Goal: Task Accomplishment & Management: Complete application form

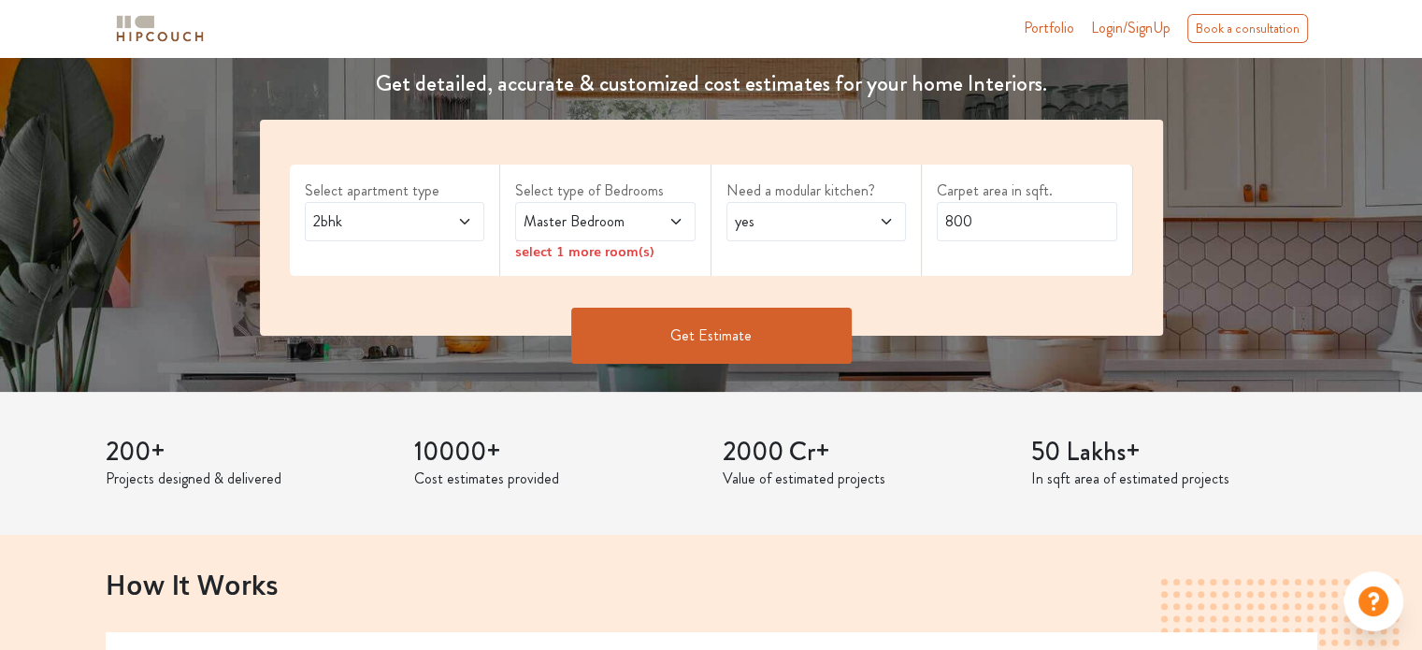
scroll to position [280, 0]
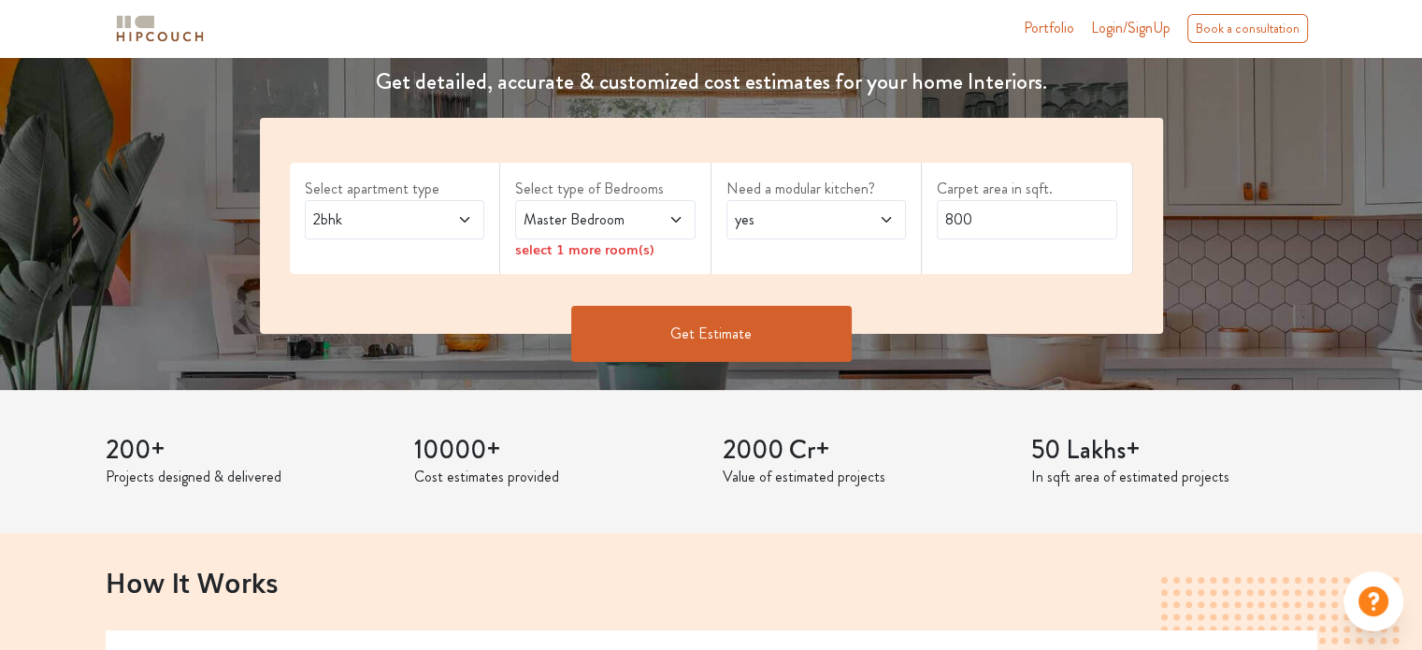
click at [468, 229] on span at bounding box center [451, 219] width 41 height 22
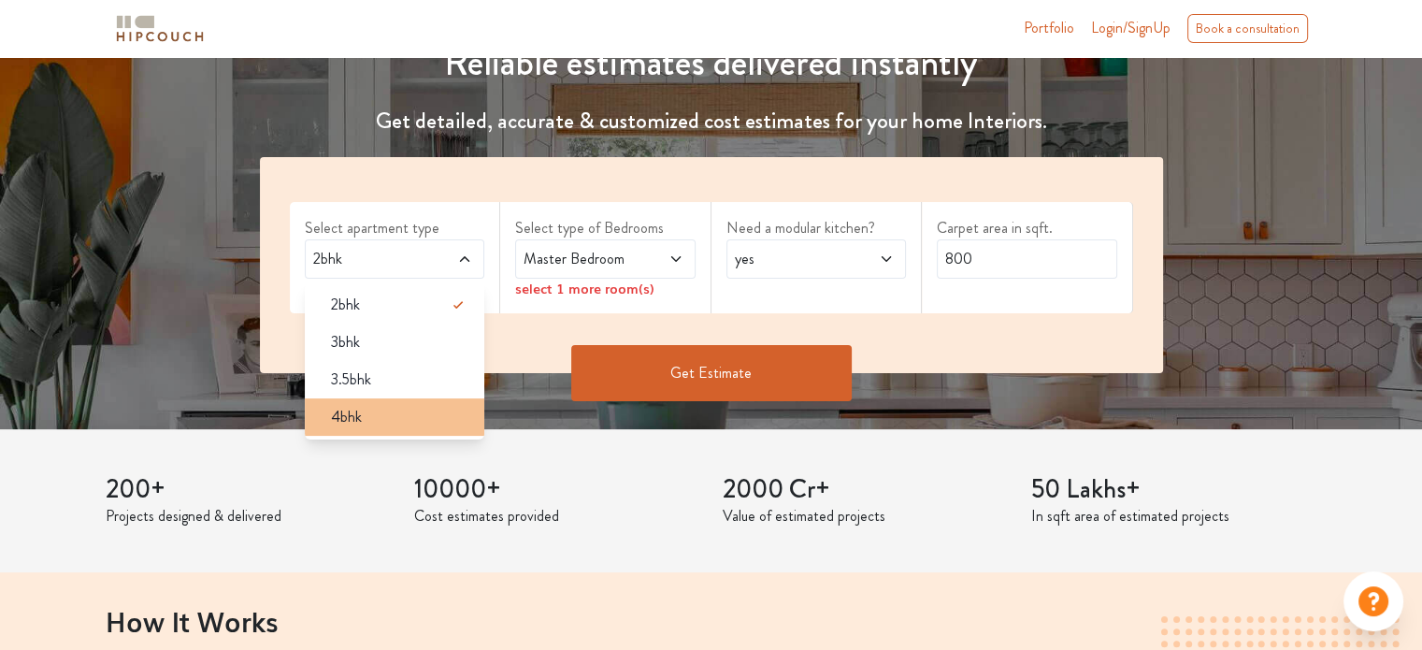
scroll to position [187, 0]
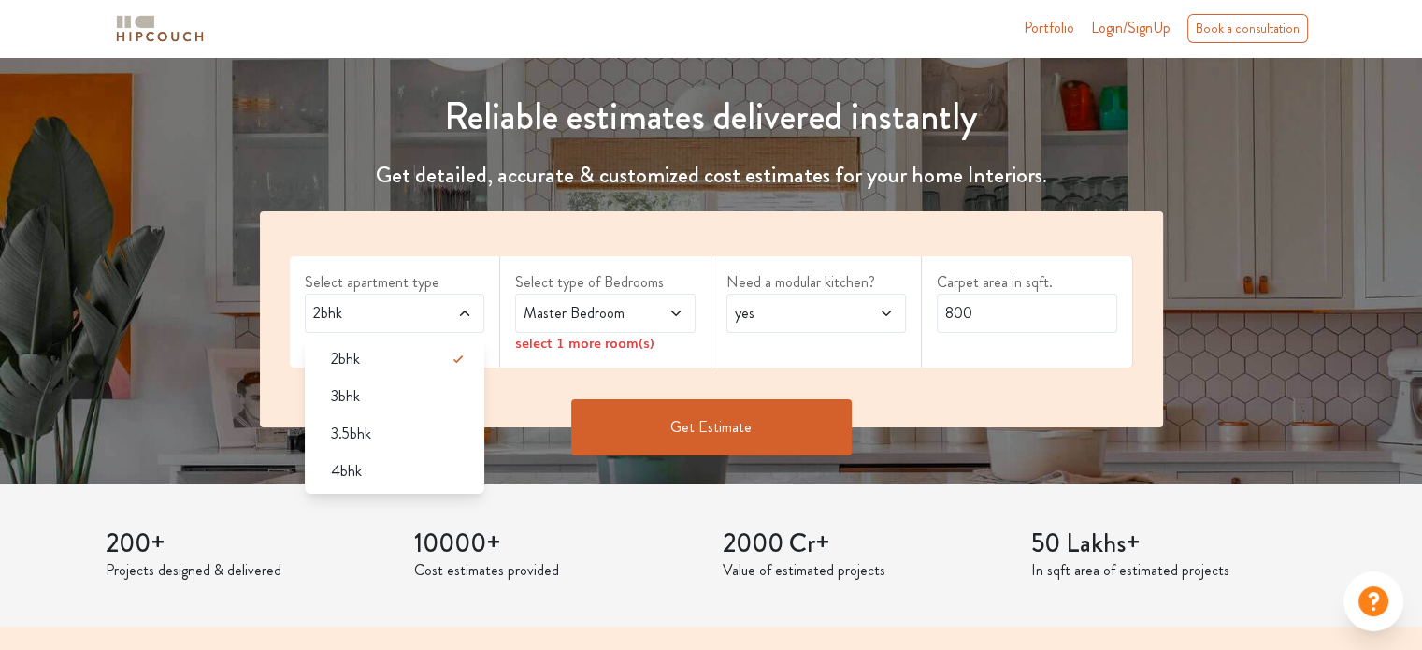
click at [674, 312] on icon at bounding box center [675, 313] width 15 height 15
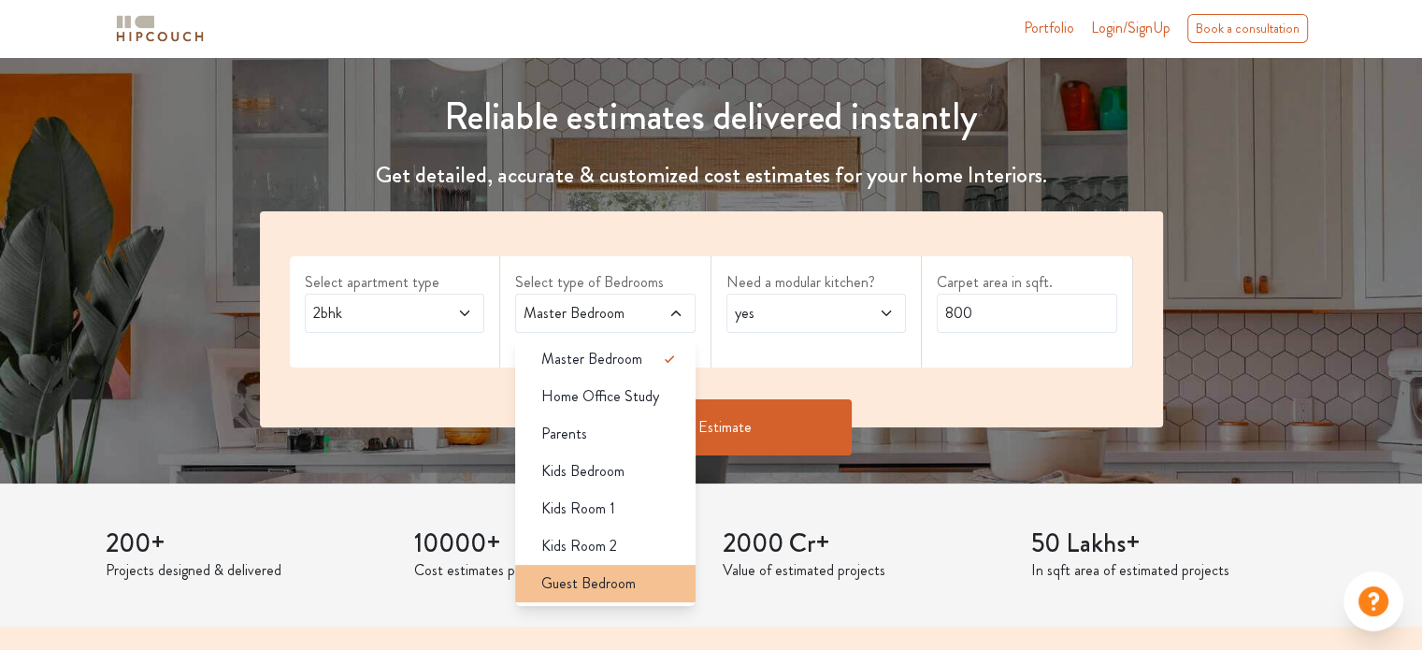
click at [625, 579] on span "Guest Bedroom" at bounding box center [588, 583] width 94 height 22
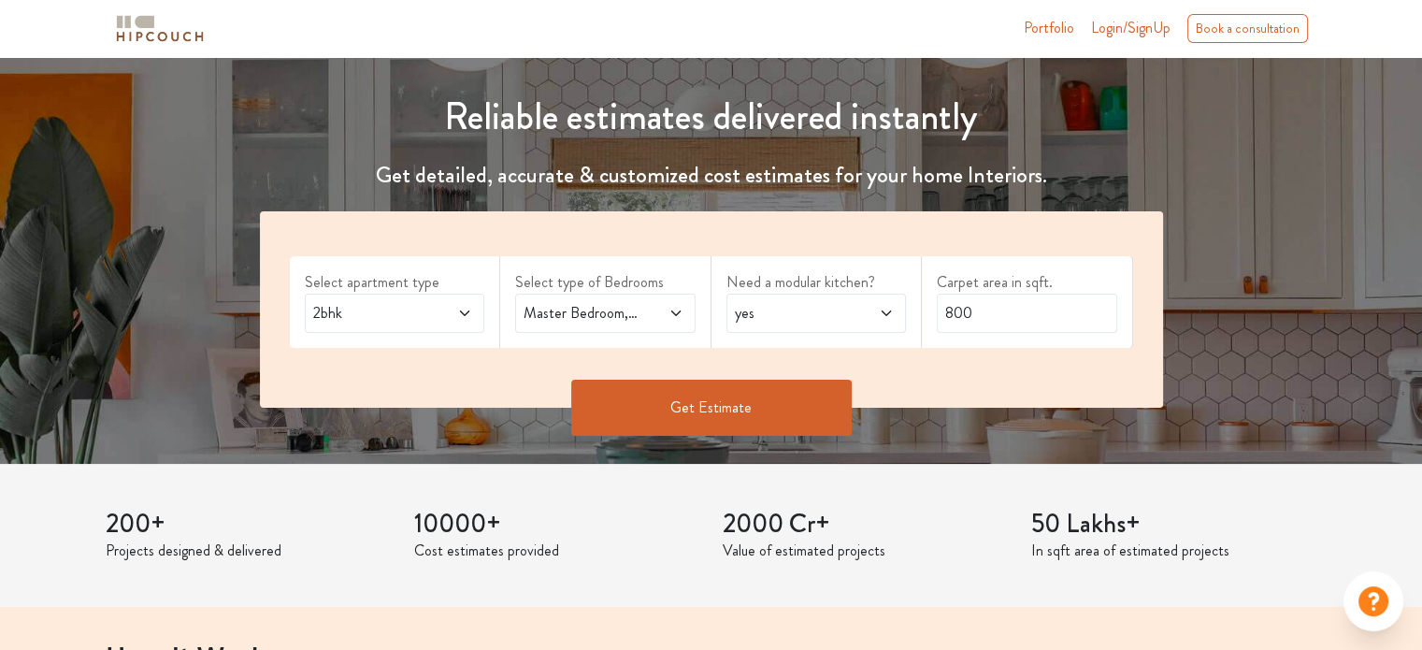
click at [662, 308] on span at bounding box center [662, 313] width 41 height 22
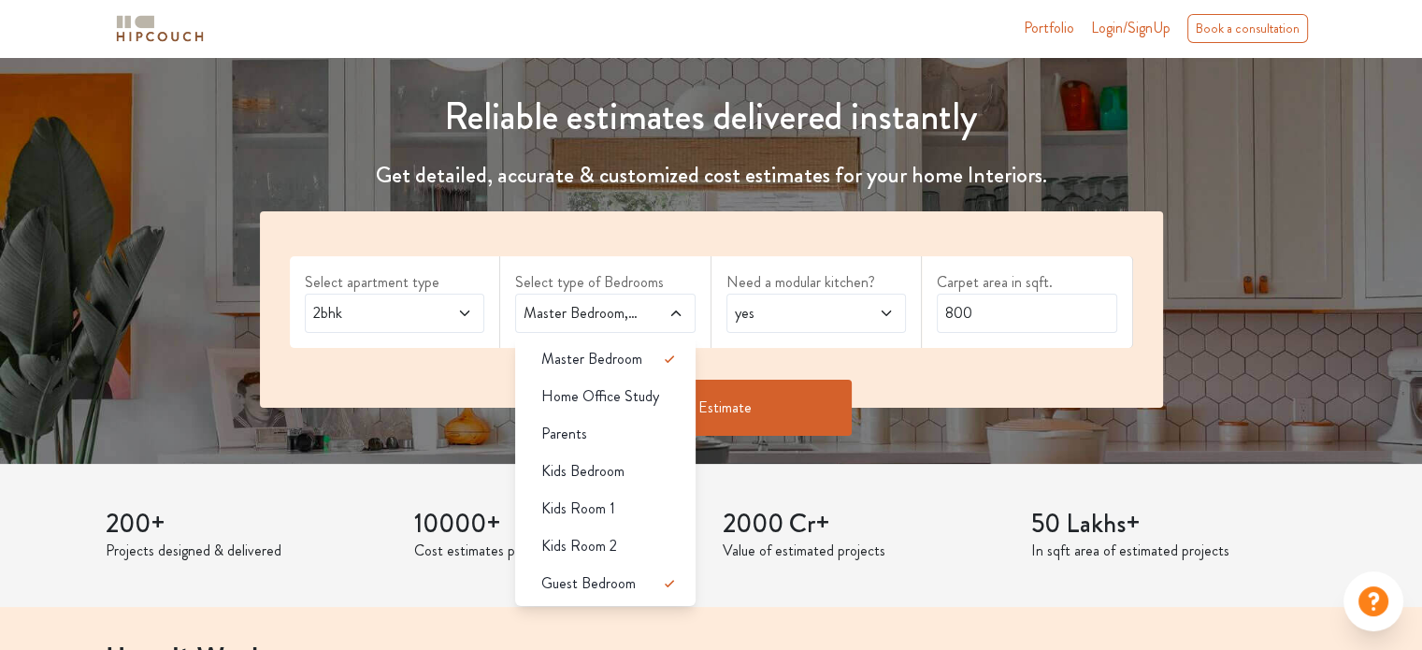
click at [453, 316] on span at bounding box center [451, 313] width 41 height 22
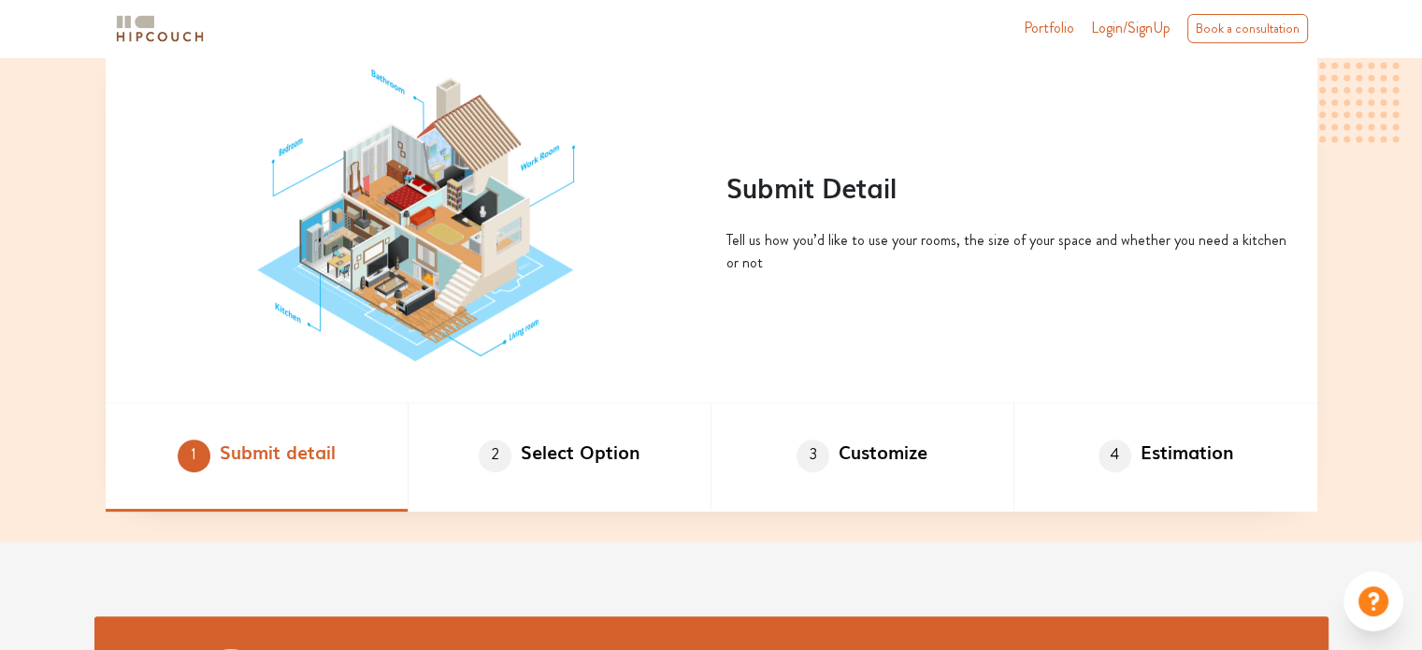
scroll to position [1028, 0]
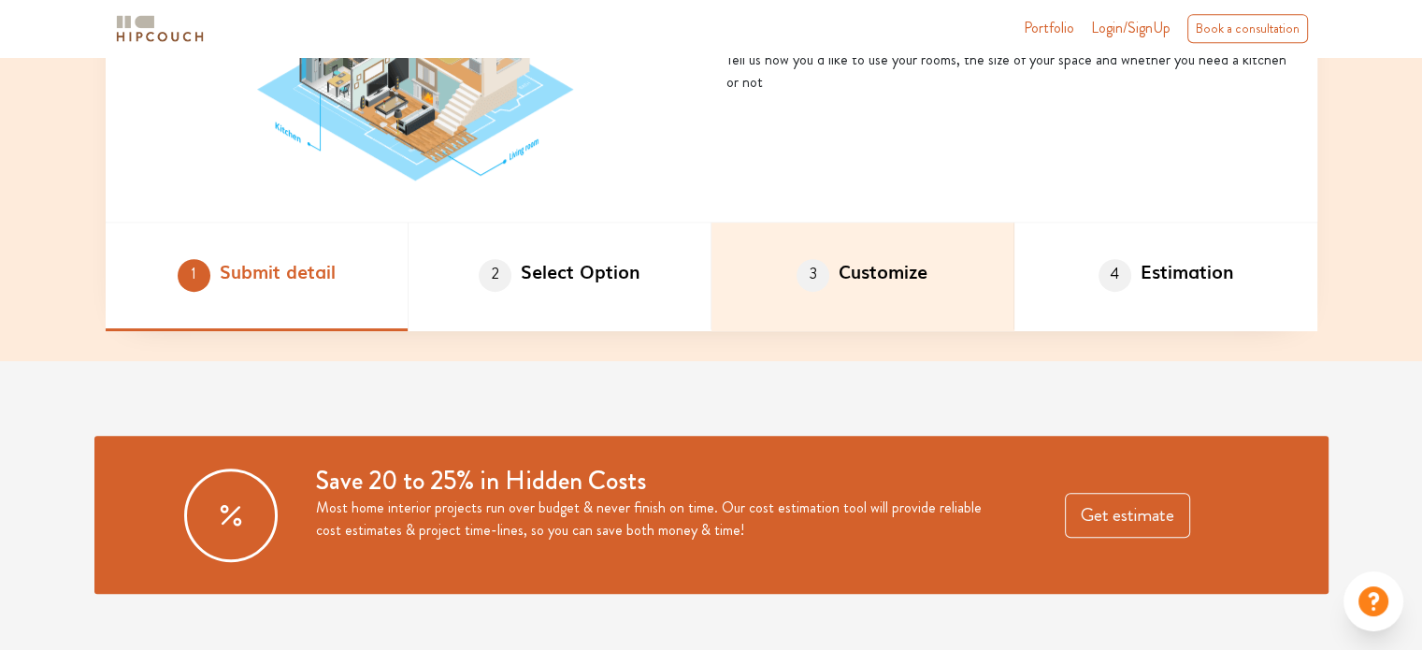
click at [846, 289] on li "3 Customize" at bounding box center [862, 276] width 303 height 108
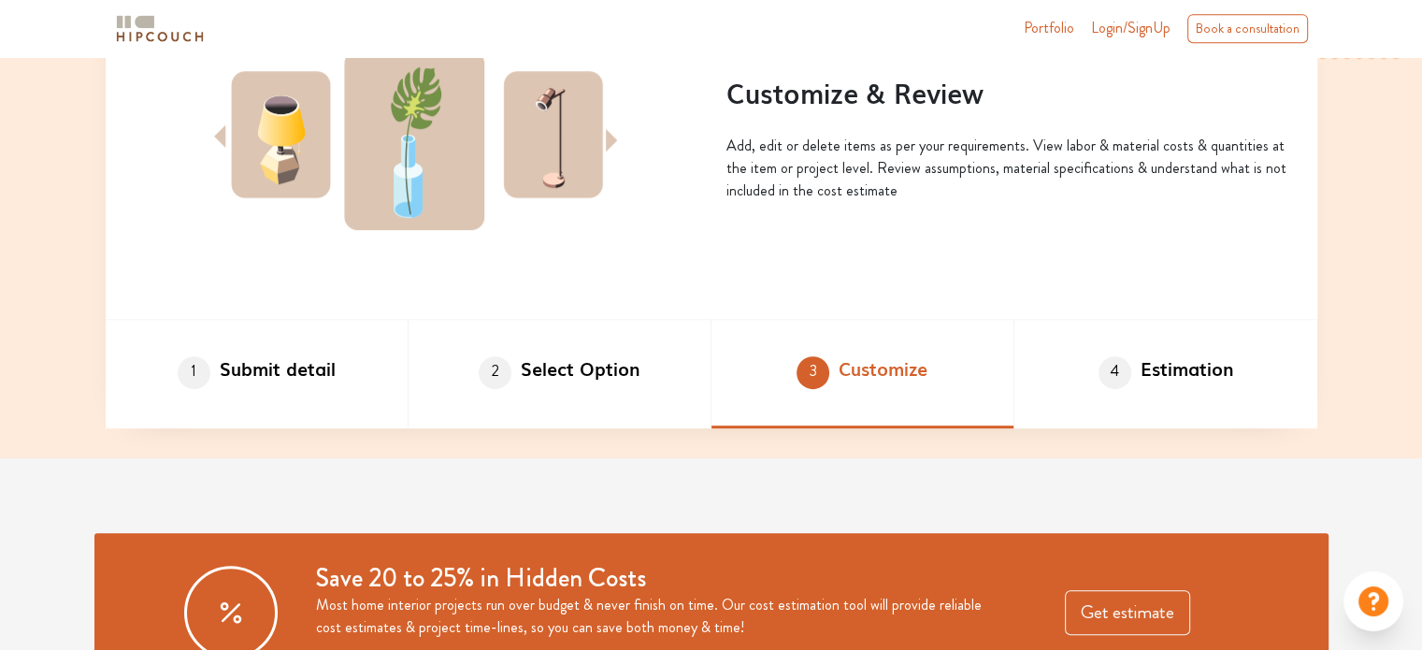
scroll to position [1122, 0]
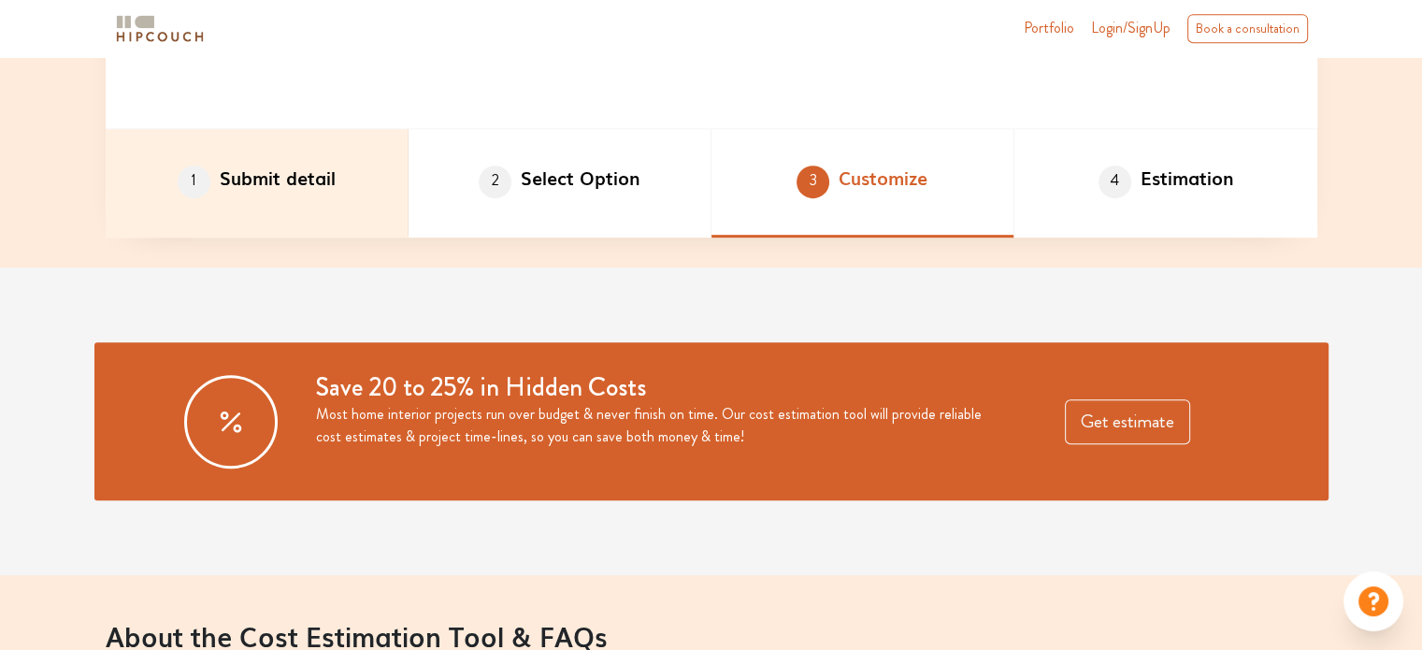
click at [259, 182] on li "1 Submit detail" at bounding box center [257, 183] width 303 height 108
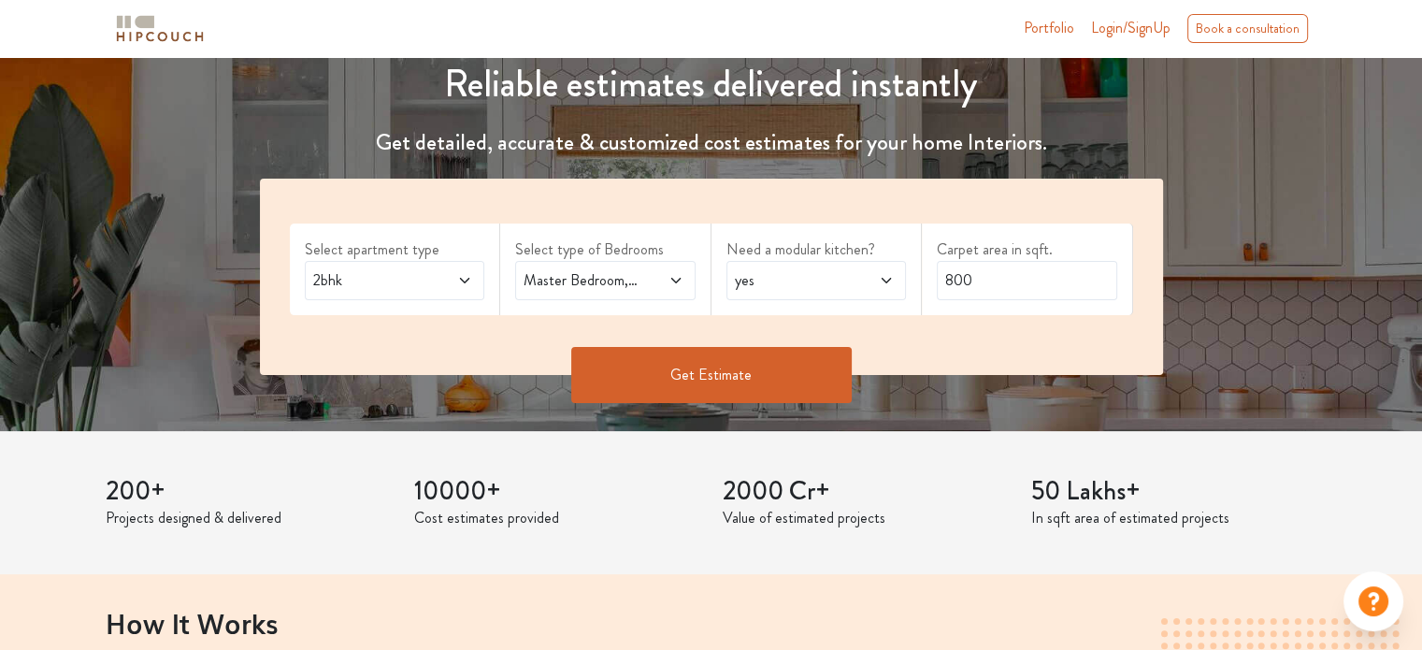
scroll to position [187, 0]
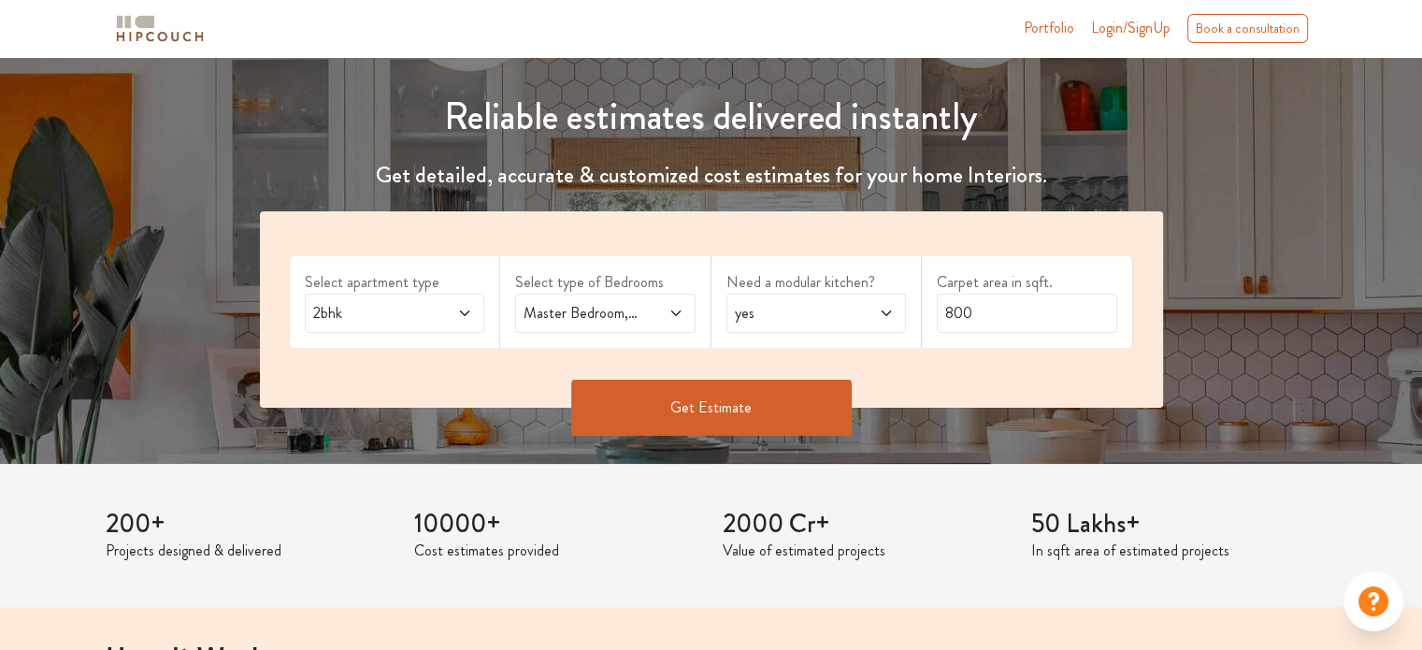
click at [393, 306] on span "2bhk" at bounding box center [370, 313] width 122 height 22
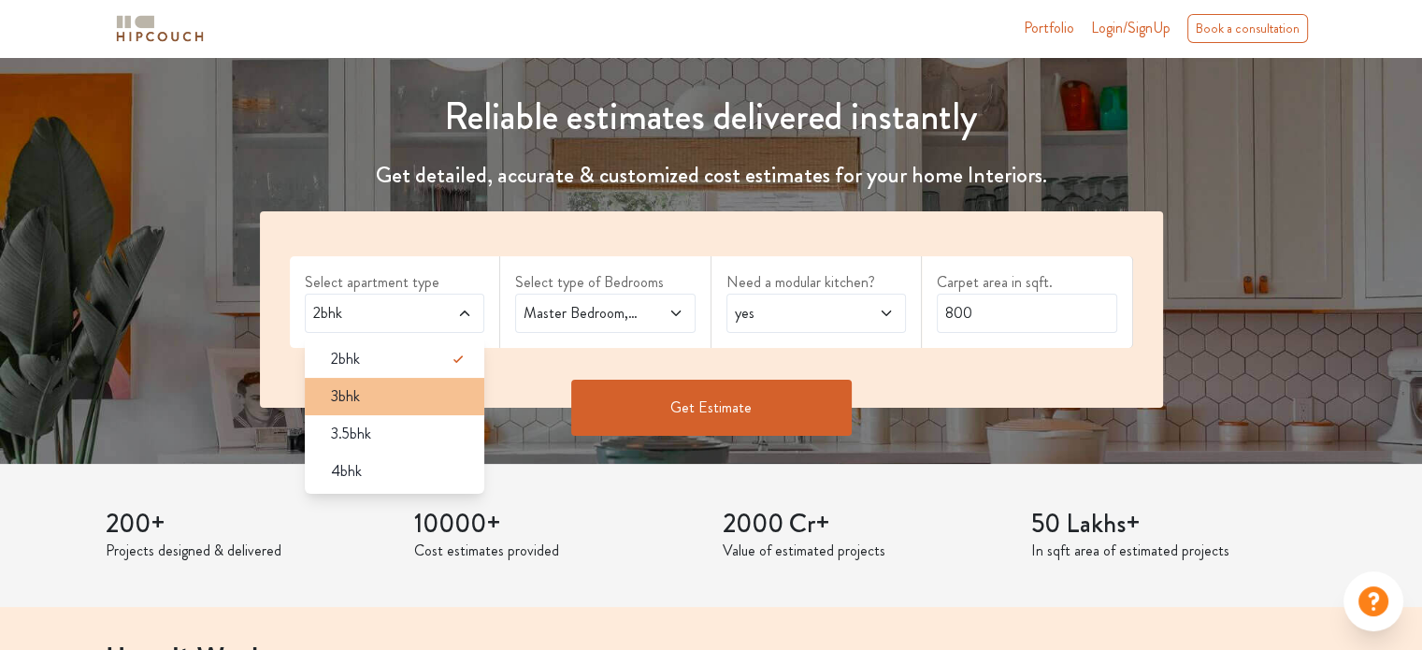
click at [418, 408] on li "3bhk" at bounding box center [395, 396] width 180 height 37
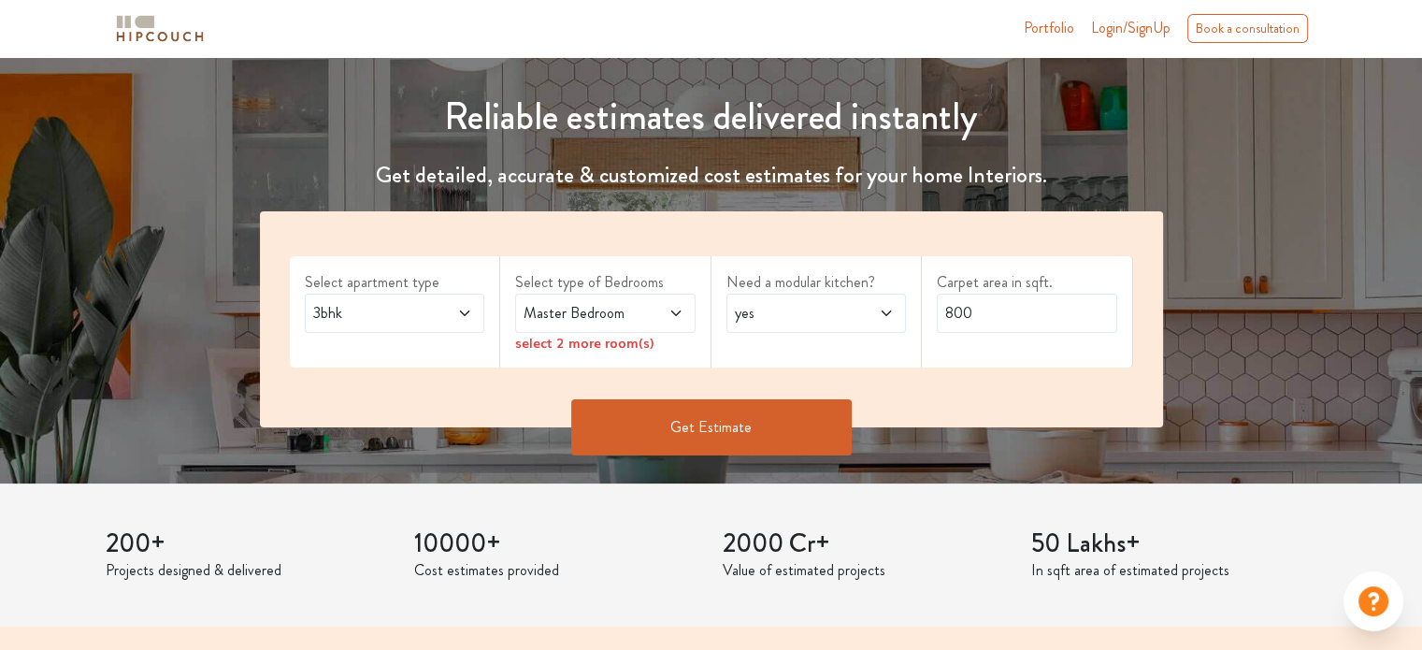
click at [647, 313] on span at bounding box center [662, 313] width 41 height 22
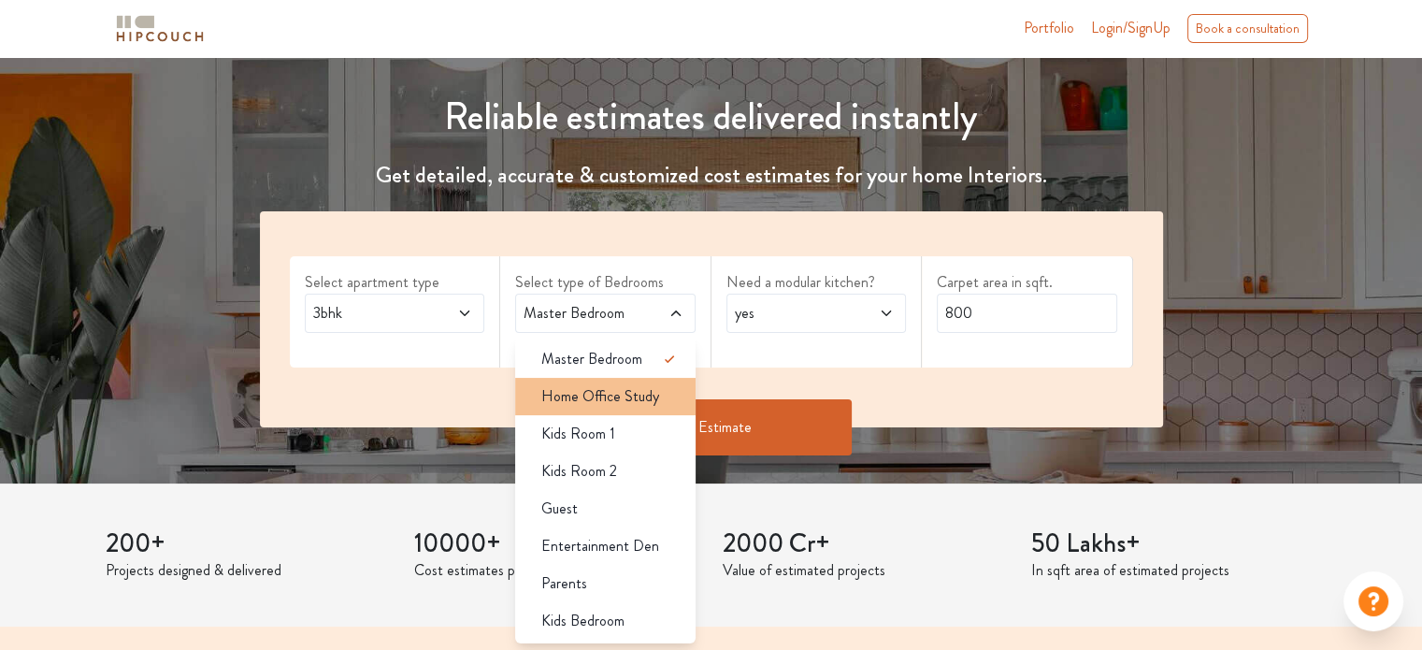
click at [647, 388] on span "Home Office Study" at bounding box center [600, 396] width 118 height 22
click at [661, 398] on icon at bounding box center [669, 396] width 22 height 22
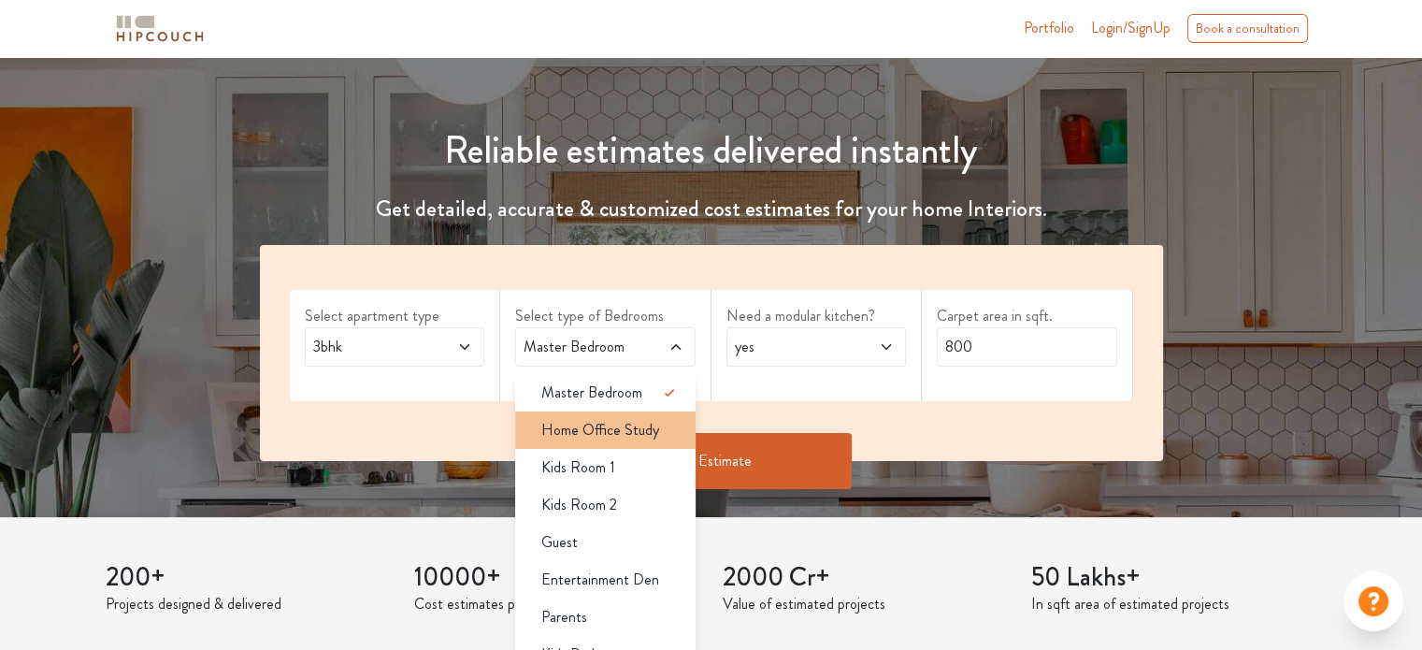
scroll to position [280, 0]
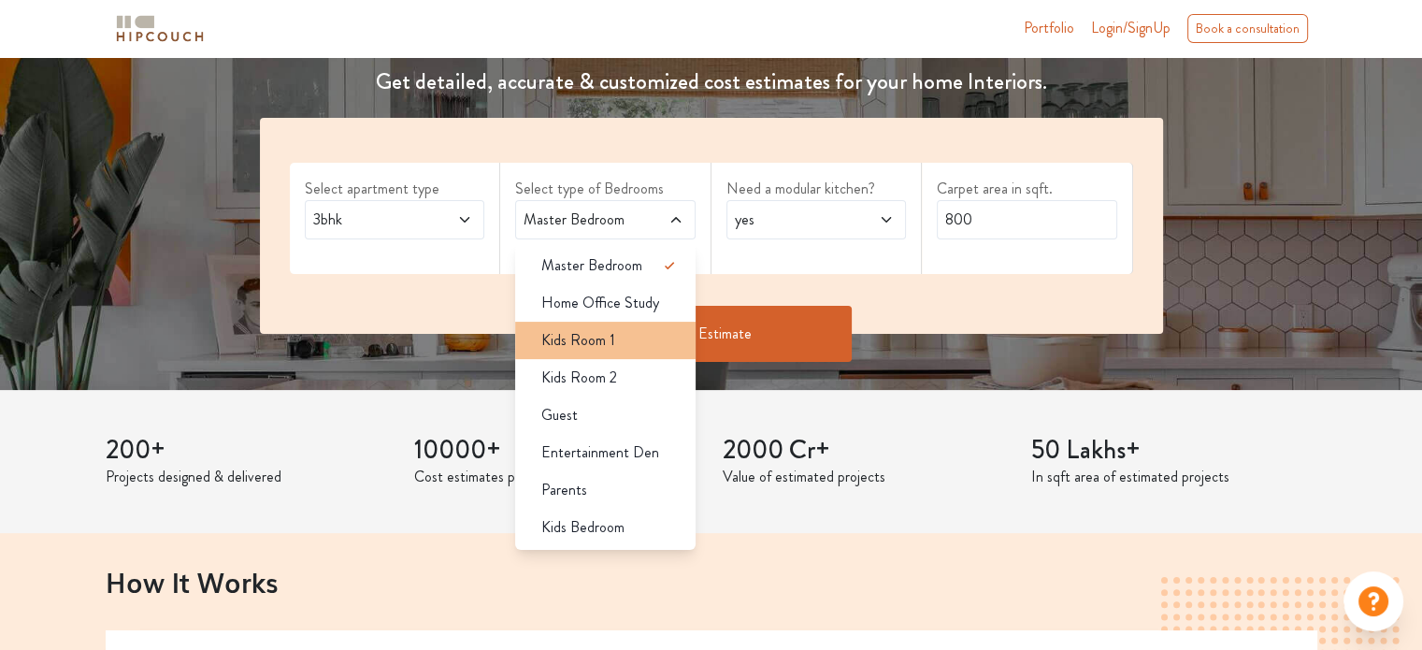
click at [621, 344] on div "Kids Room 1" at bounding box center [610, 340] width 169 height 22
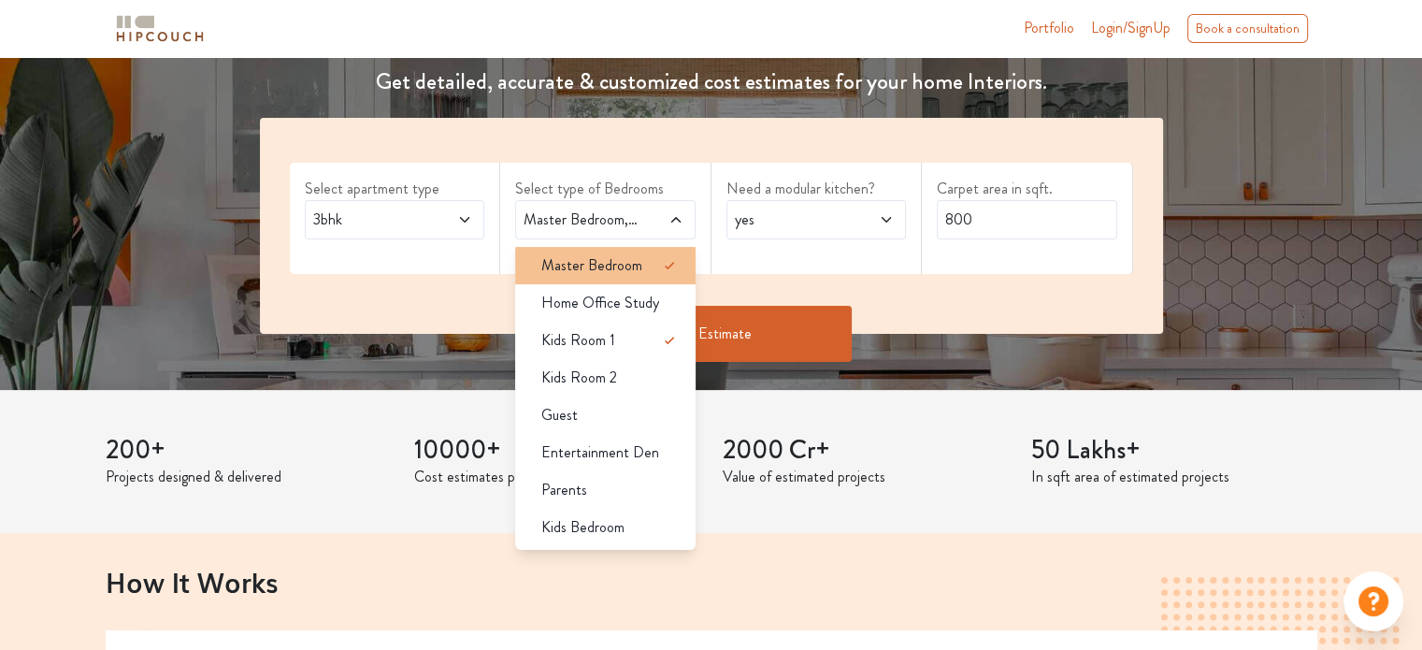
click at [651, 270] on div "Master Bedroom" at bounding box center [610, 265] width 169 height 22
click at [669, 267] on icon at bounding box center [669, 265] width 22 height 22
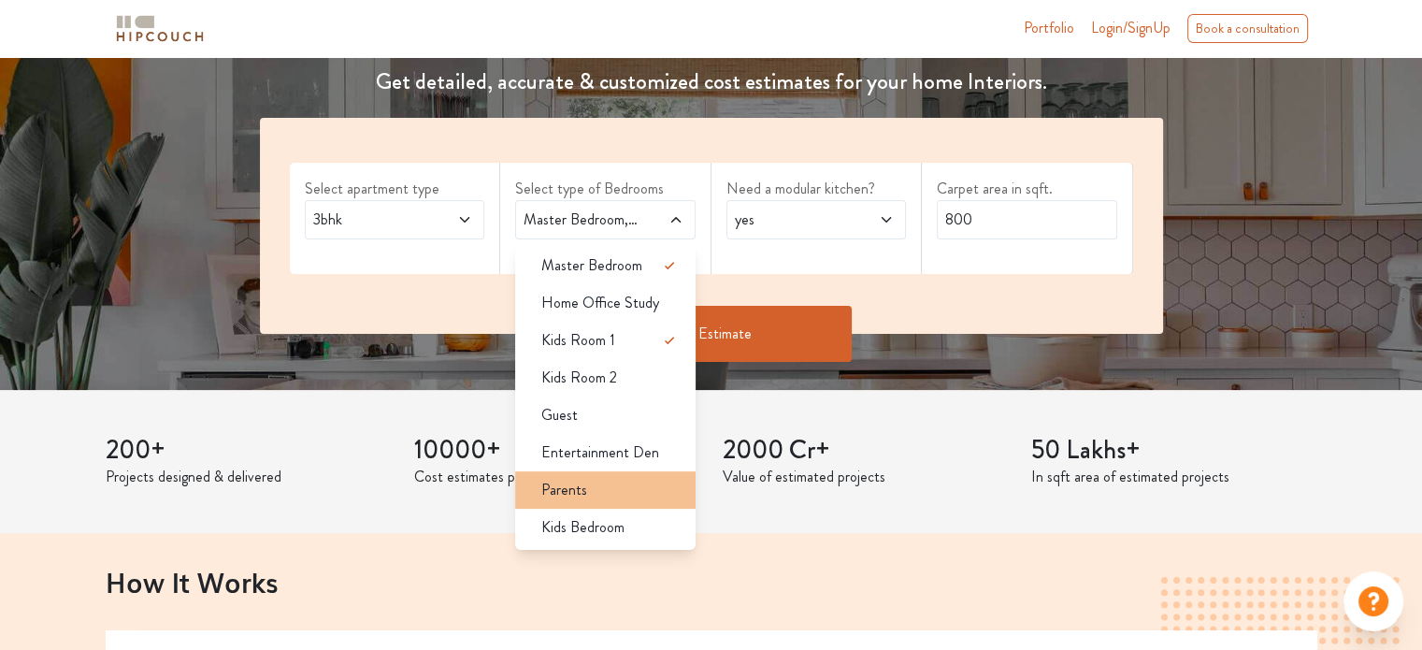
click at [615, 479] on div "Parents" at bounding box center [610, 490] width 169 height 22
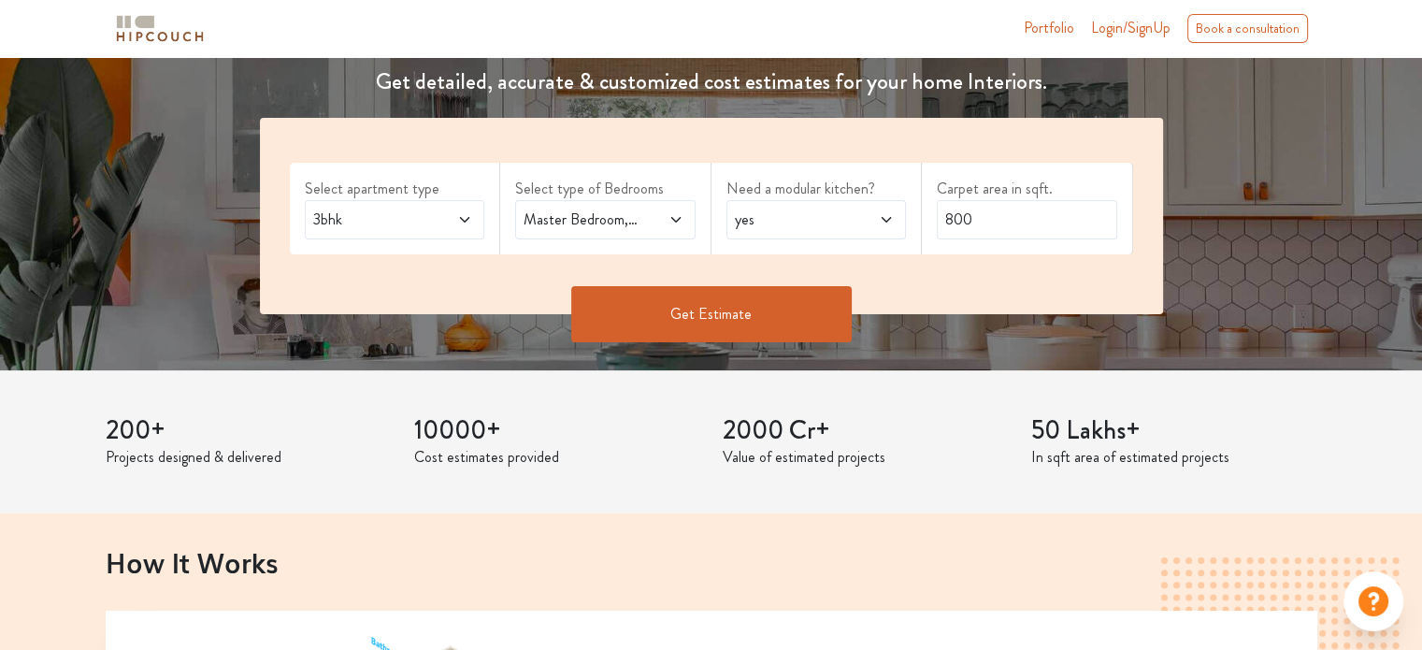
click at [642, 215] on span at bounding box center [662, 219] width 41 height 22
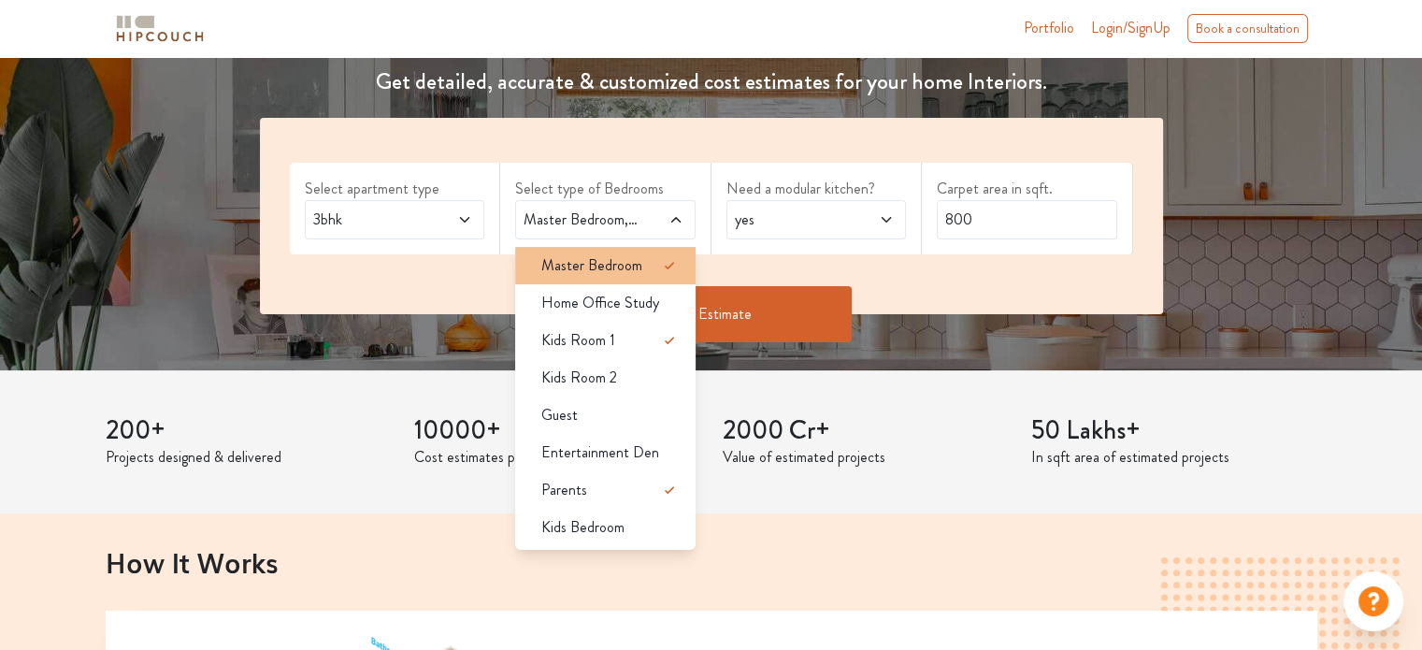
click at [667, 269] on icon at bounding box center [669, 265] width 22 height 22
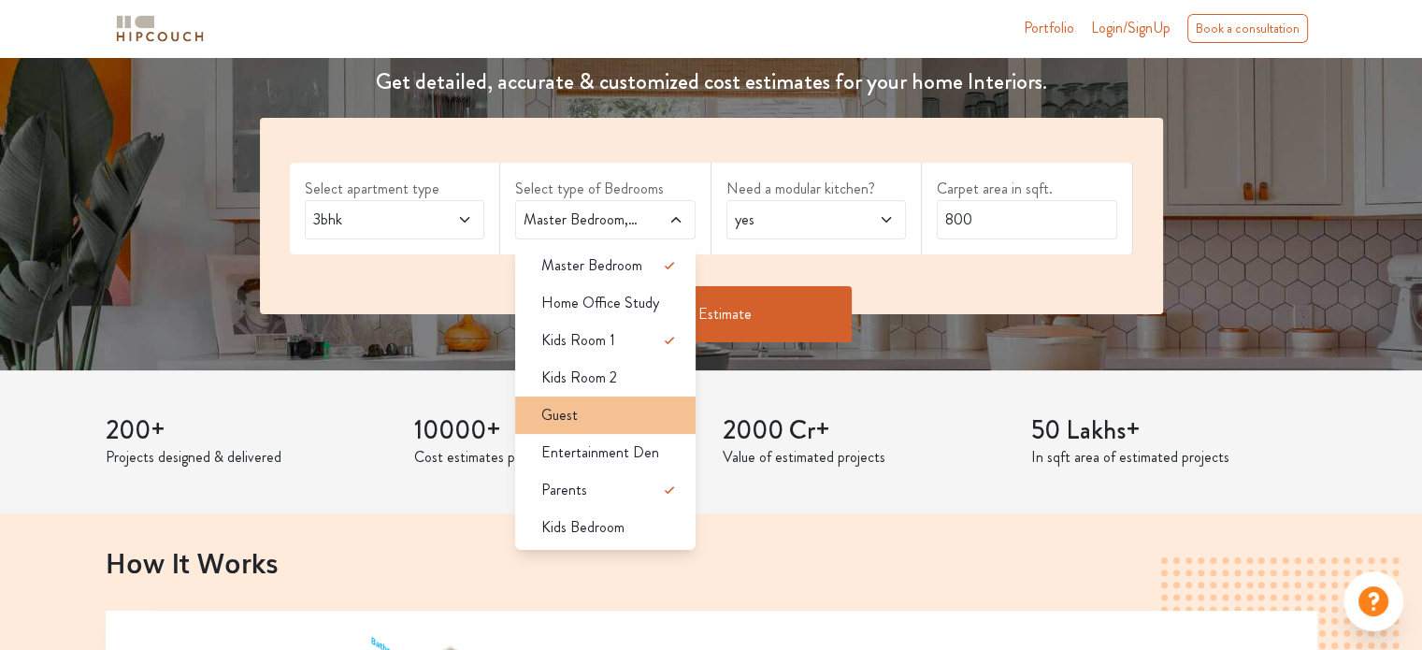
click at [637, 417] on div "Guest" at bounding box center [610, 415] width 169 height 22
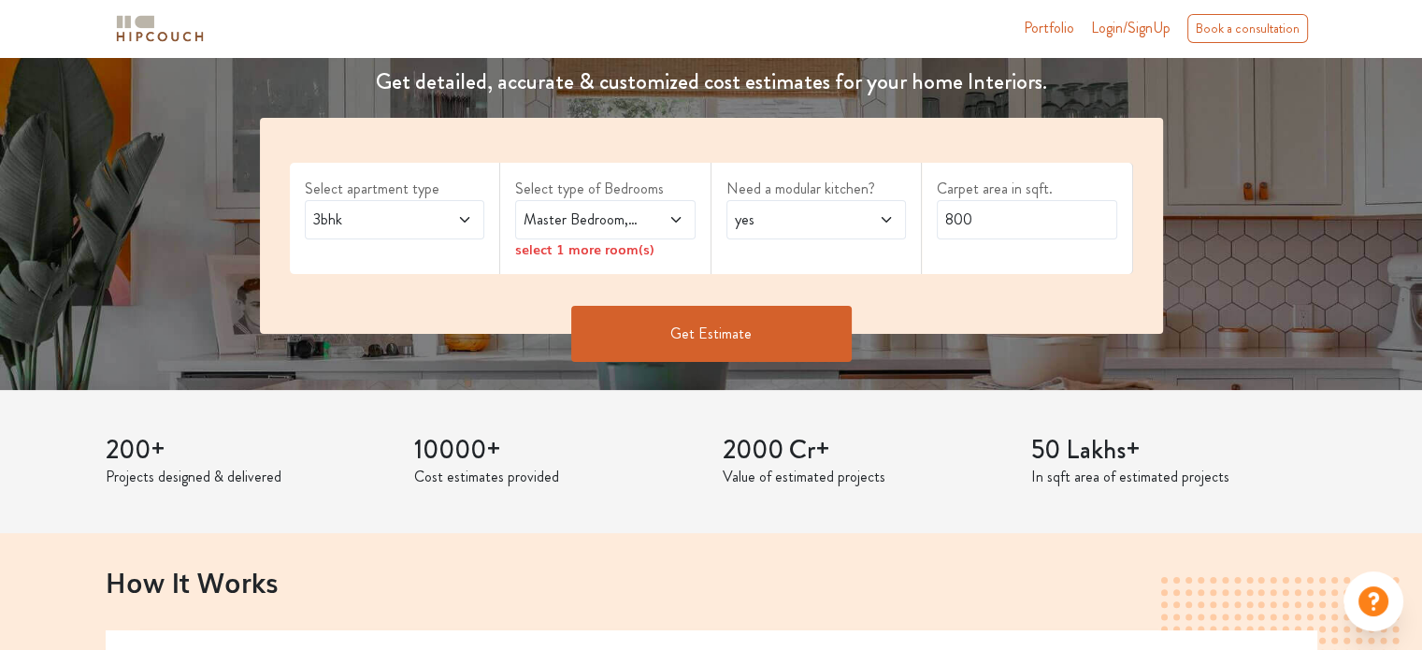
click at [668, 216] on icon at bounding box center [675, 219] width 15 height 15
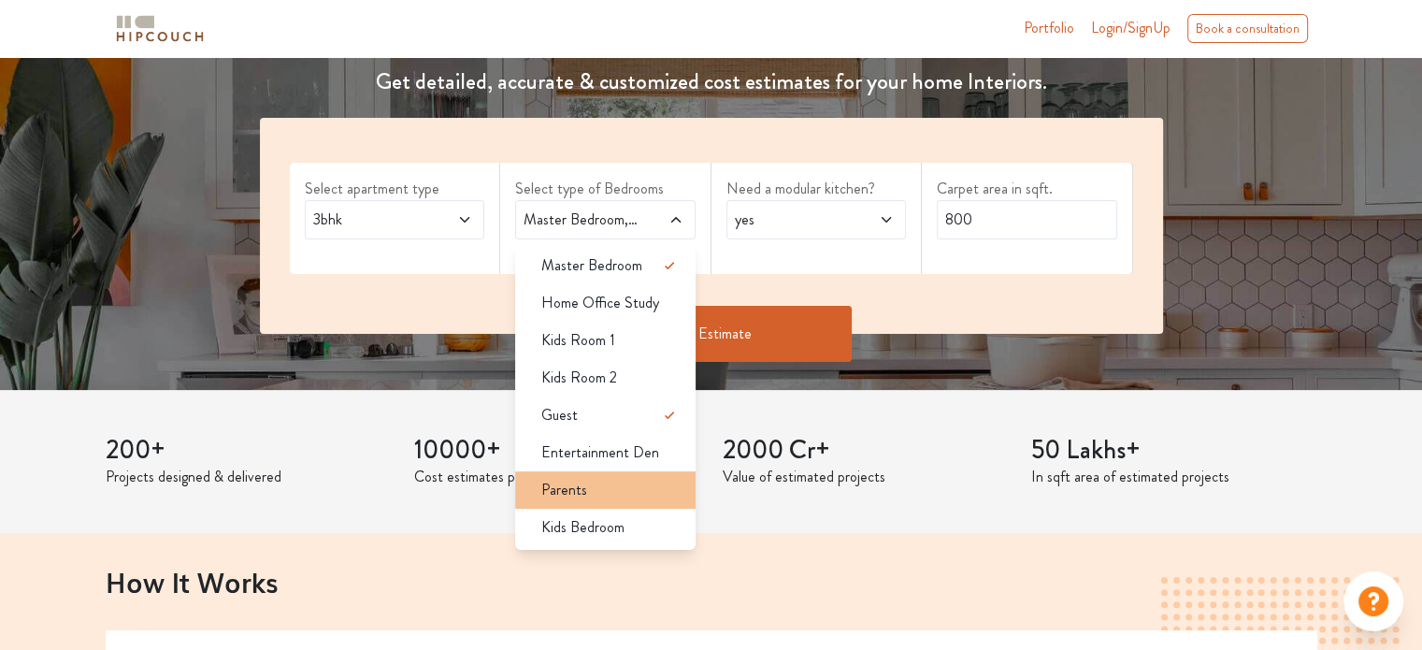
click at [589, 483] on div "Parents" at bounding box center [610, 490] width 169 height 22
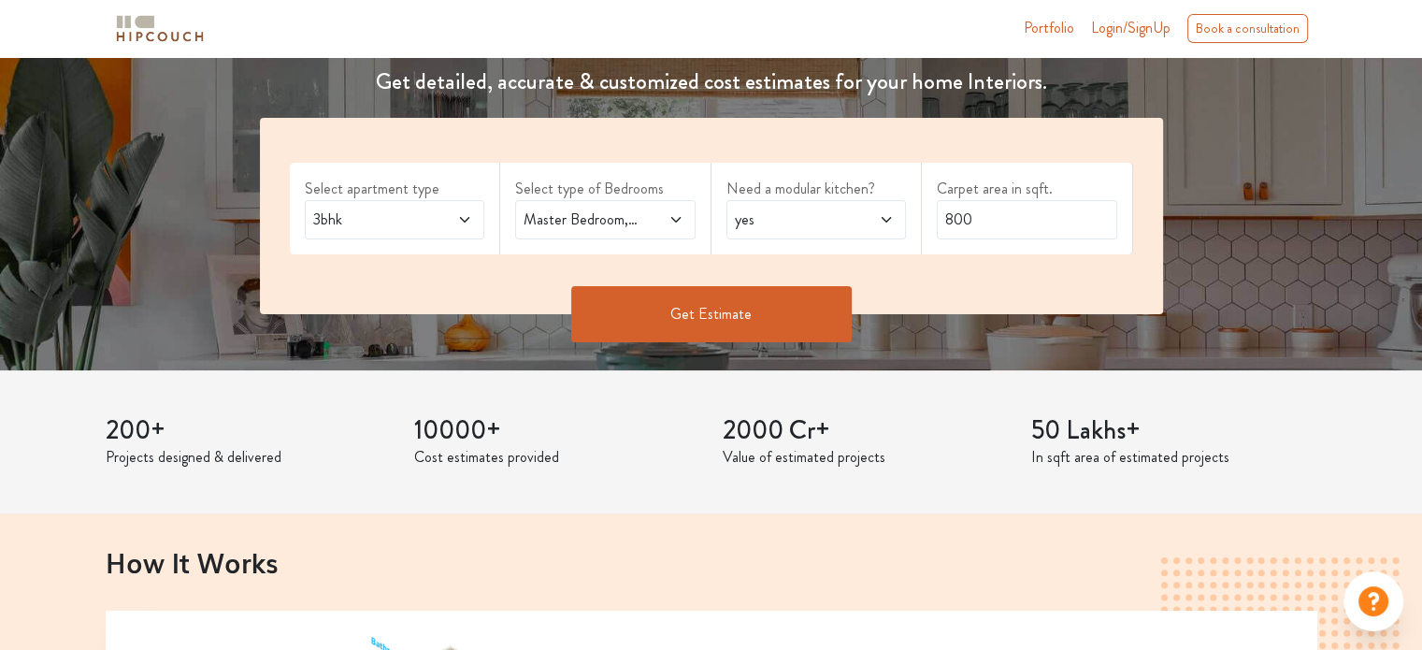
click at [642, 223] on span at bounding box center [662, 219] width 41 height 22
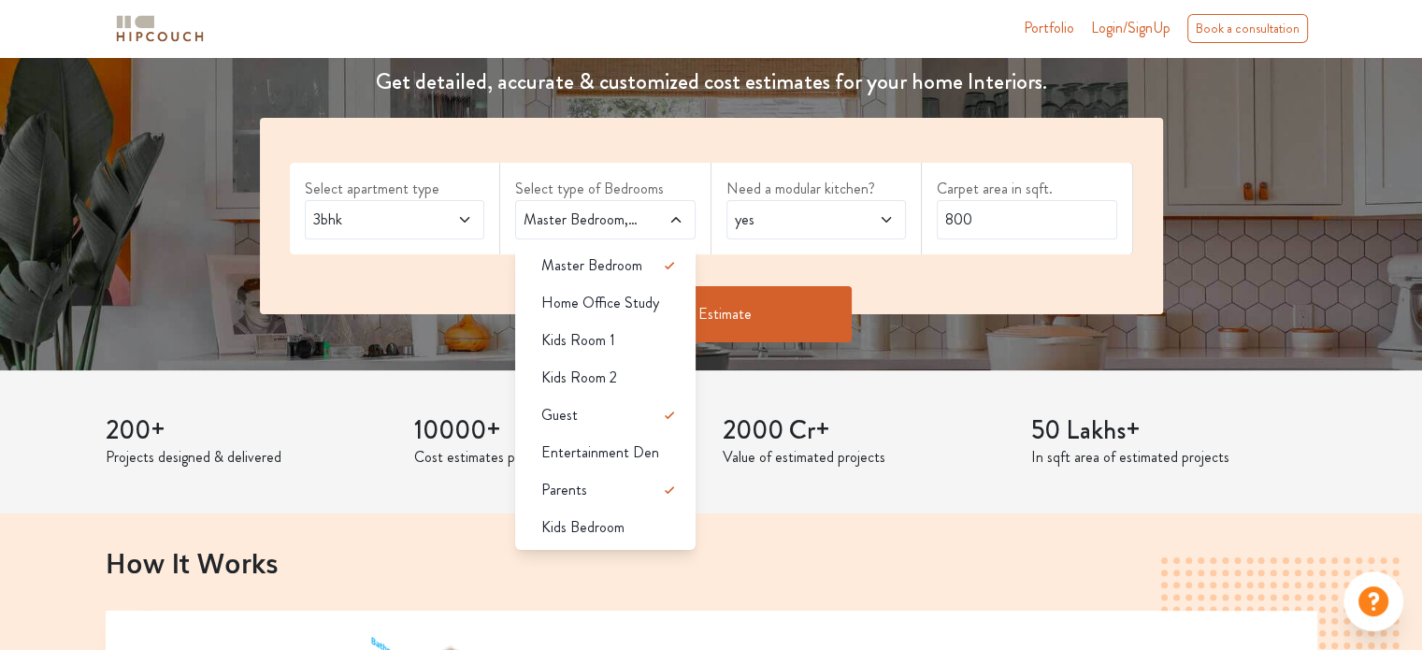
click at [666, 215] on span at bounding box center [662, 219] width 41 height 22
click at [808, 221] on span "yes" at bounding box center [792, 219] width 122 height 22
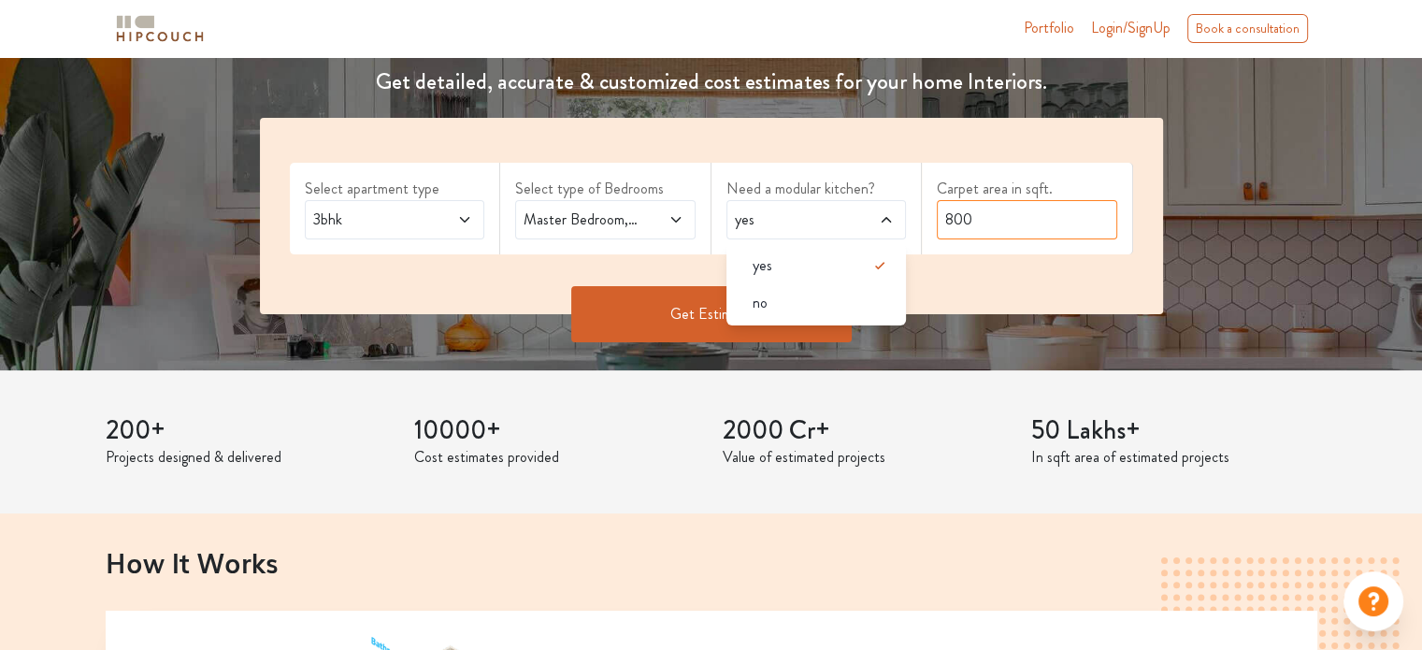
click at [974, 219] on input "800" at bounding box center [1027, 219] width 180 height 39
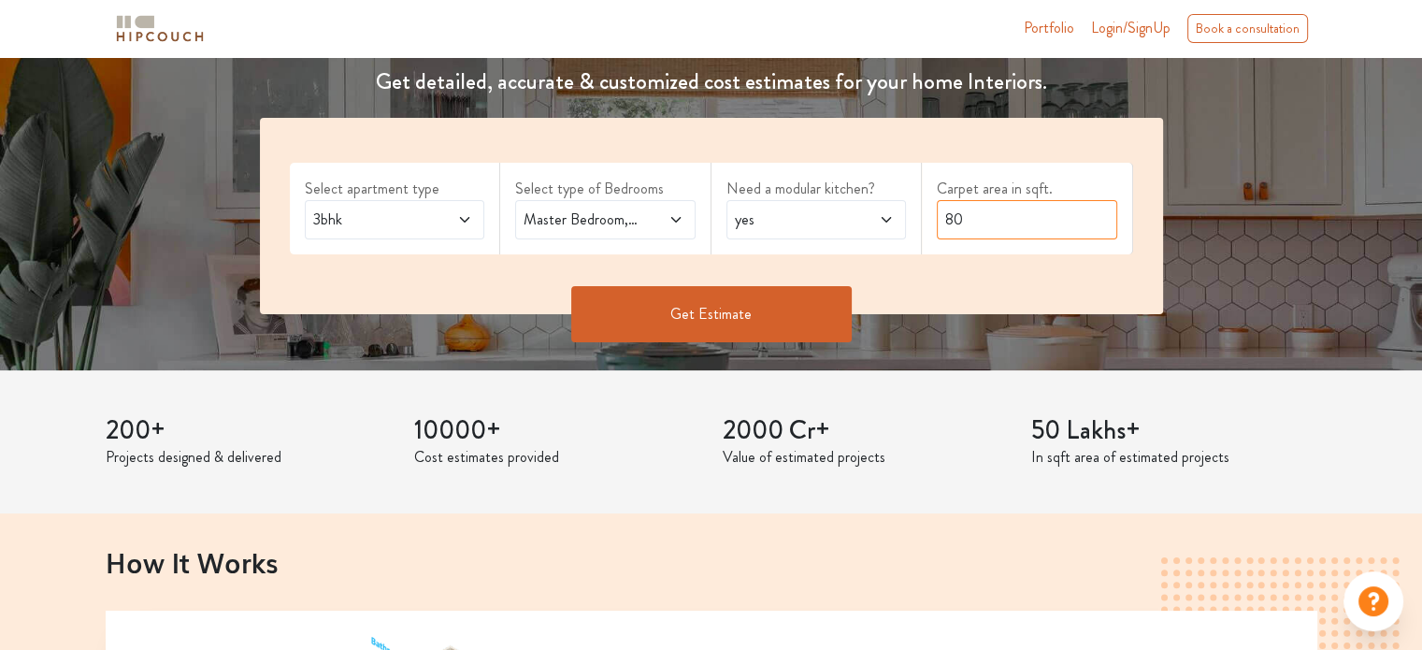
type input "8"
type input "1800"
click at [778, 308] on button "Get Estimate" at bounding box center [711, 314] width 280 height 56
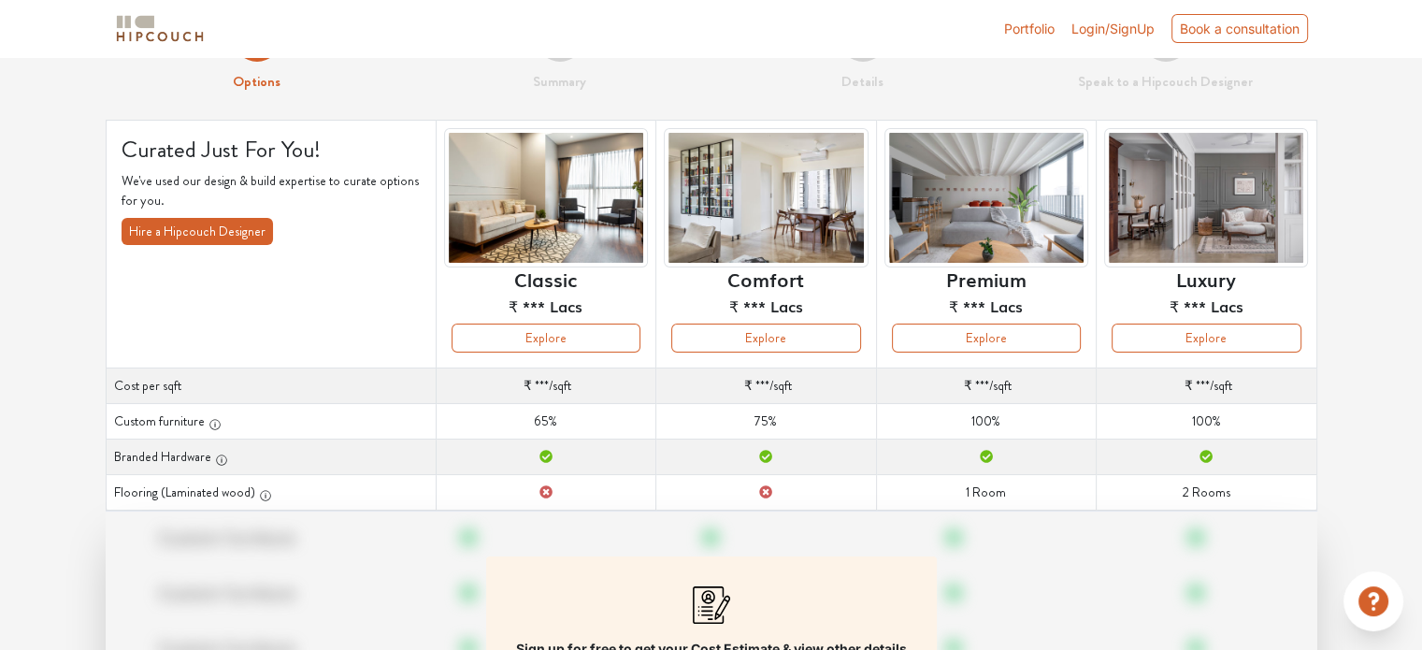
scroll to position [187, 0]
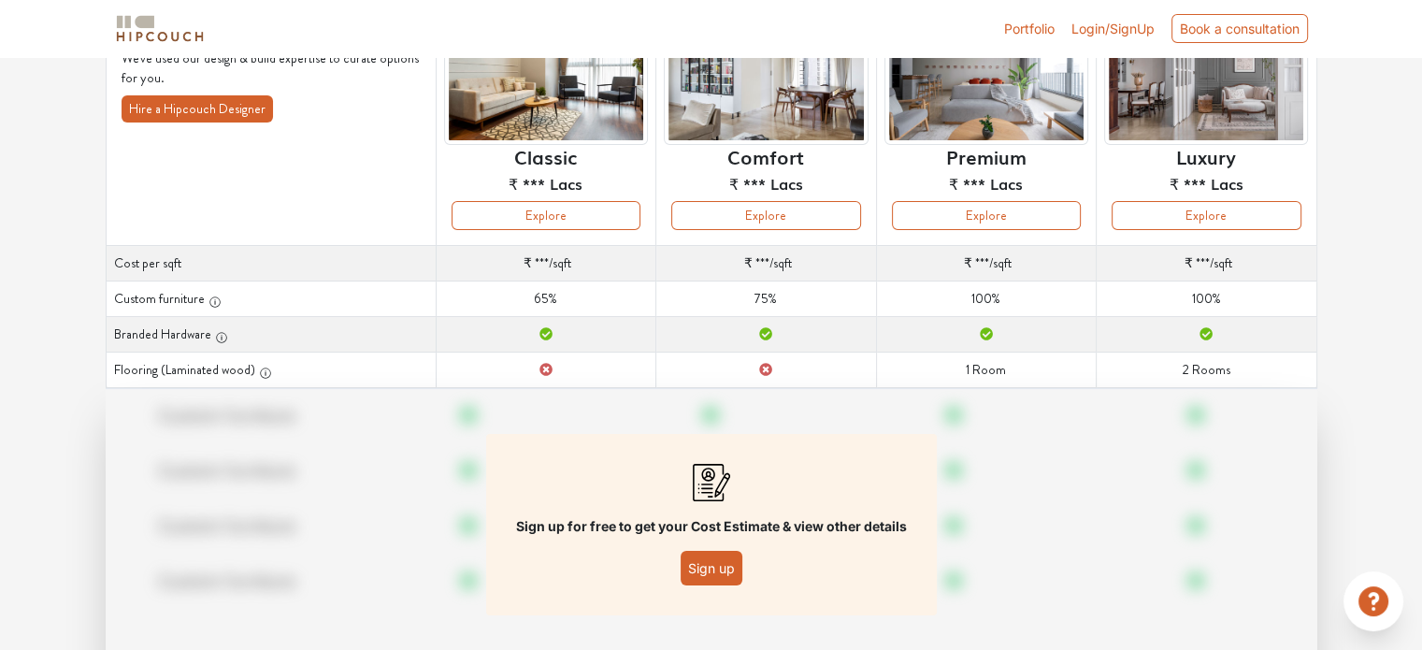
click at [198, 298] on th "Custom furniture" at bounding box center [271, 299] width 330 height 36
click at [758, 222] on button "Explore" at bounding box center [765, 215] width 189 height 29
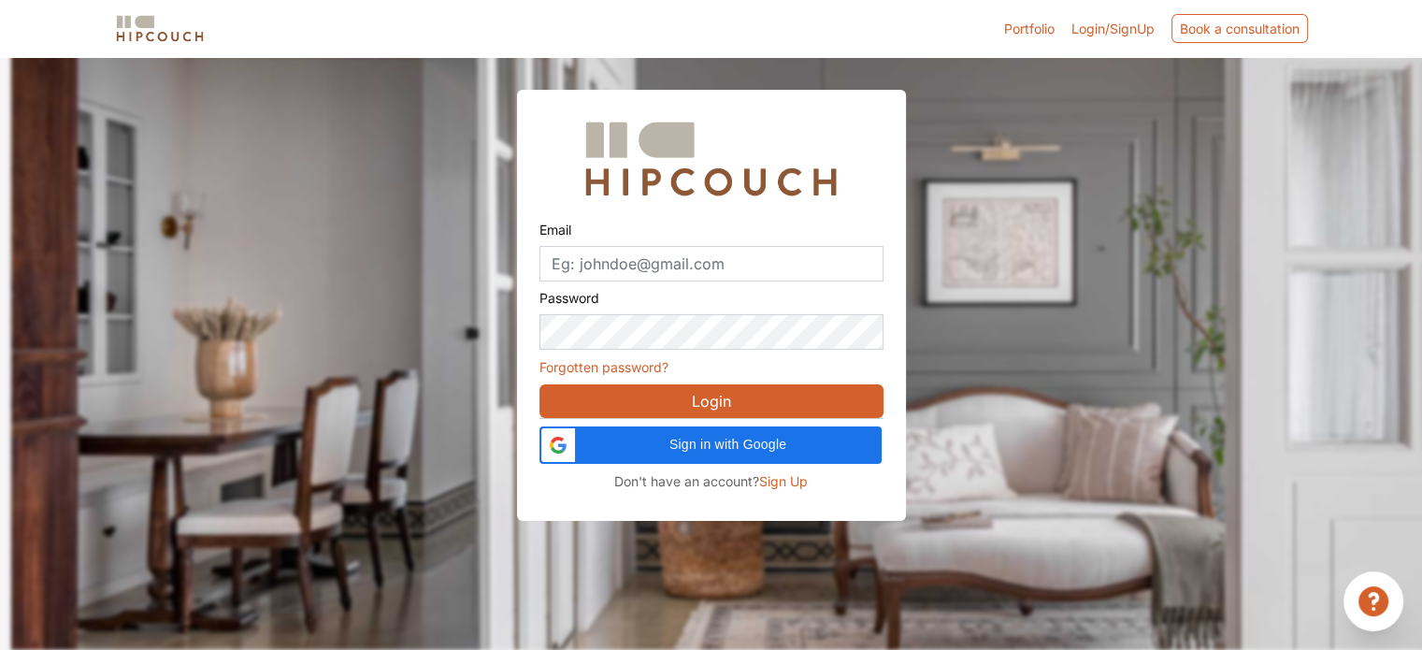
scroll to position [56, 0]
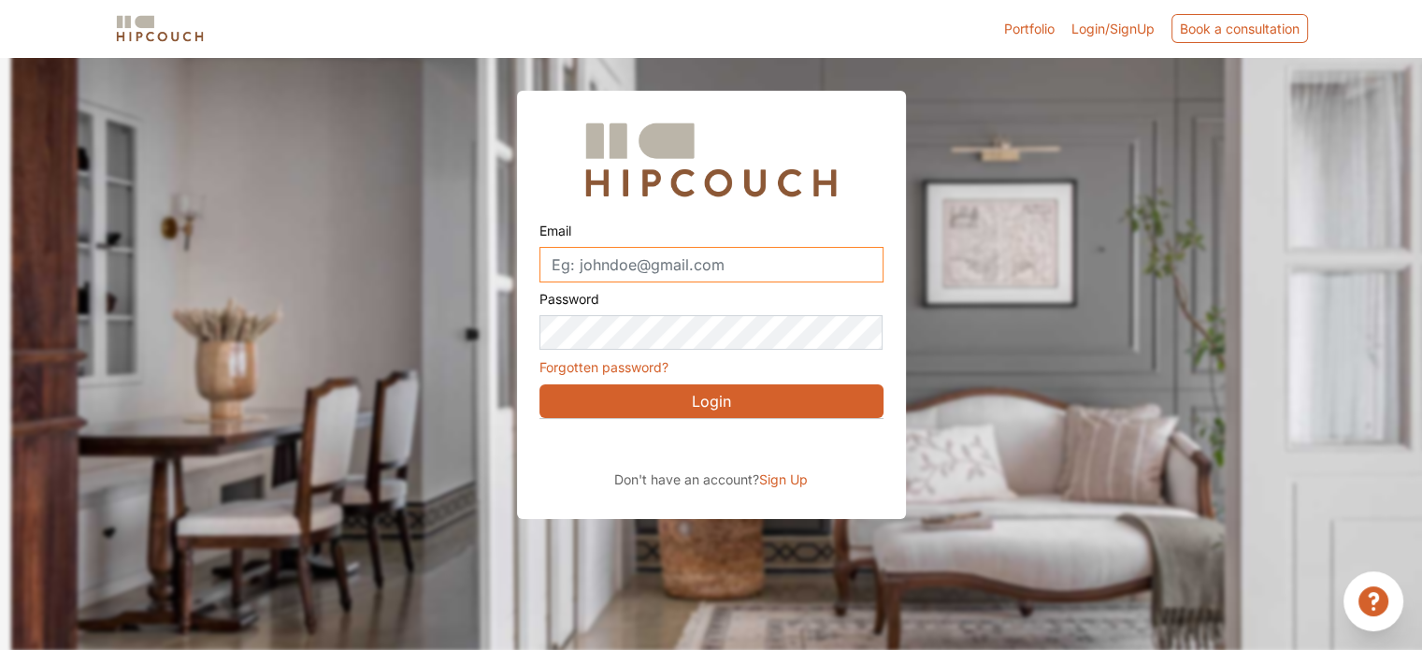
click at [713, 268] on input "Email" at bounding box center [711, 265] width 344 height 36
type input "shubhijoshi274@gmail.com"
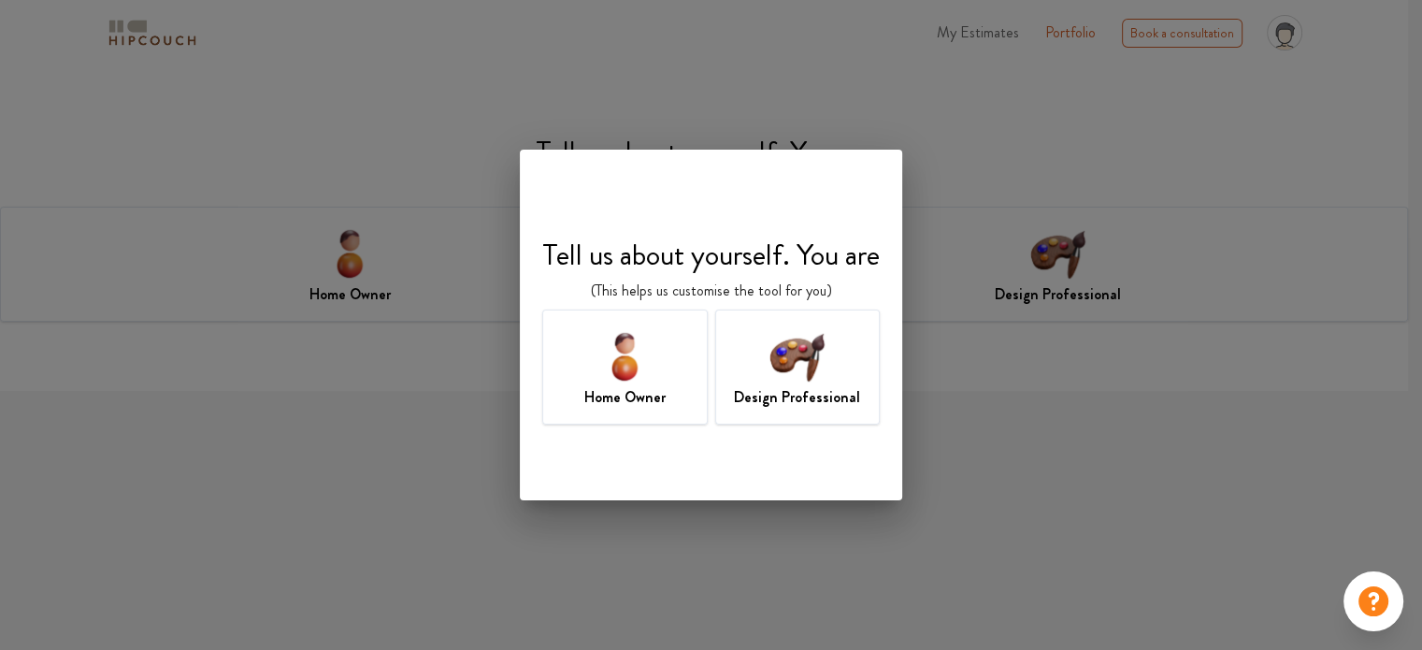
click at [788, 353] on img at bounding box center [796, 355] width 61 height 61
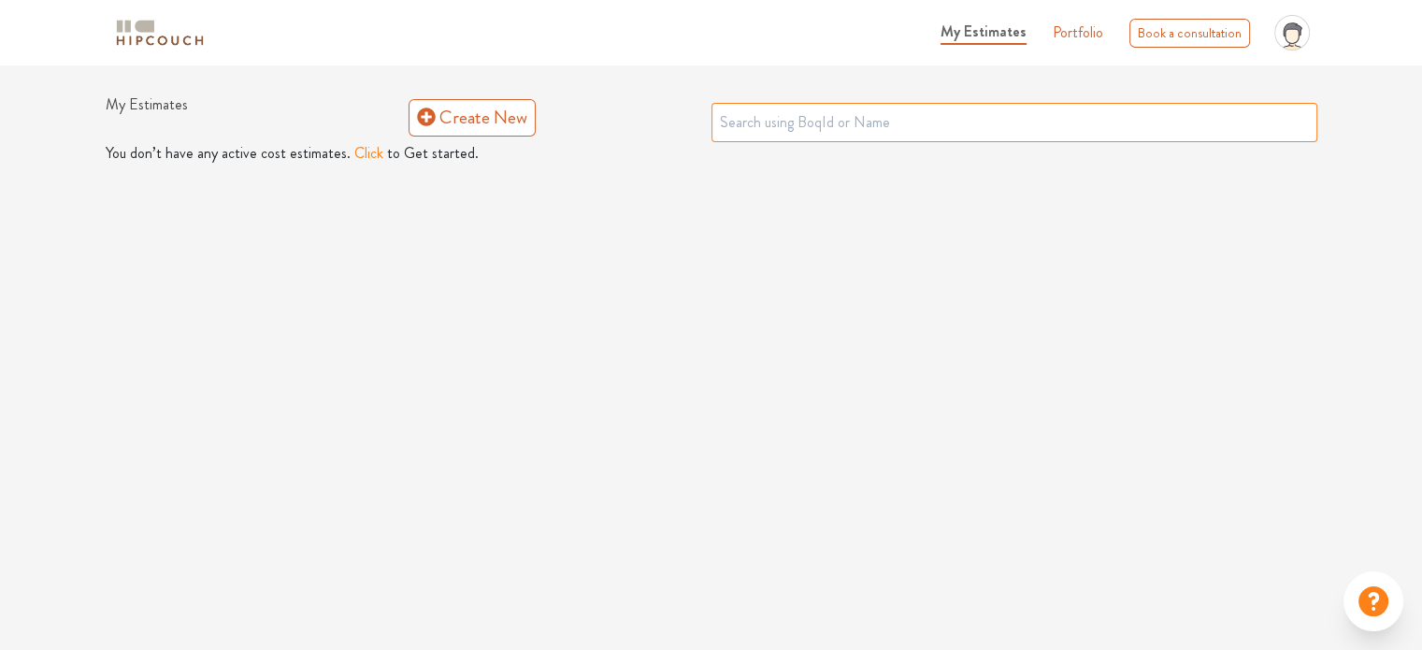
click at [808, 113] on input "text" at bounding box center [1014, 122] width 606 height 39
click at [640, 221] on div "My Estimates Portfolio Book a consultation profile pic Upload Boq Logout My Est…" at bounding box center [711, 325] width 1422 height 650
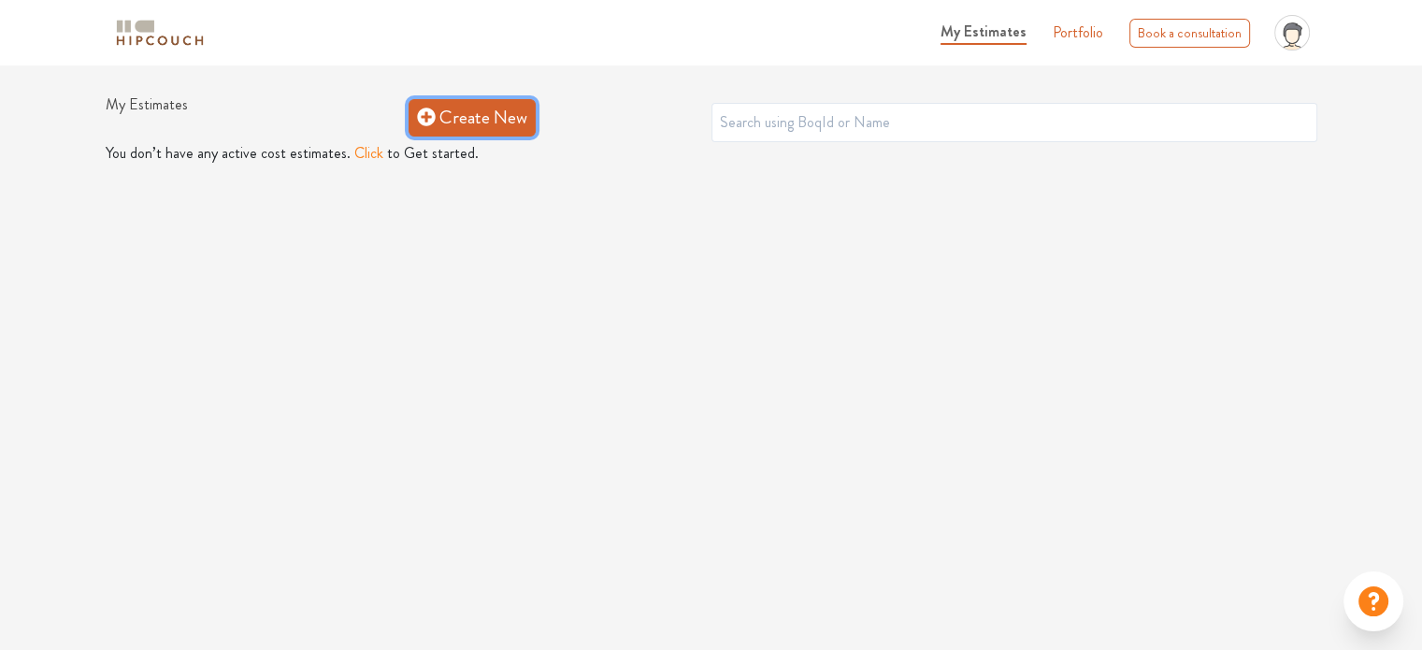
click at [474, 119] on link "Create New" at bounding box center [471, 117] width 127 height 37
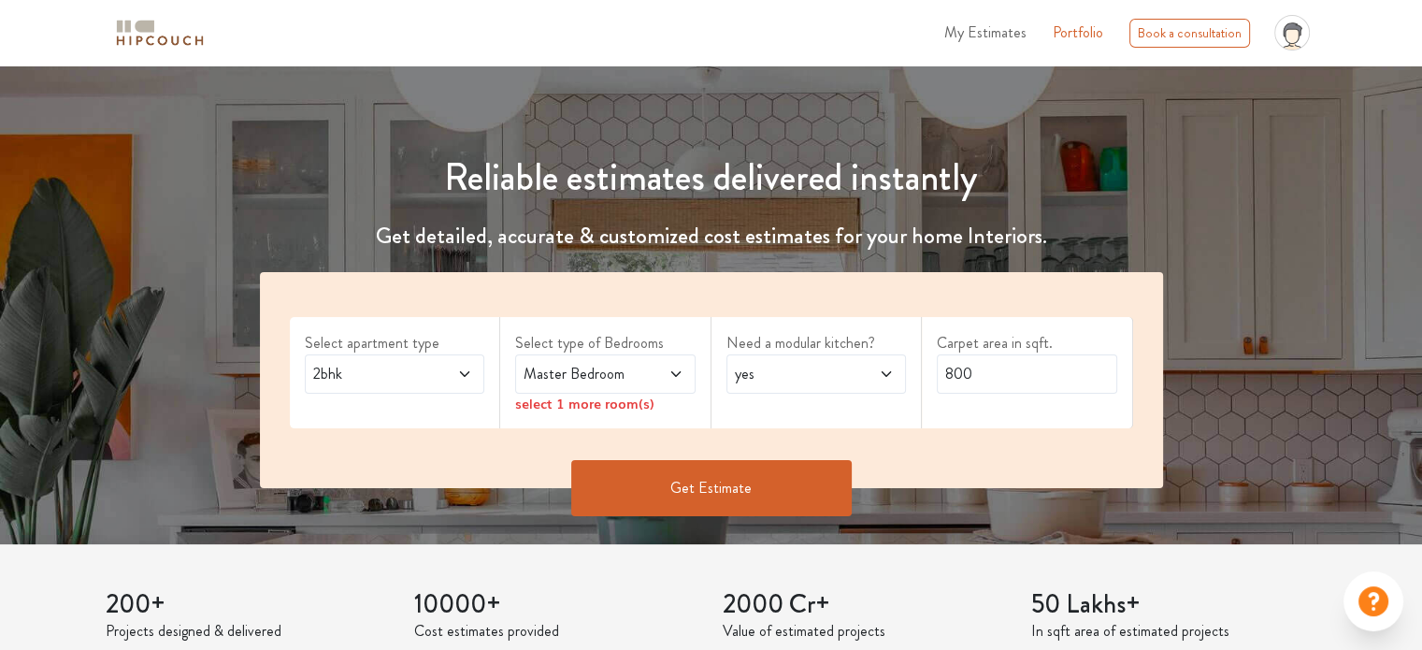
scroll to position [280, 0]
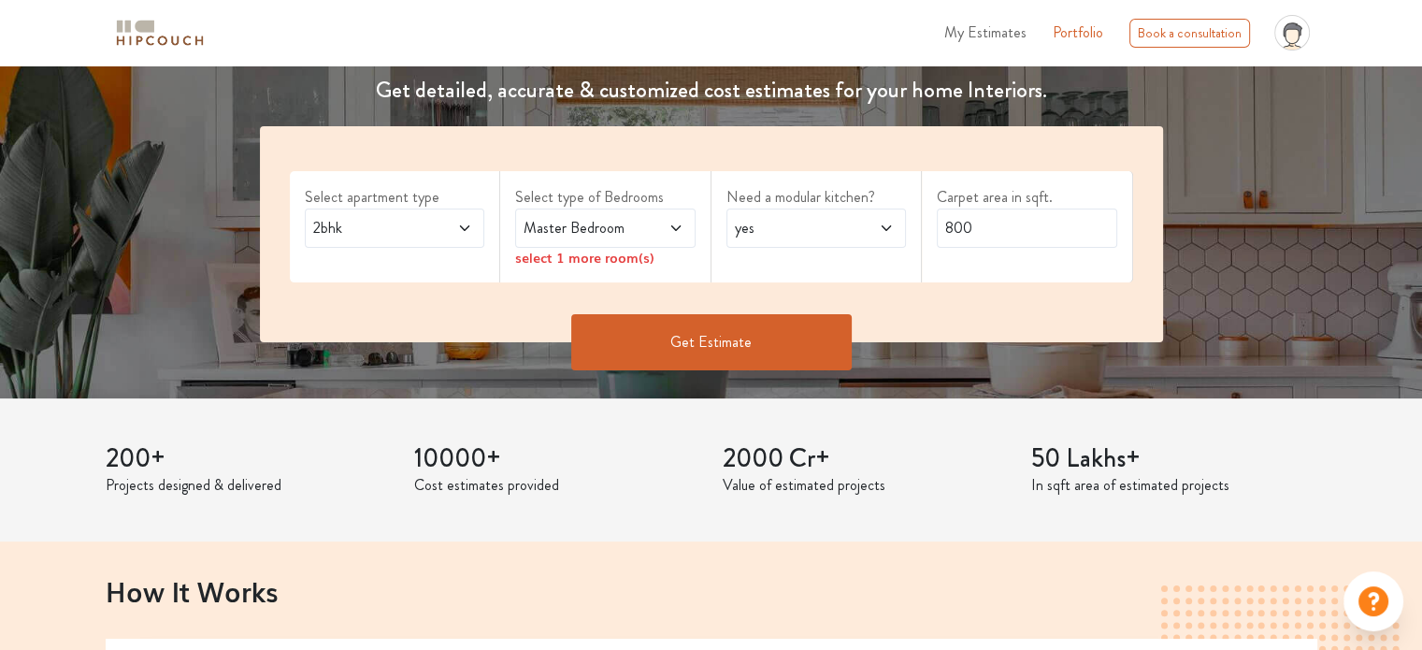
click at [456, 223] on span at bounding box center [451, 228] width 41 height 22
click at [460, 231] on icon at bounding box center [464, 228] width 15 height 15
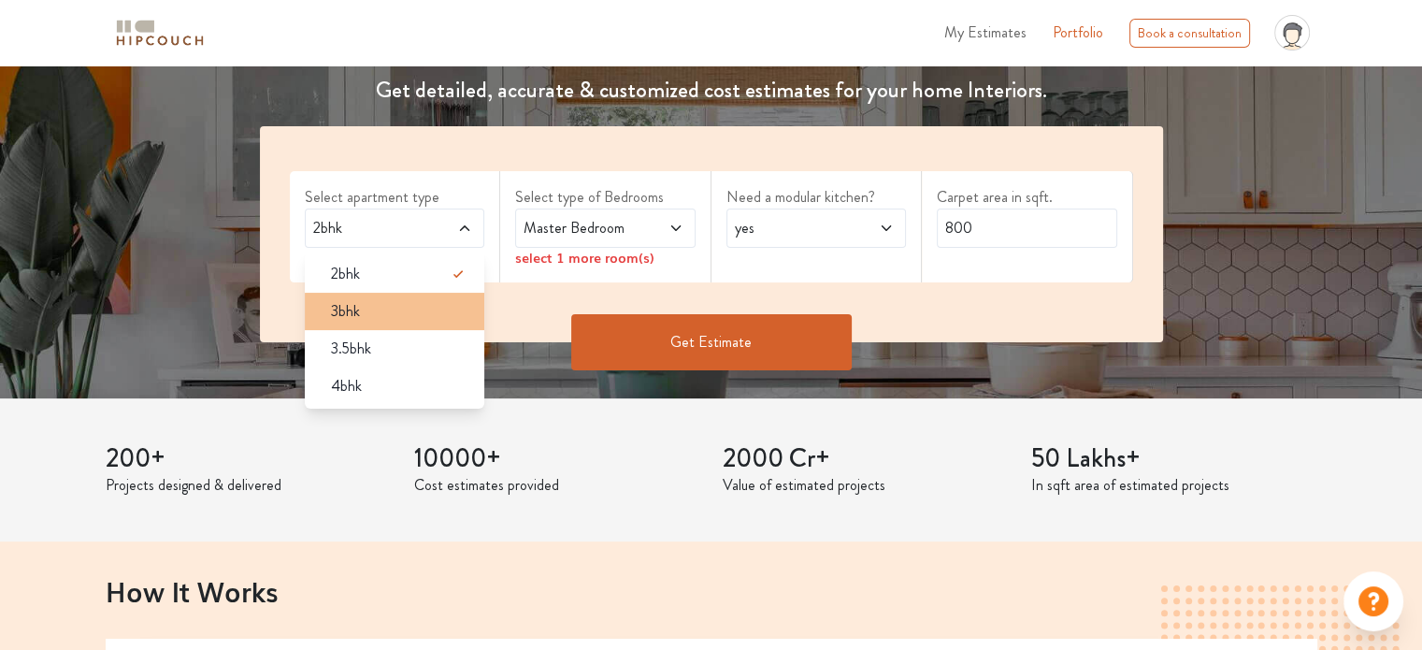
click at [370, 315] on div "3bhk" at bounding box center [400, 311] width 169 height 22
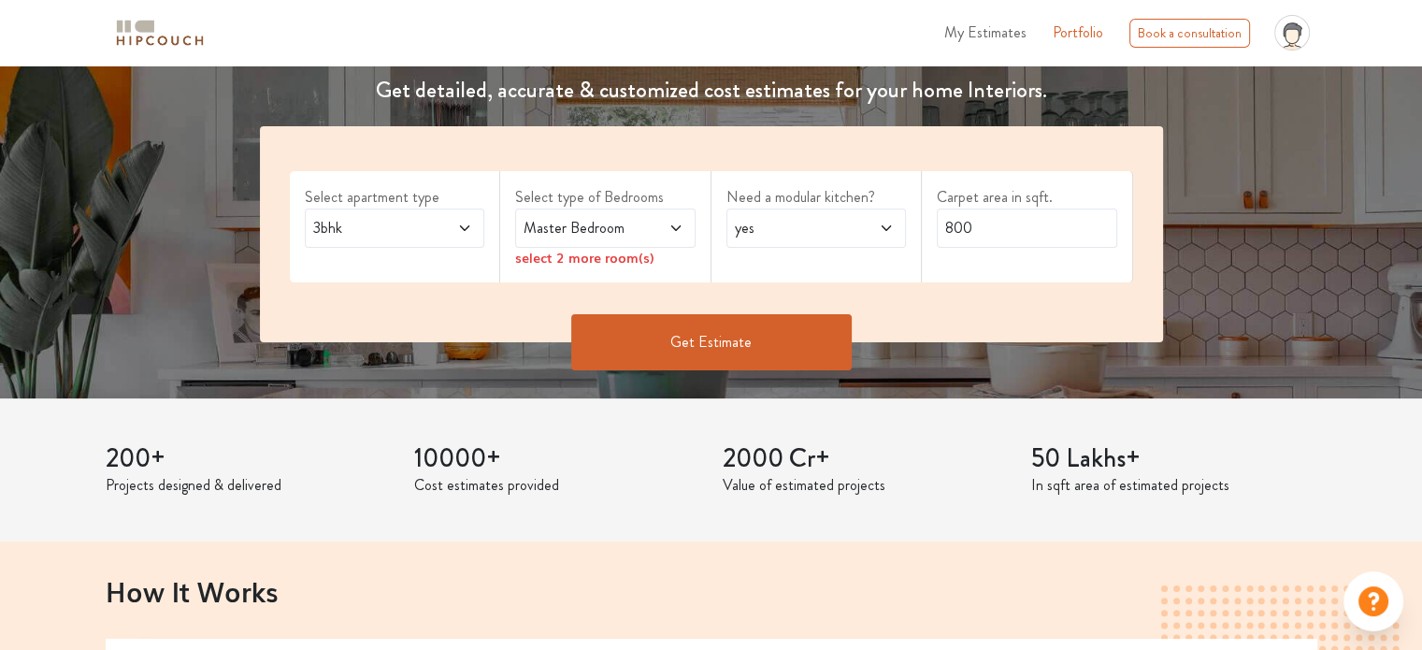
click at [676, 235] on span at bounding box center [662, 228] width 41 height 22
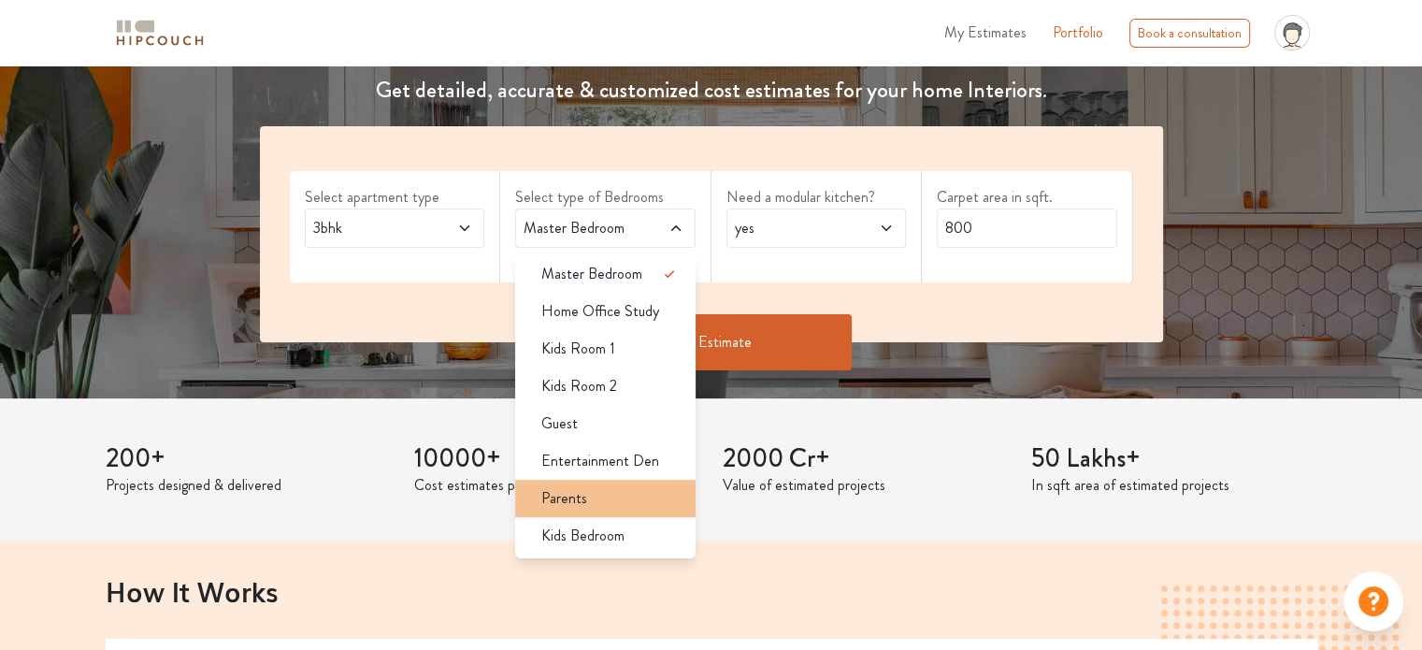
click at [633, 500] on div "Parents" at bounding box center [610, 498] width 169 height 22
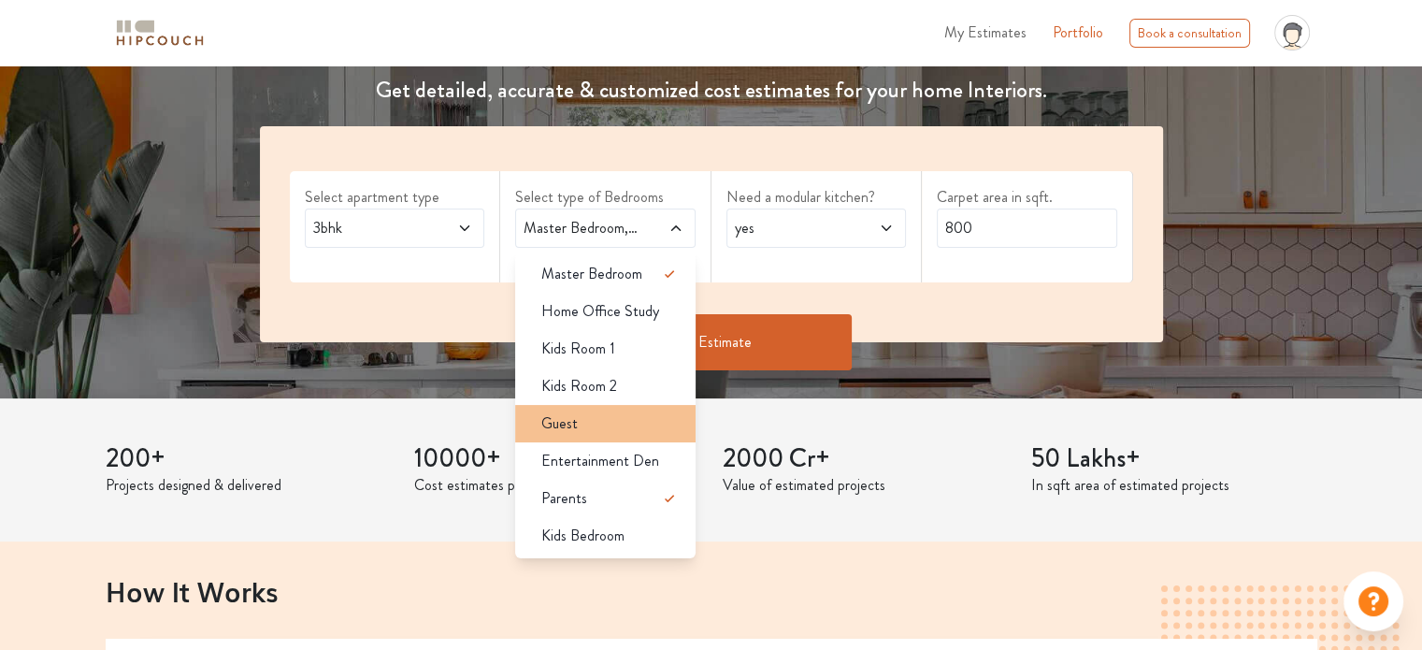
click at [600, 425] on div "Guest" at bounding box center [610, 423] width 169 height 22
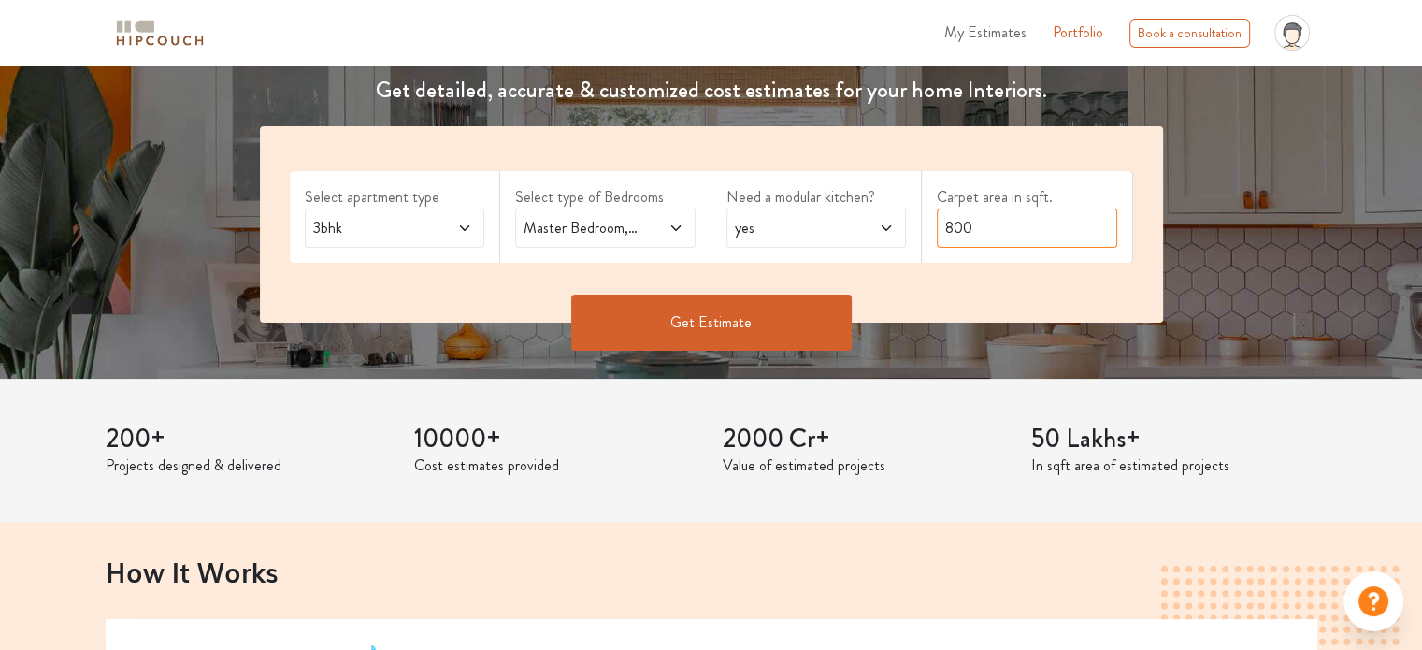
click at [978, 227] on input "800" at bounding box center [1027, 227] width 180 height 39
type input "8"
type input "1800"
click at [721, 322] on button "Get Estimate" at bounding box center [711, 322] width 280 height 56
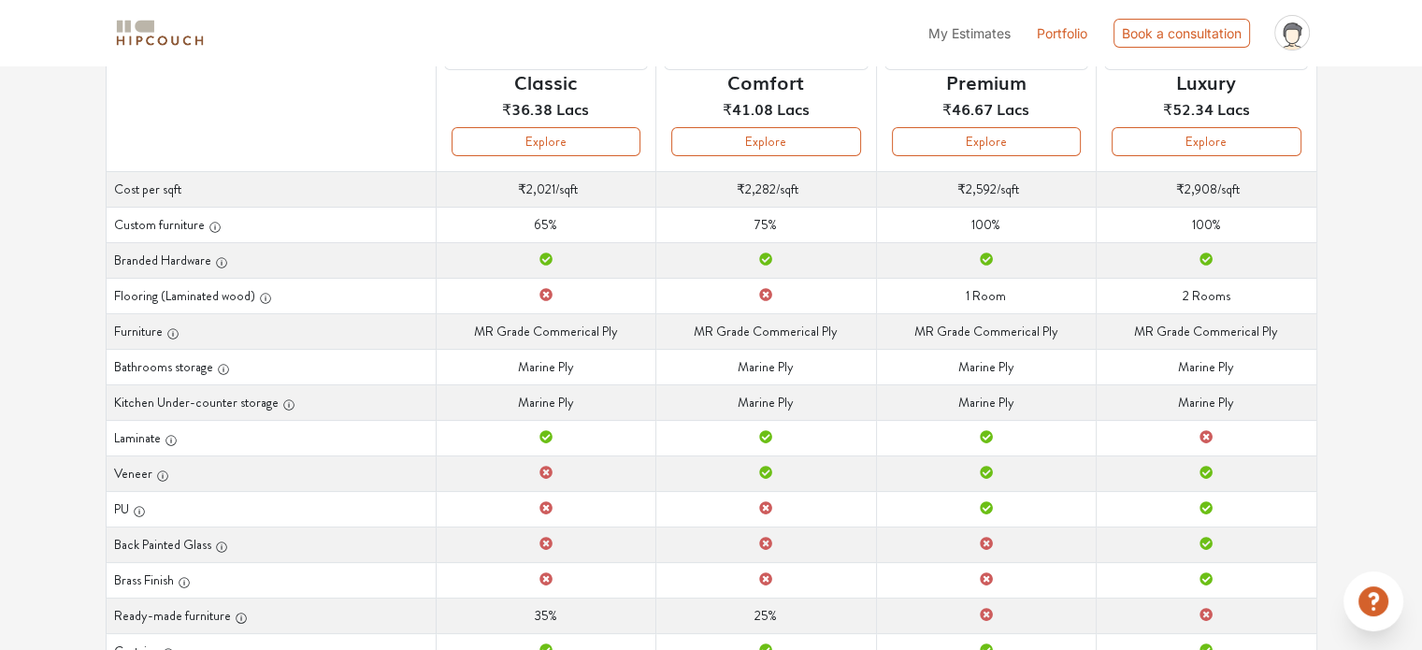
scroll to position [280, 0]
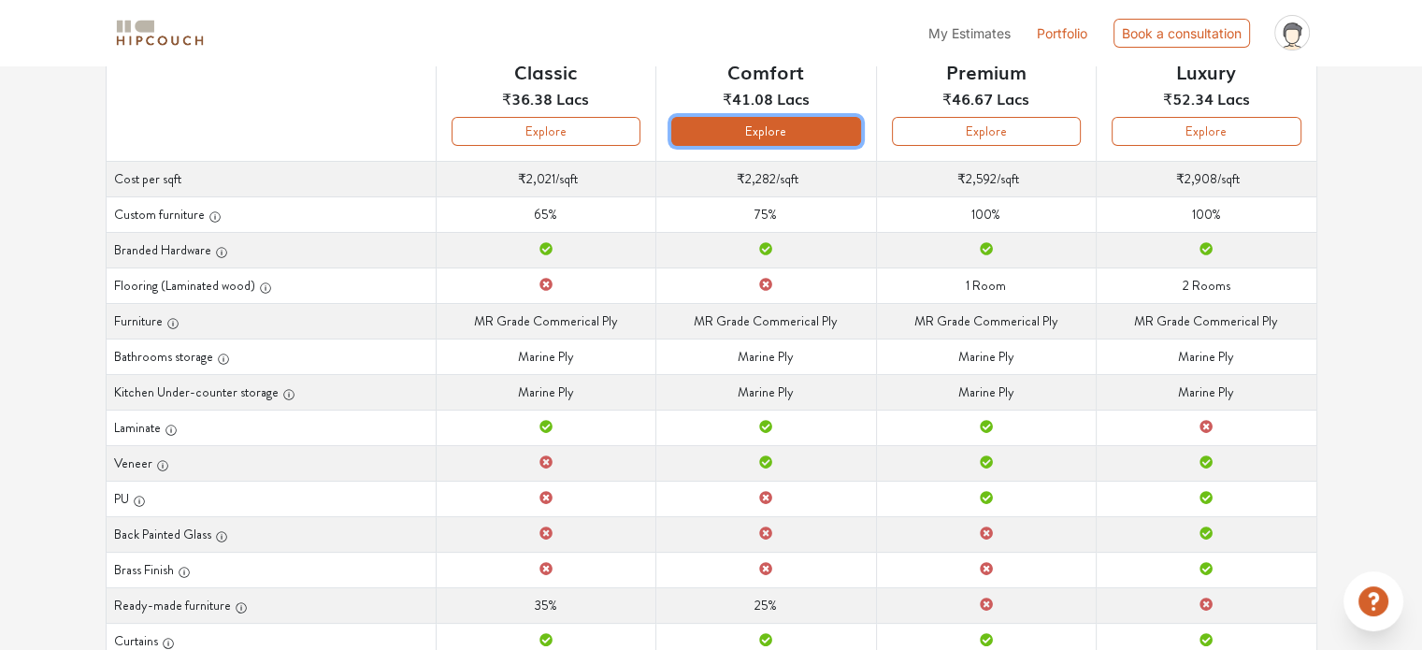
click at [747, 123] on button "Explore" at bounding box center [765, 131] width 189 height 29
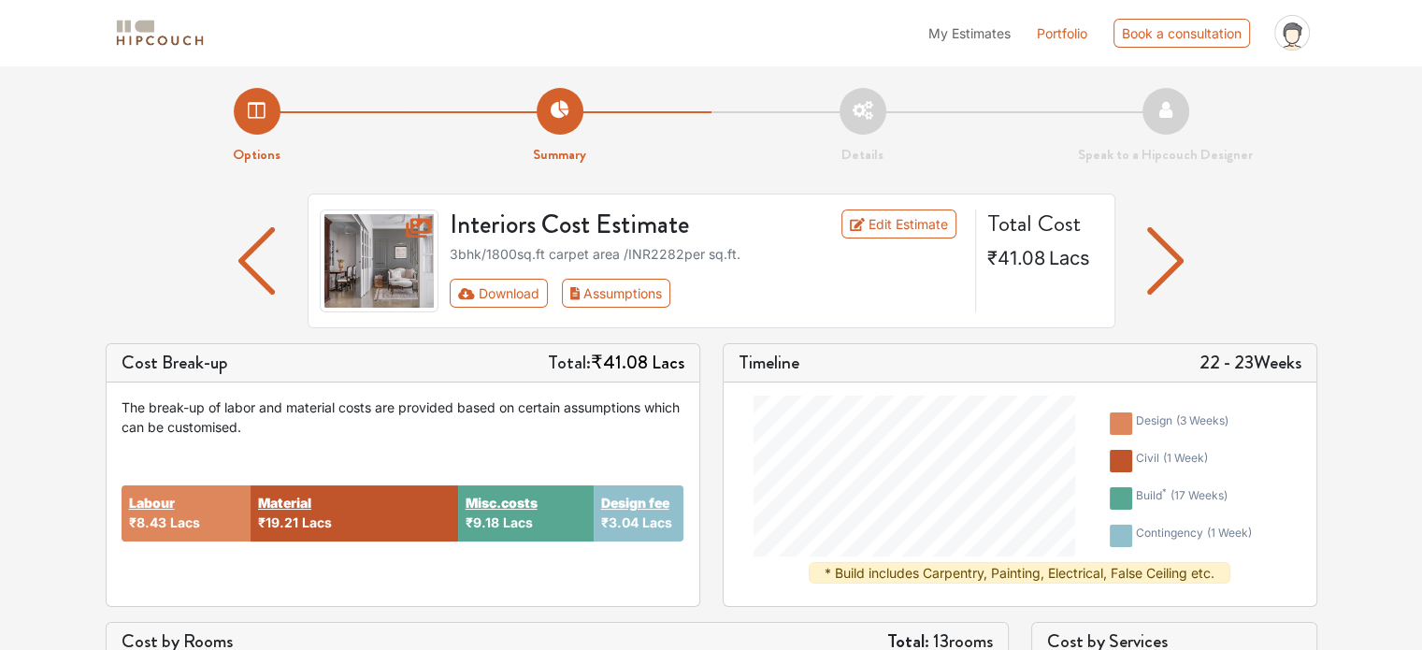
click at [254, 114] on li "Options" at bounding box center [257, 127] width 303 height 78
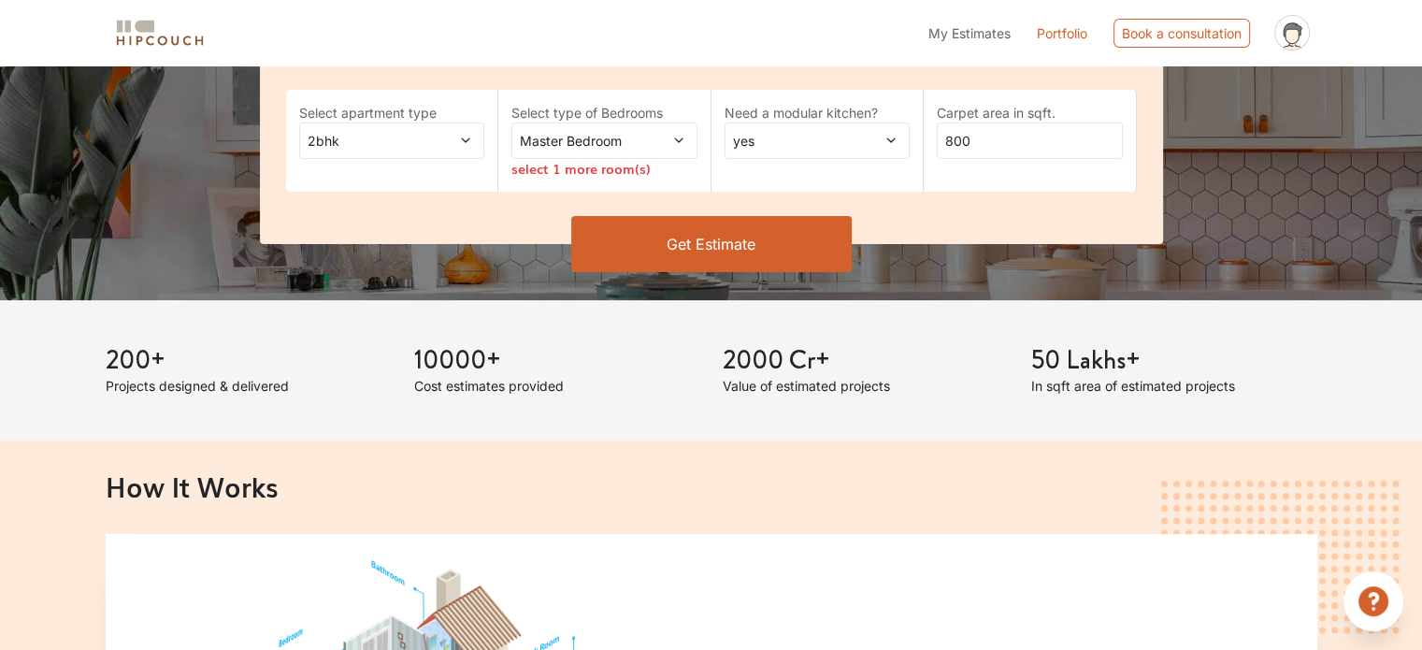
scroll to position [374, 0]
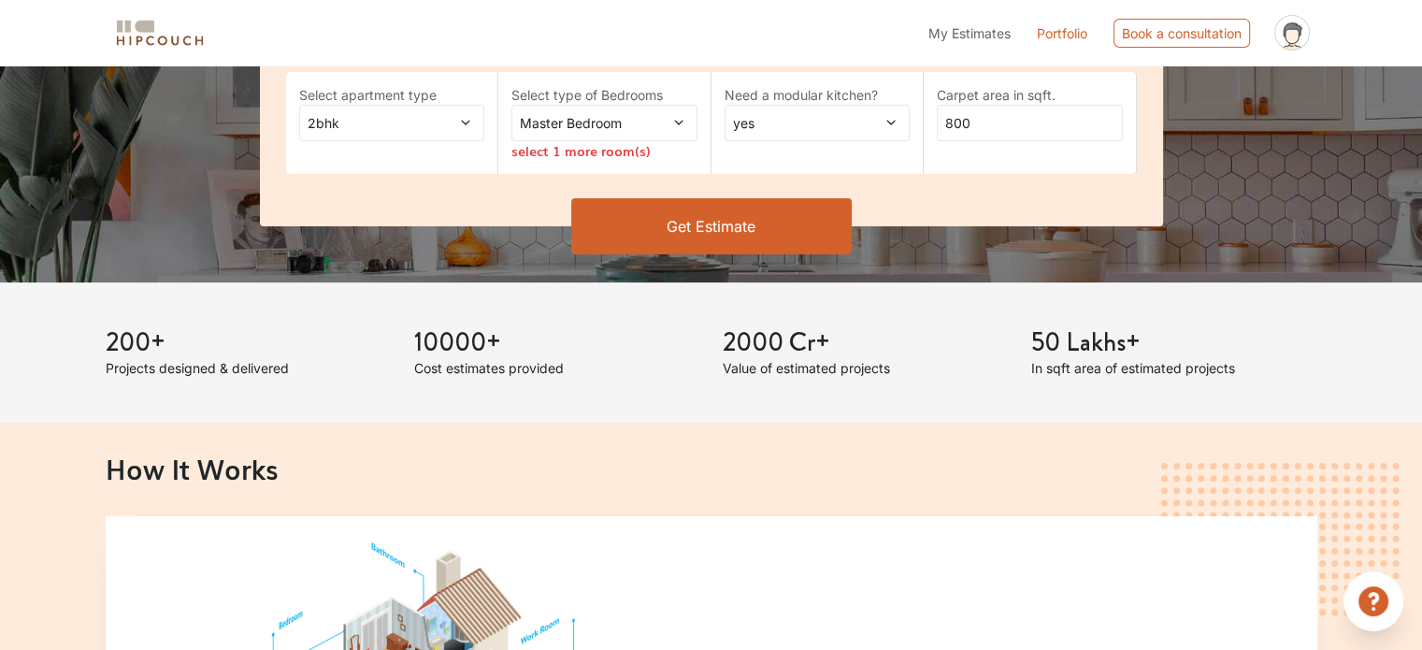
click at [659, 121] on span at bounding box center [663, 123] width 42 height 20
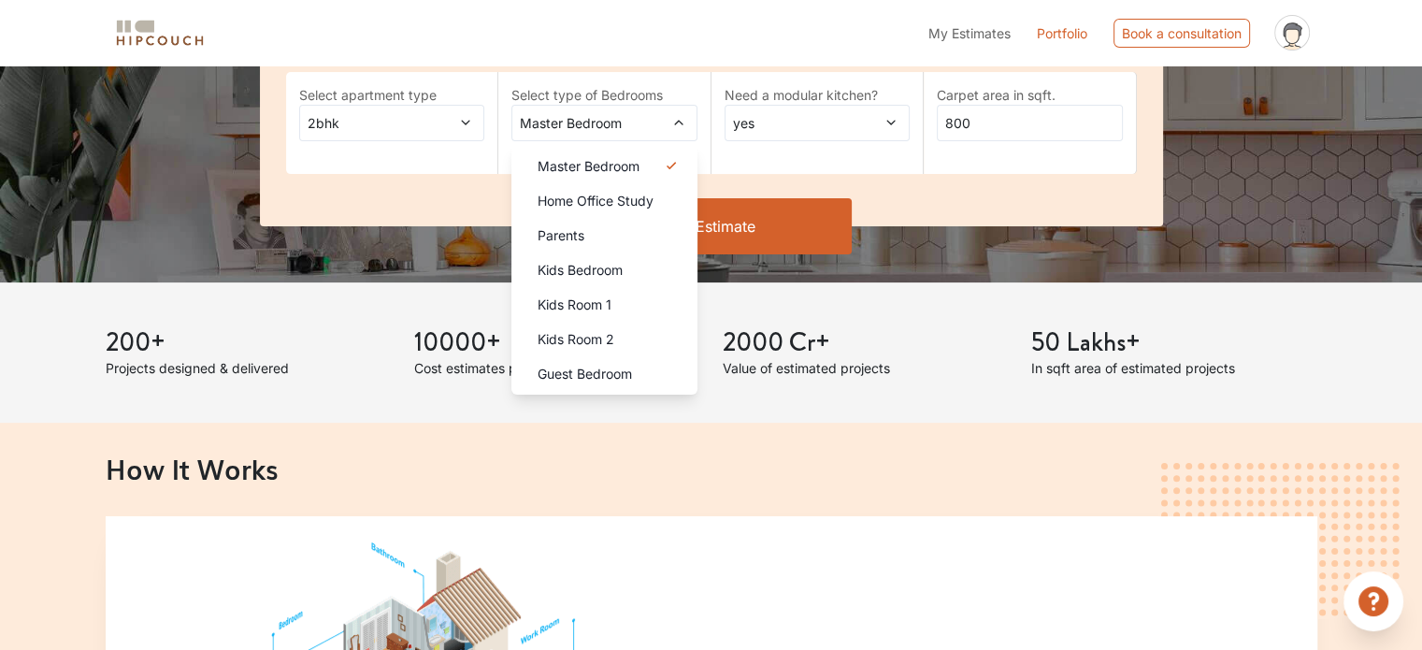
click at [652, 123] on span at bounding box center [663, 123] width 42 height 20
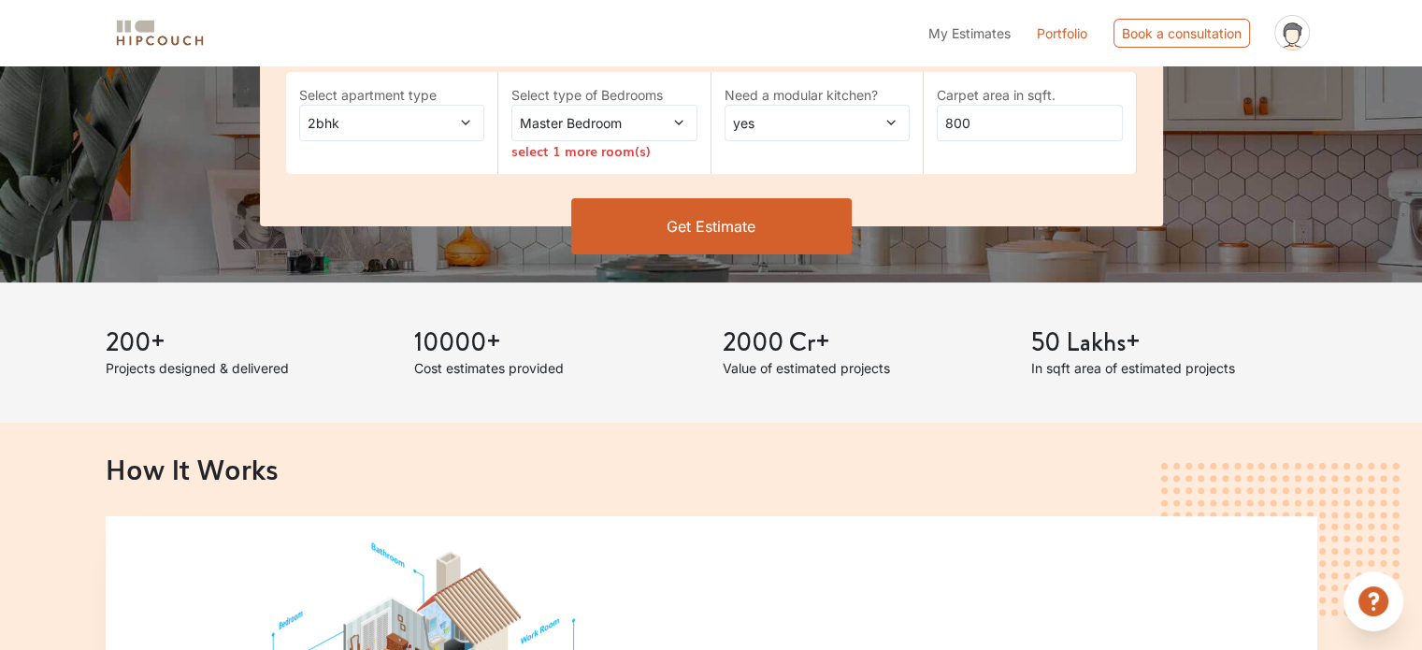
click at [478, 126] on div "2bhk" at bounding box center [392, 123] width 186 height 36
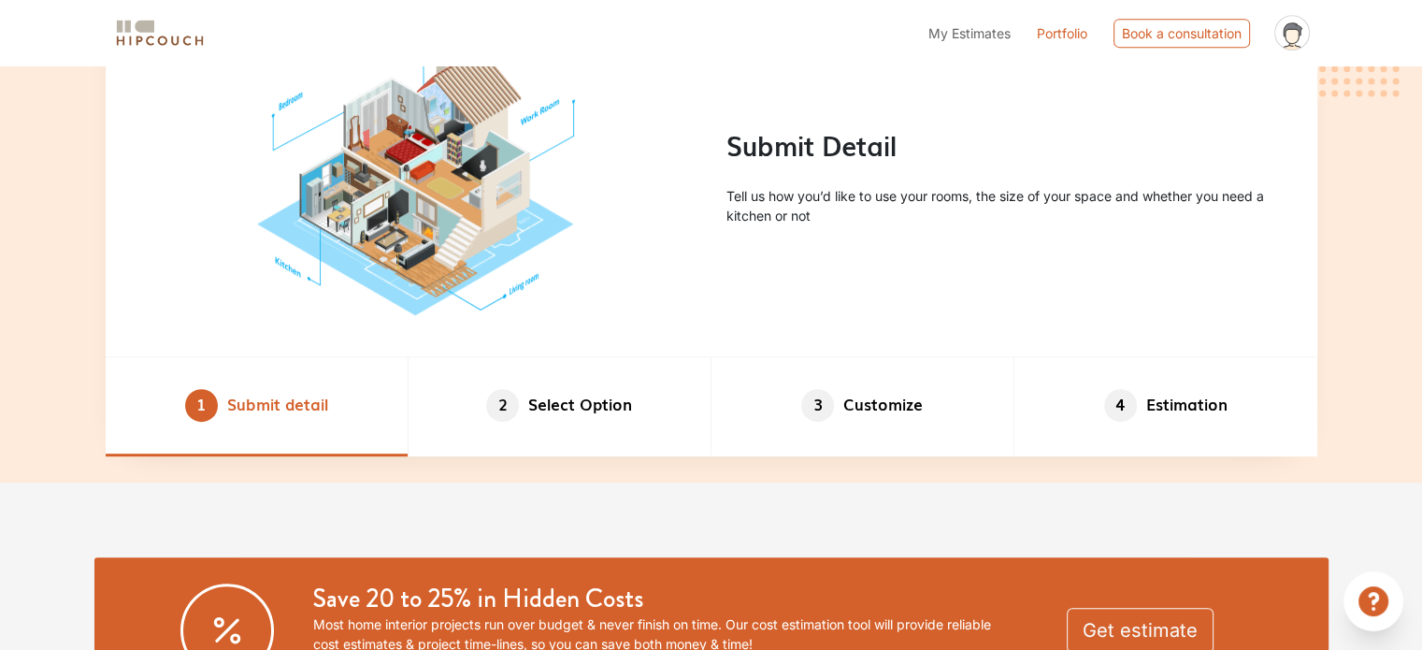
scroll to position [1122, 0]
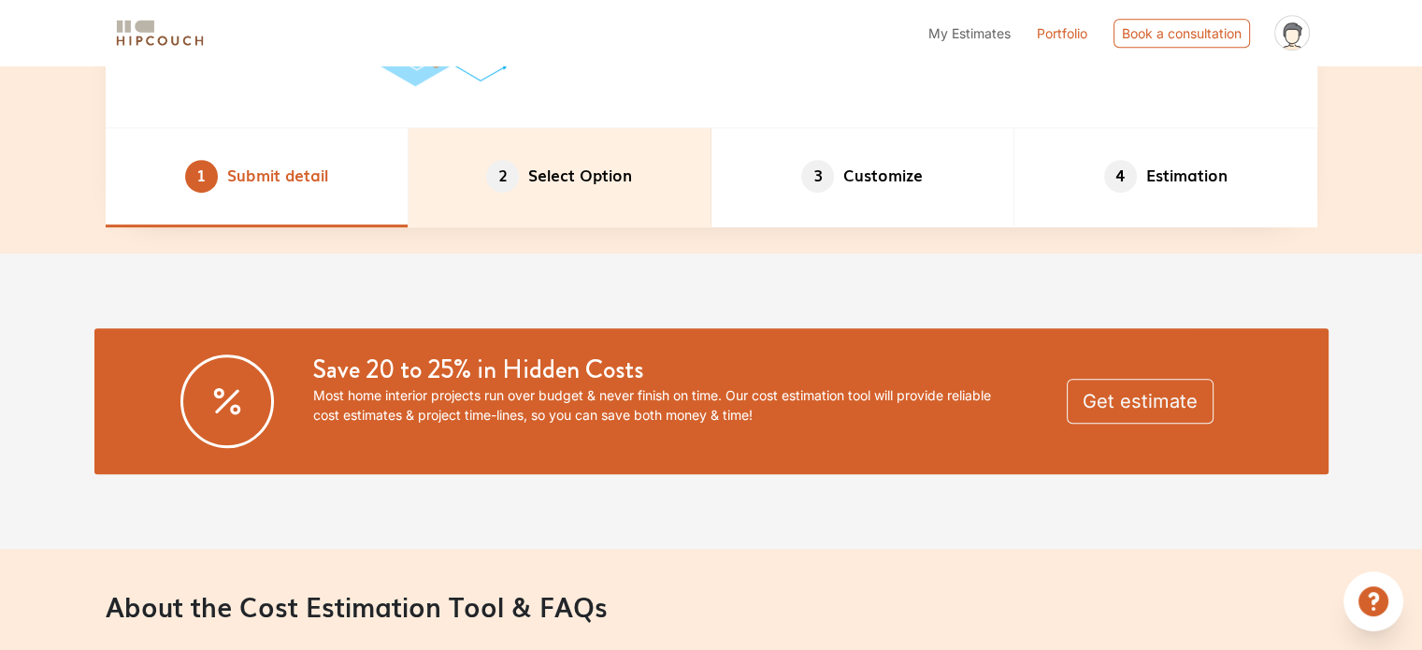
click at [534, 186] on li "2 Select Option" at bounding box center [559, 177] width 303 height 98
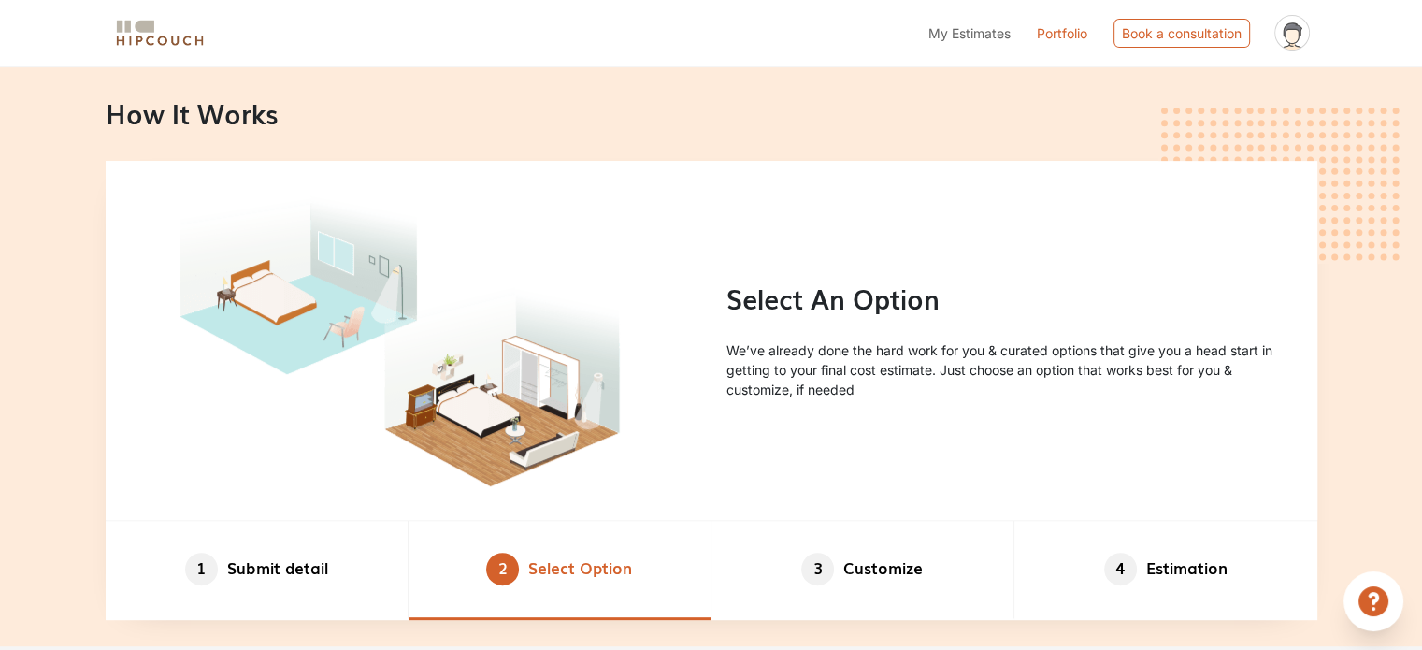
scroll to position [1028, 0]
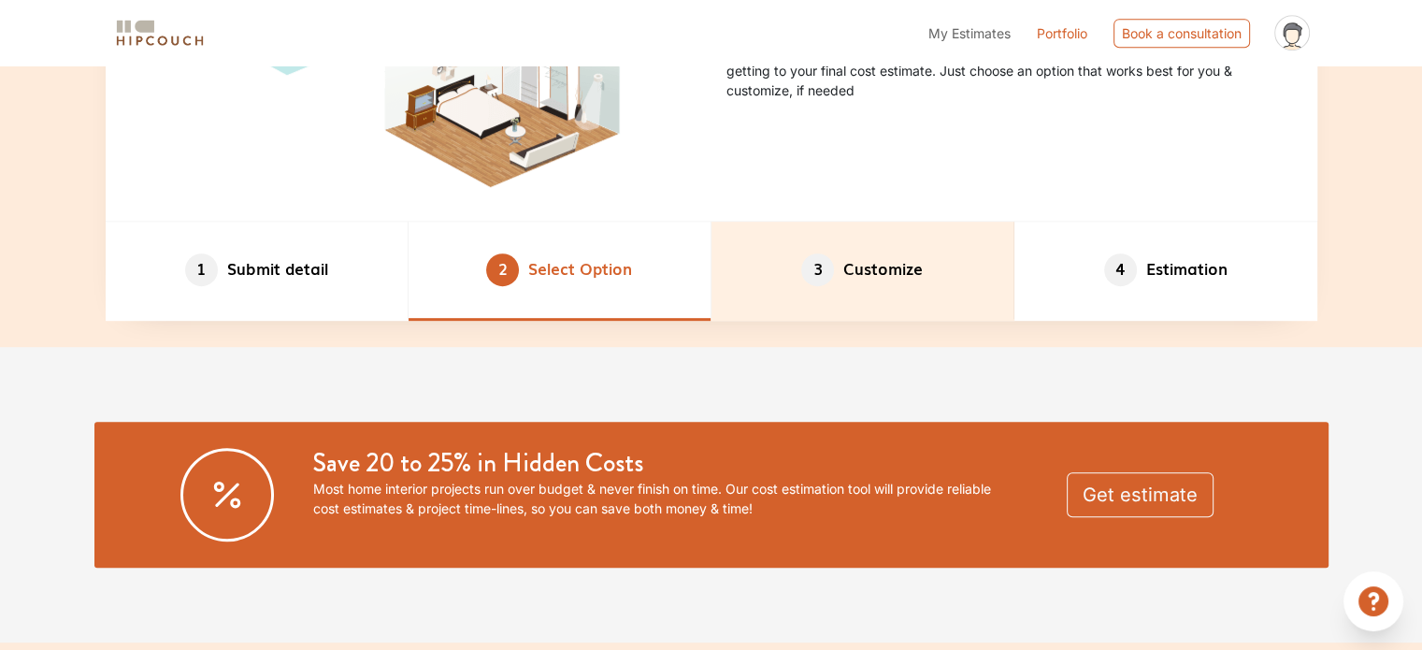
click at [835, 286] on li "3 Customize" at bounding box center [862, 271] width 303 height 98
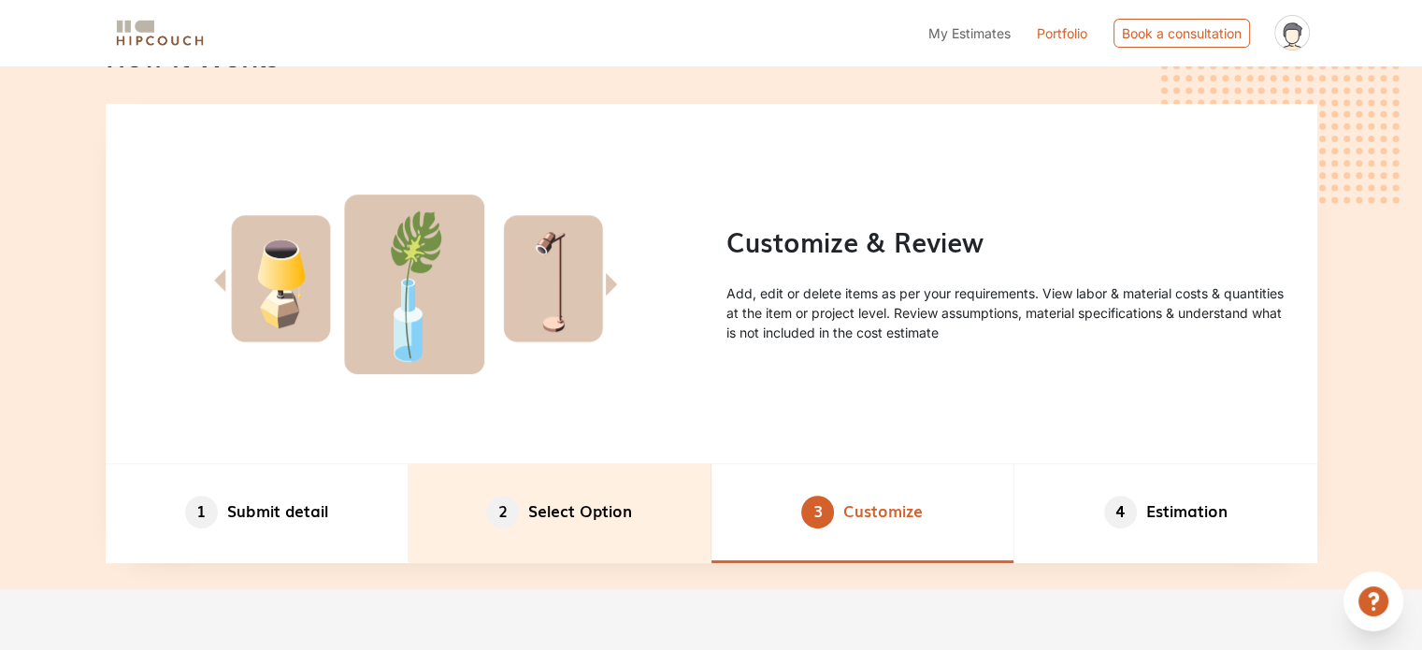
scroll to position [935, 0]
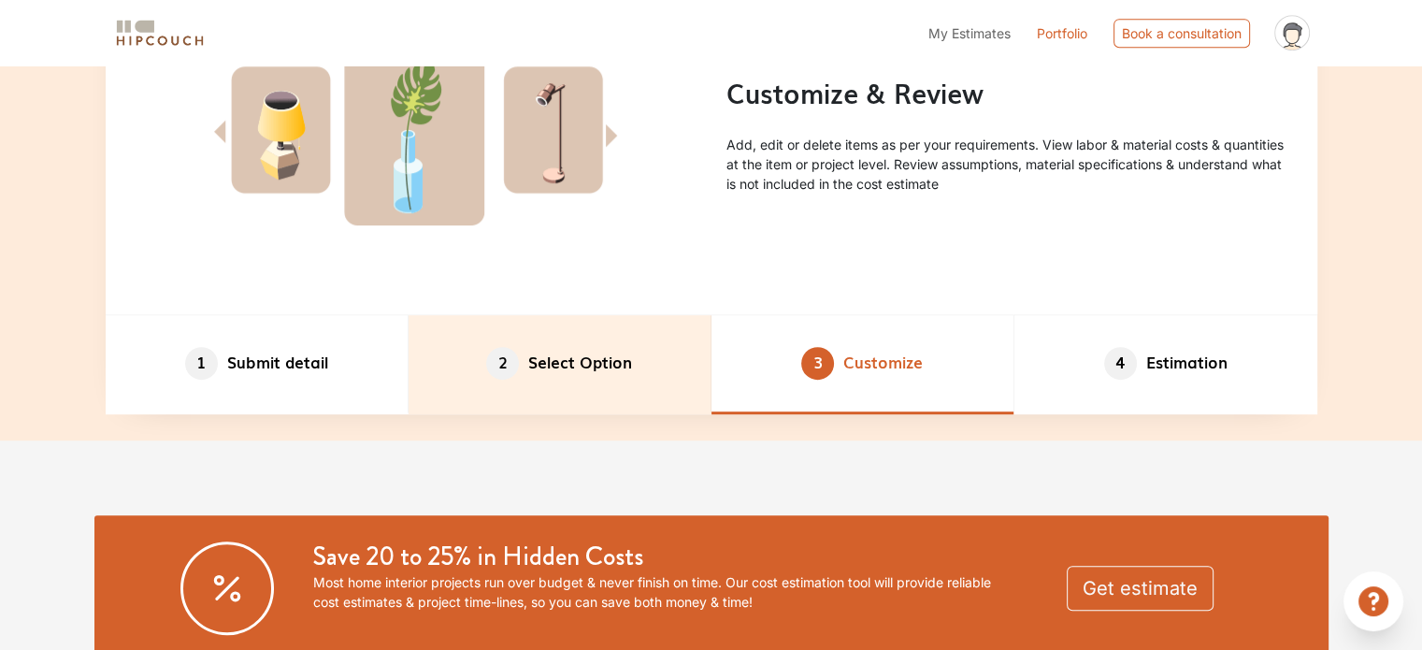
click at [585, 368] on li "2 Select Option" at bounding box center [559, 364] width 303 height 98
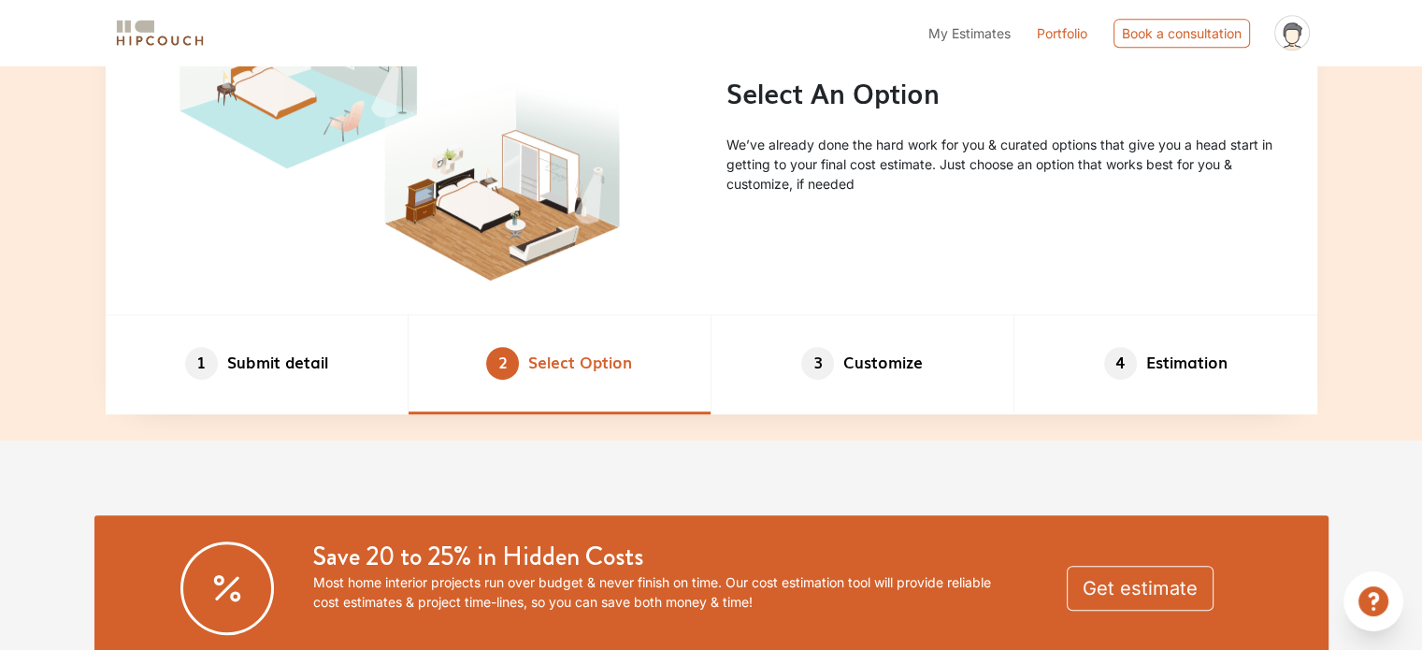
click at [467, 195] on img at bounding box center [415, 134] width 273 height 269
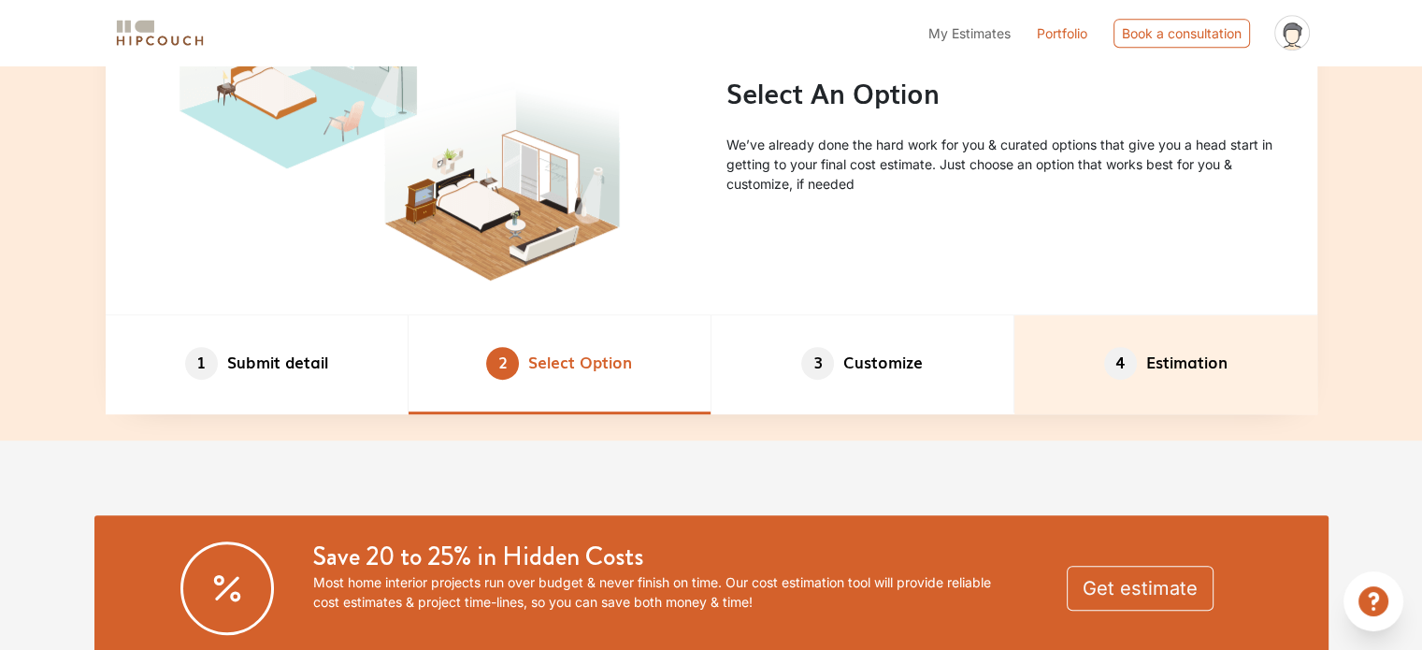
click at [1170, 381] on li "4 Estimation" at bounding box center [1165, 364] width 303 height 98
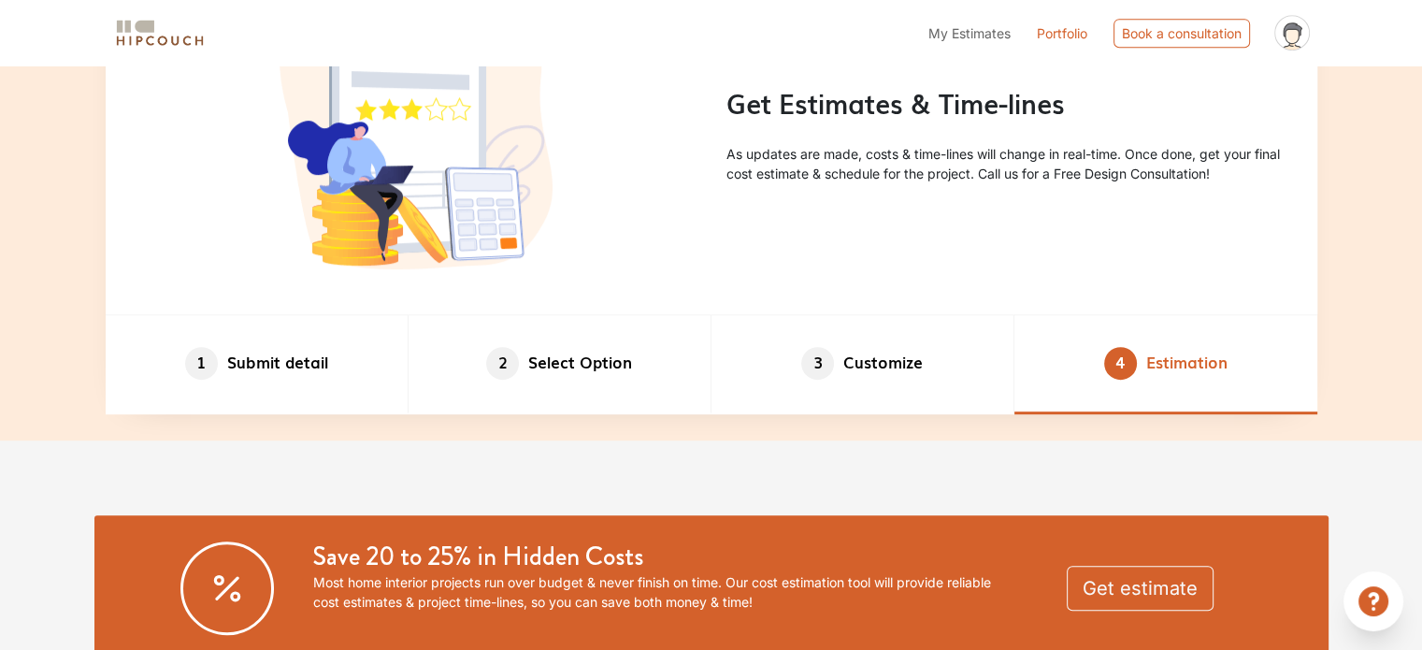
click at [768, 190] on div "Get Estimates & Time-lines As updates are made, costs & time-lines will change …" at bounding box center [1006, 135] width 591 height 127
click at [495, 171] on img at bounding box center [415, 134] width 273 height 269
drag, startPoint x: 516, startPoint y: 218, endPoint x: 434, endPoint y: 263, distance: 93.7
click at [515, 218] on img at bounding box center [415, 134] width 273 height 269
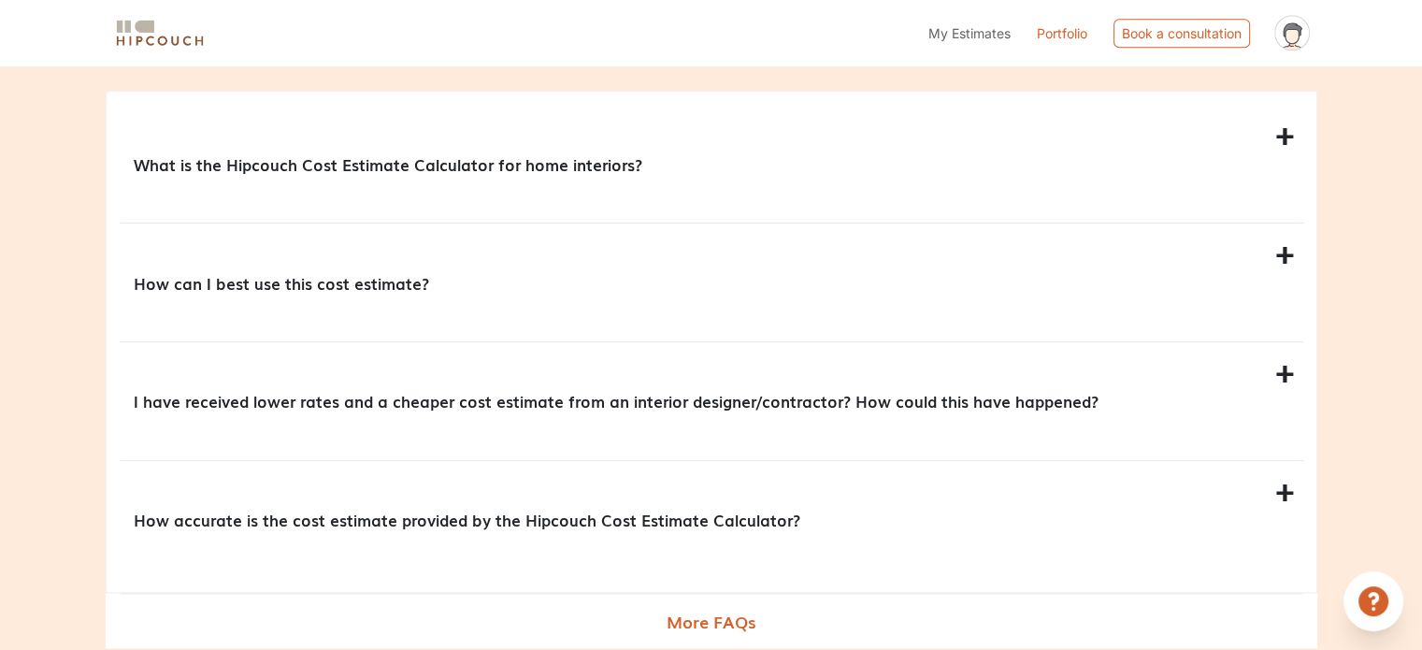
scroll to position [1682, 0]
click at [1283, 134] on div "What is the Hipcouch Cost Estimate Calculator for home interiors?" at bounding box center [711, 163] width 1183 height 118
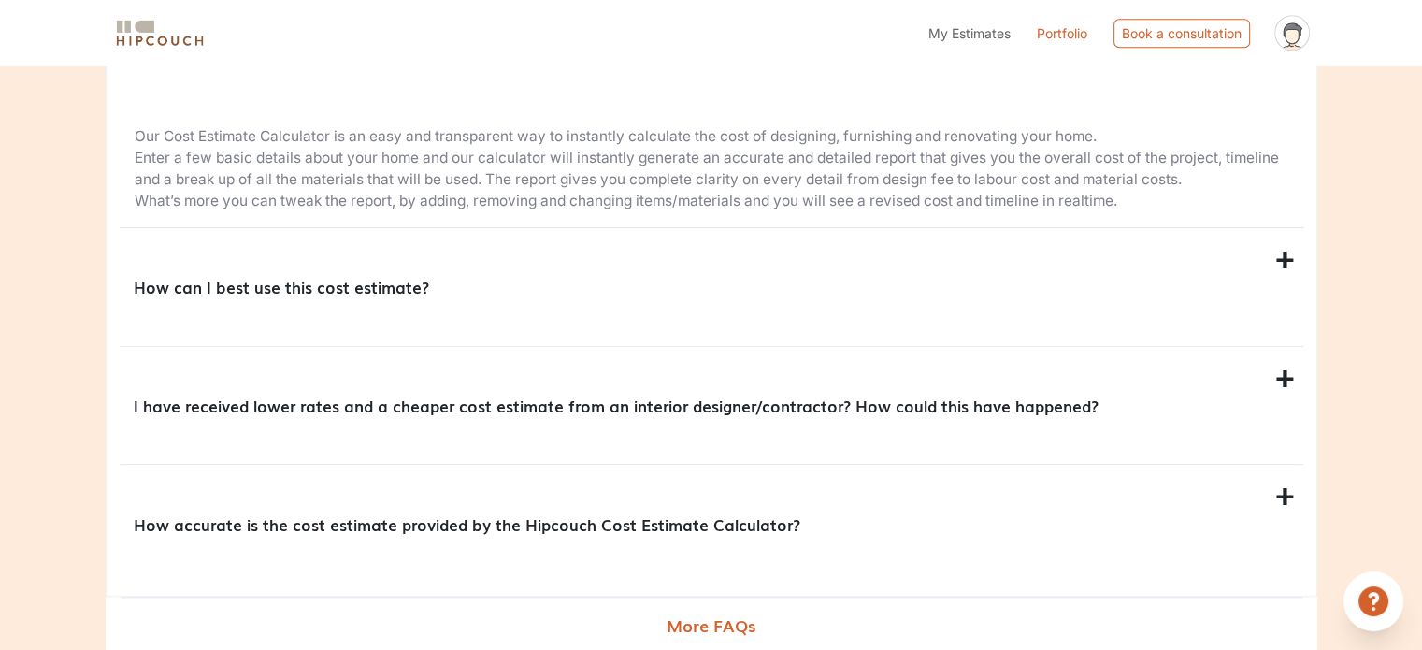
scroll to position [1963, 0]
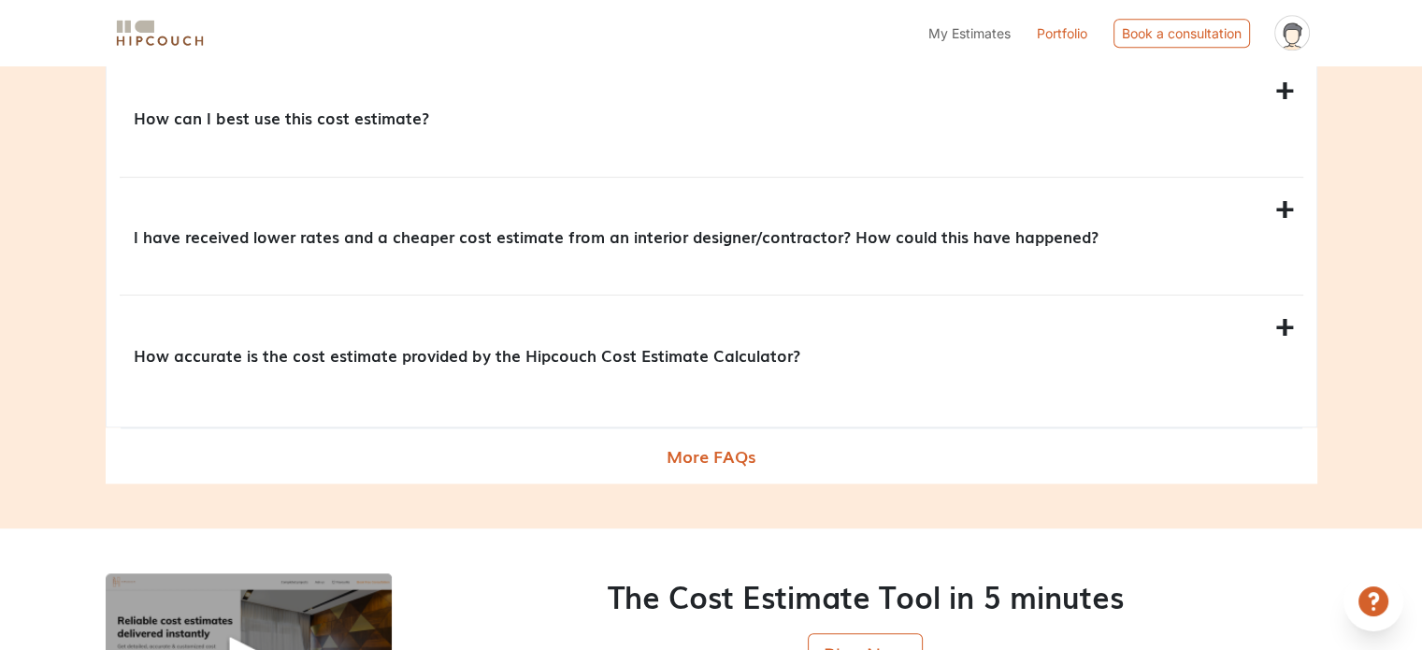
click at [1276, 96] on div "How can I best use this cost estimate?" at bounding box center [711, 118] width 1183 height 118
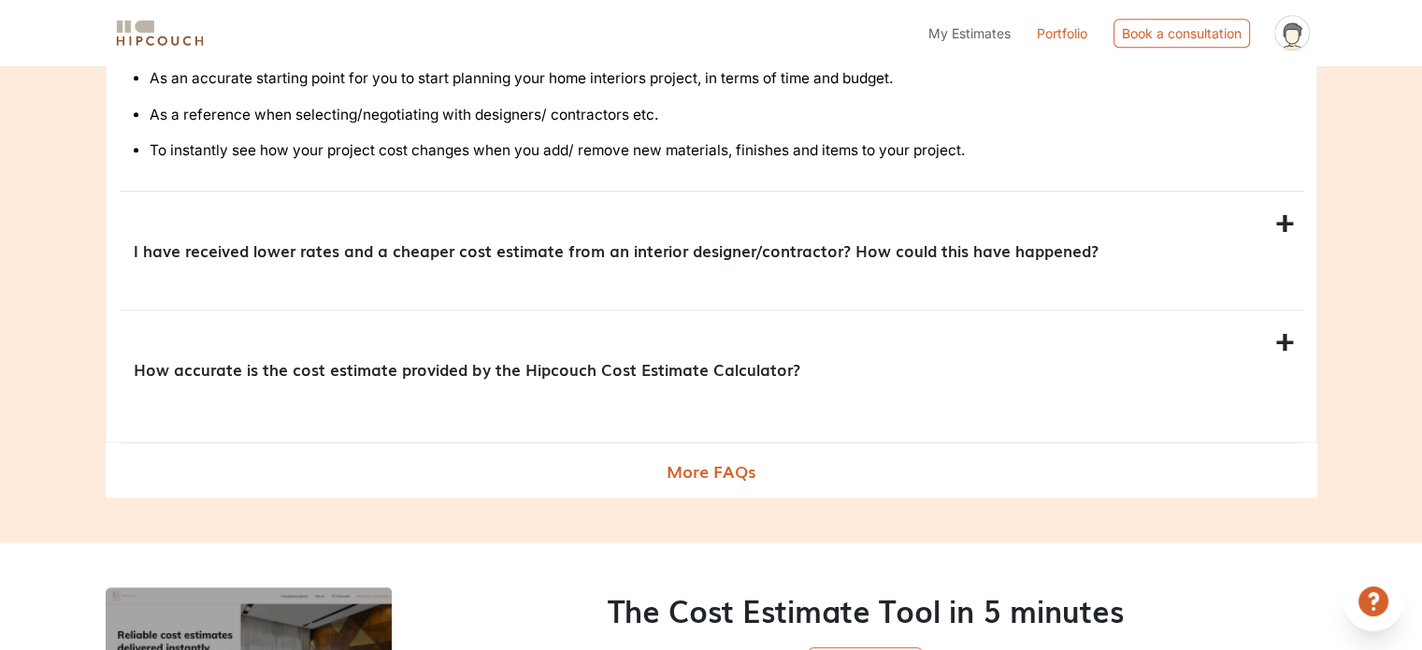
scroll to position [1961, 0]
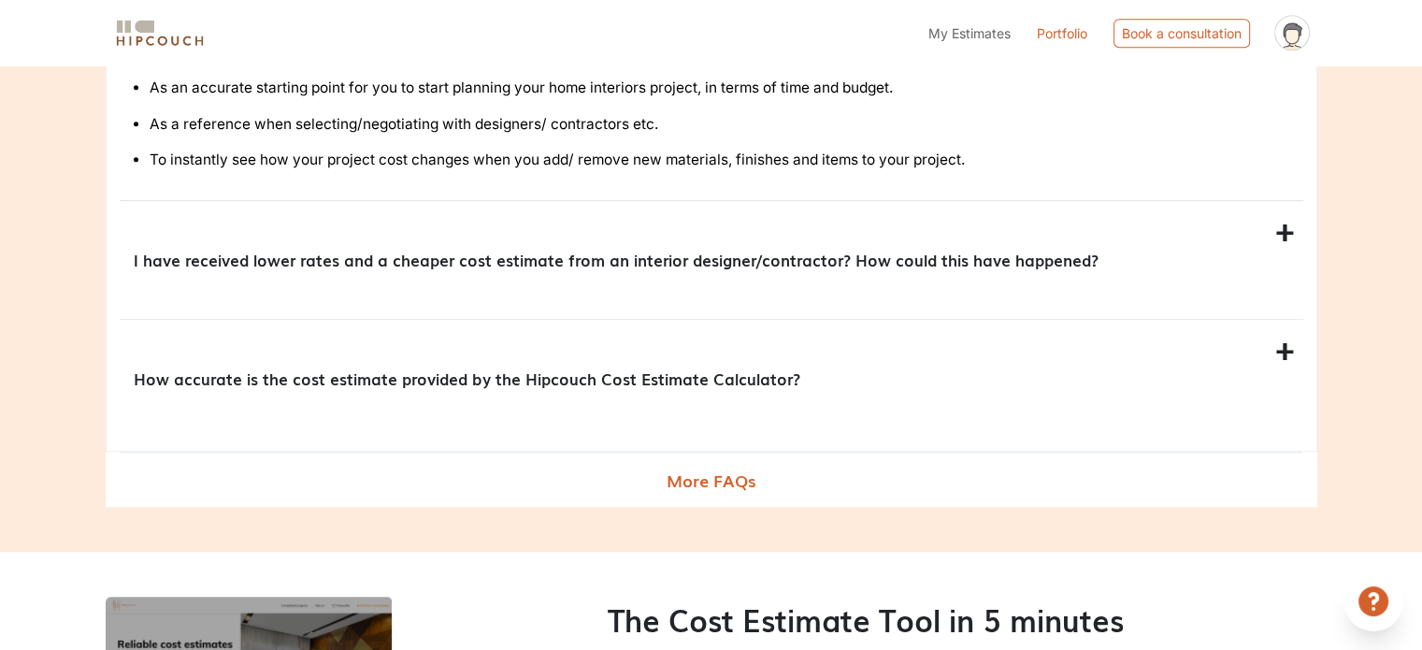
click at [1290, 232] on div "I have received lower rates and a cheaper cost estimate from an interior design…" at bounding box center [711, 260] width 1183 height 118
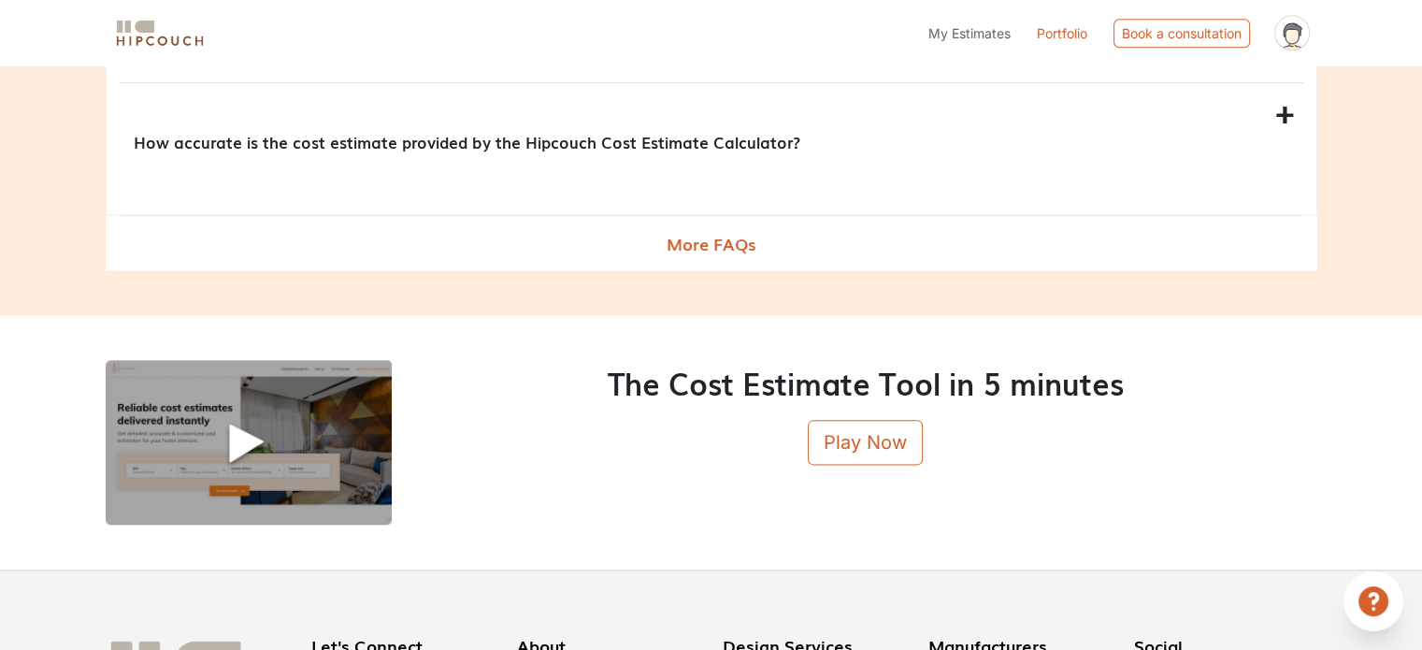
scroll to position [2241, 0]
click at [1186, 145] on p "How accurate is the cost estimate provided by the Hipcouch Cost Estimate Calcul…" at bounding box center [708, 140] width 1148 height 23
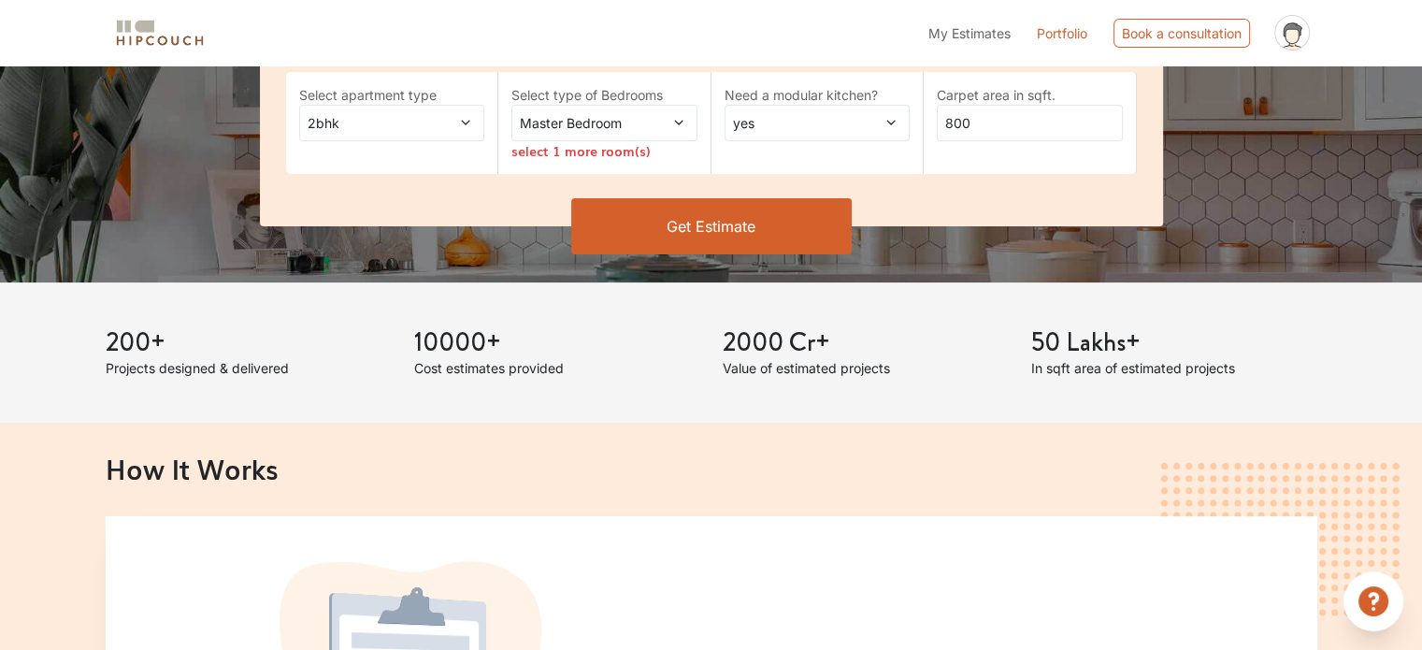
scroll to position [280, 0]
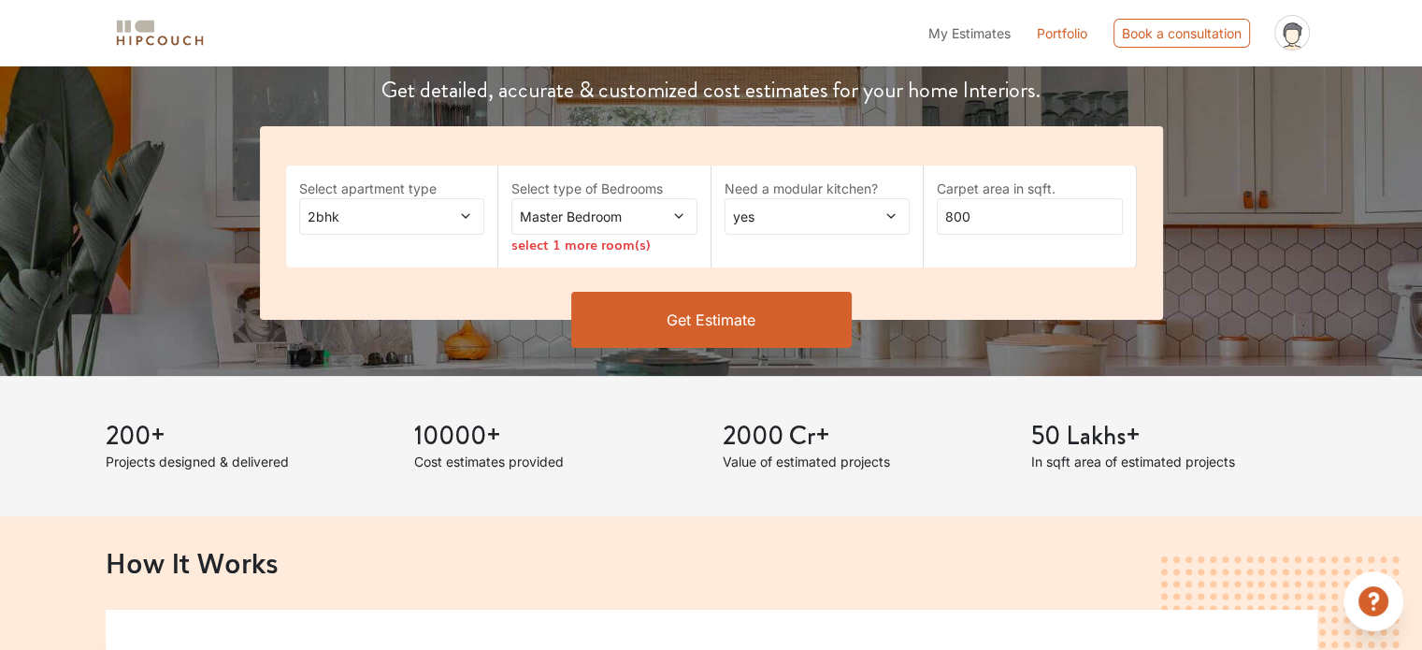
click at [452, 208] on span at bounding box center [451, 217] width 42 height 20
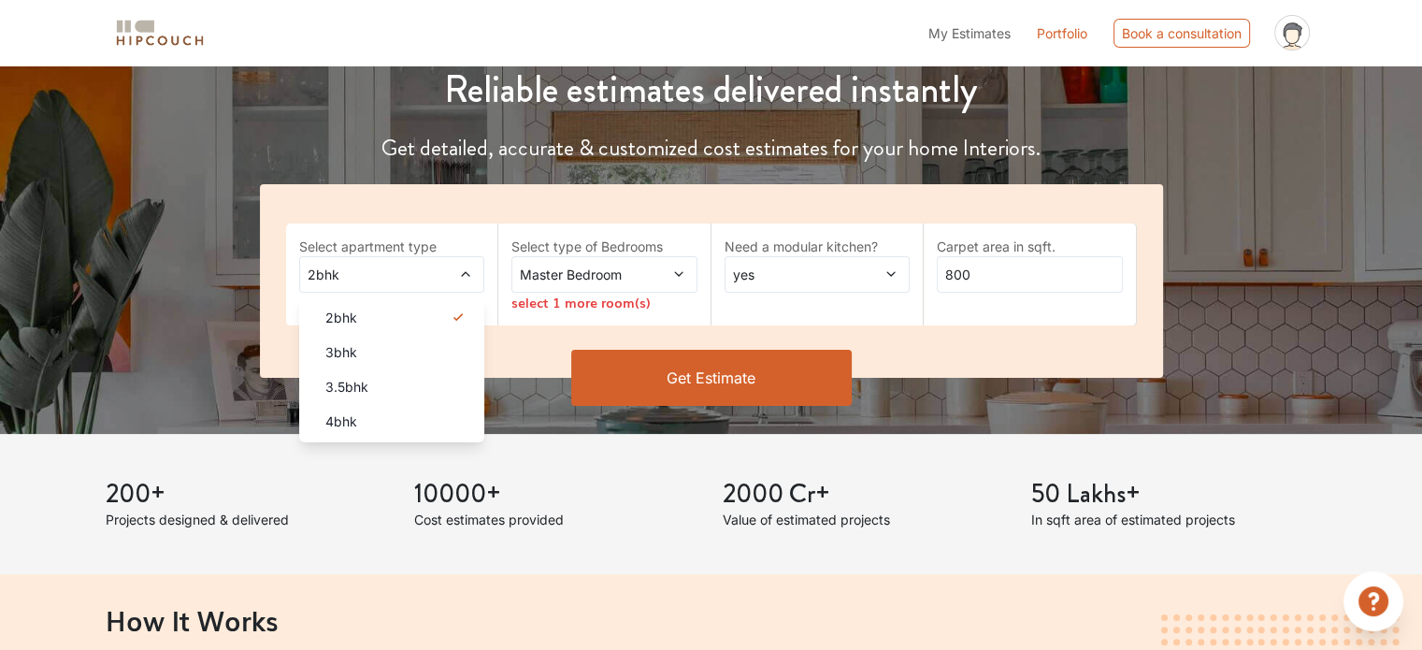
scroll to position [187, 0]
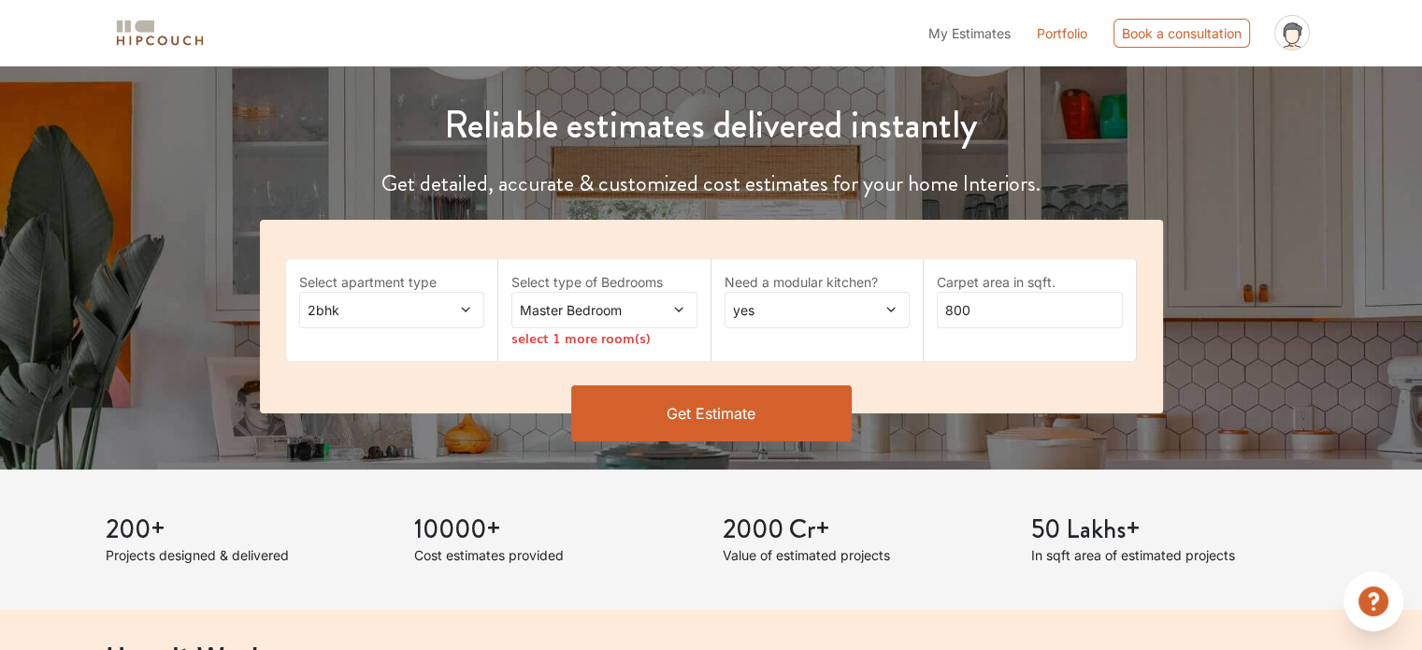
click at [327, 310] on span "2bhk" at bounding box center [367, 310] width 126 height 20
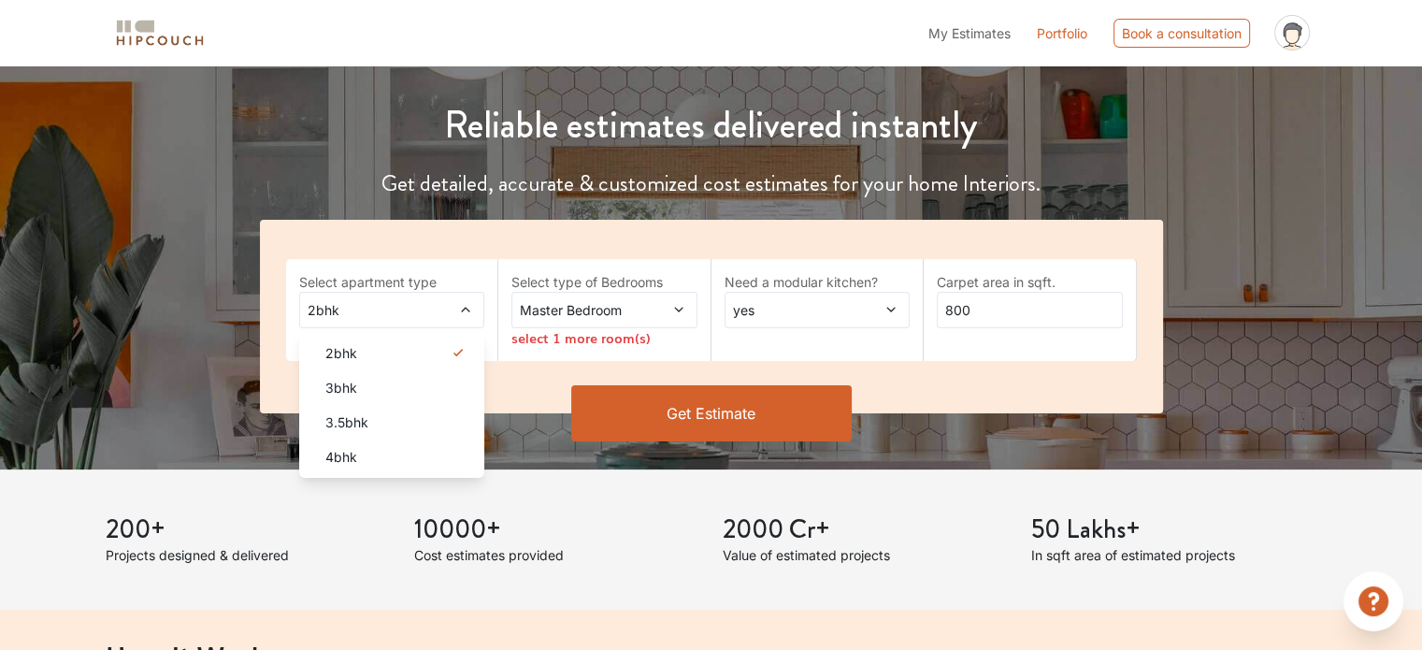
click at [336, 311] on span "2bhk" at bounding box center [367, 310] width 126 height 20
click at [301, 306] on div "2bhk" at bounding box center [392, 310] width 186 height 36
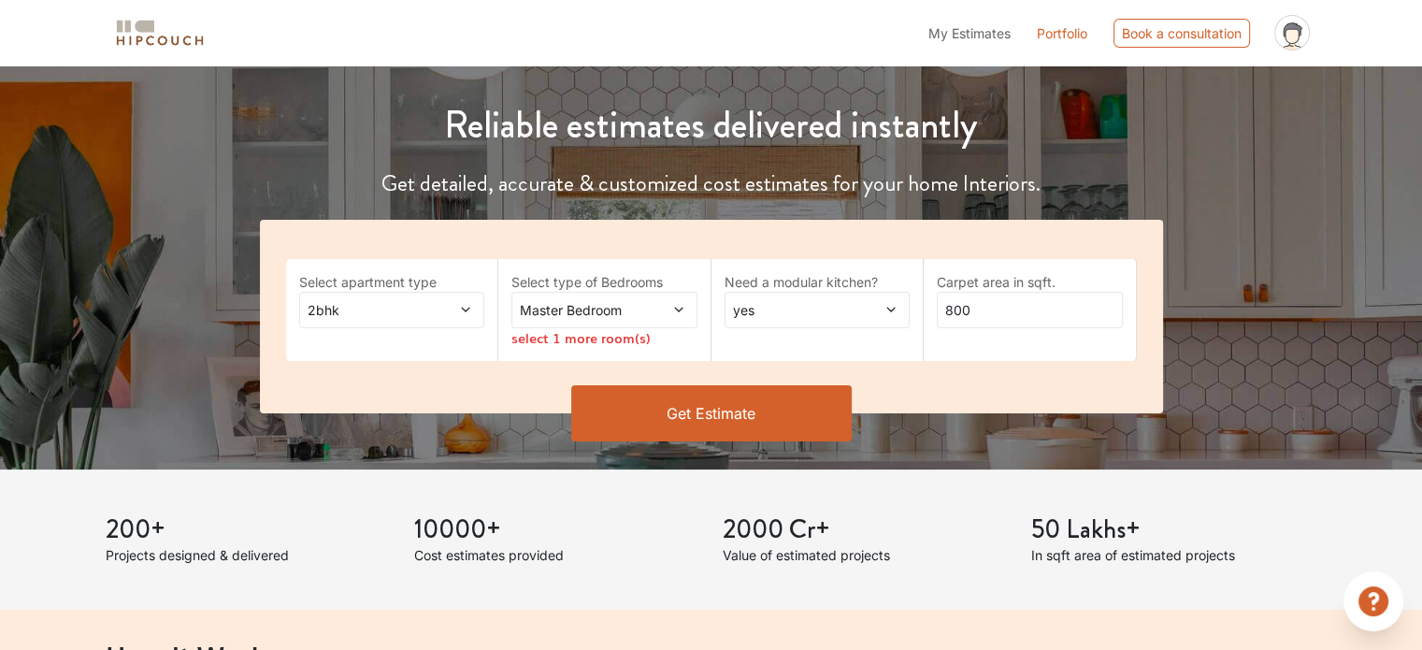
click at [318, 309] on span "2bhk" at bounding box center [367, 310] width 126 height 20
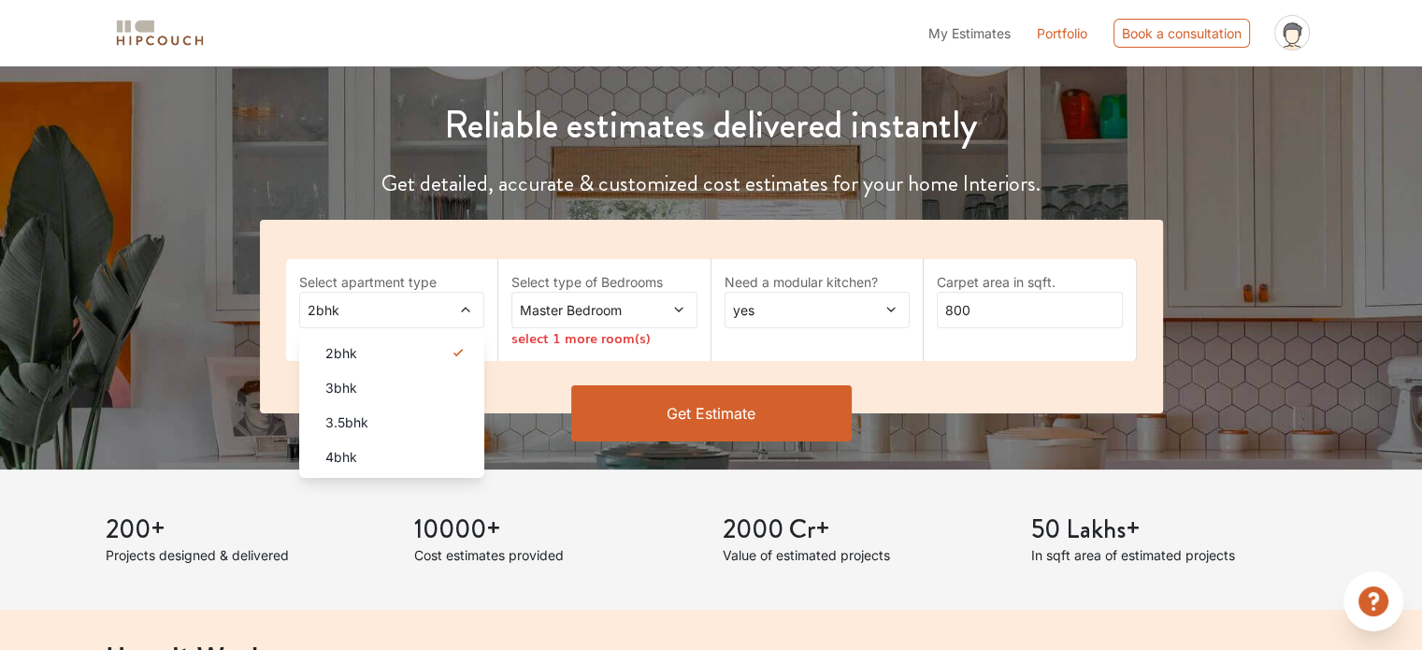
click at [314, 306] on span "2bhk" at bounding box center [367, 310] width 126 height 20
type input "EE"
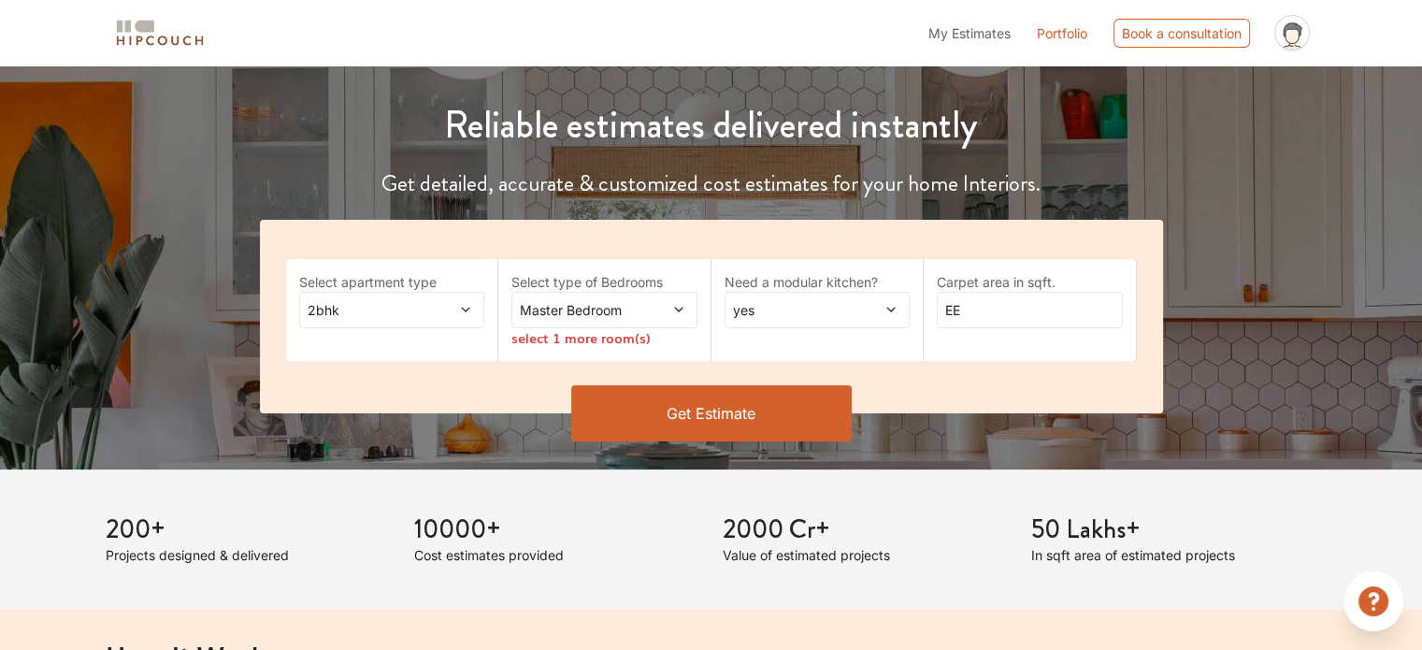
click at [639, 323] on div "Master Bedroom" at bounding box center [604, 310] width 186 height 36
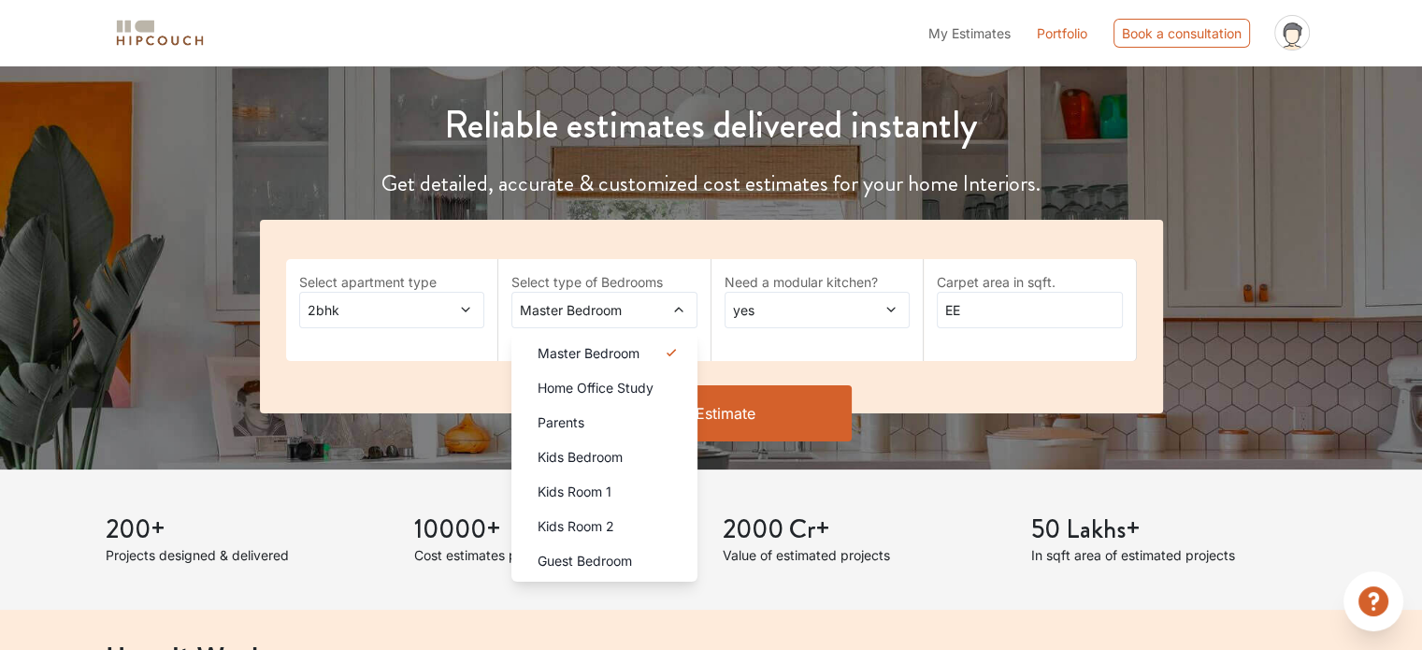
click at [639, 313] on span "Master Bedroom" at bounding box center [579, 310] width 126 height 20
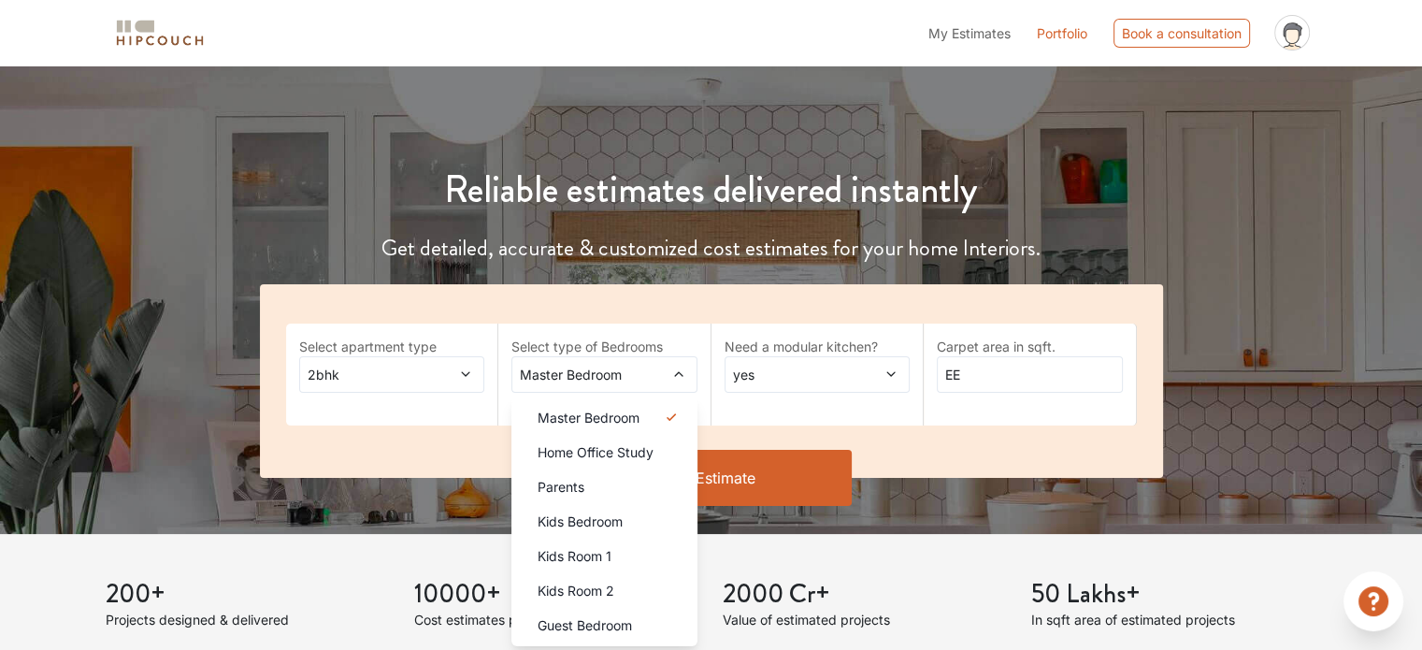
scroll to position [93, 0]
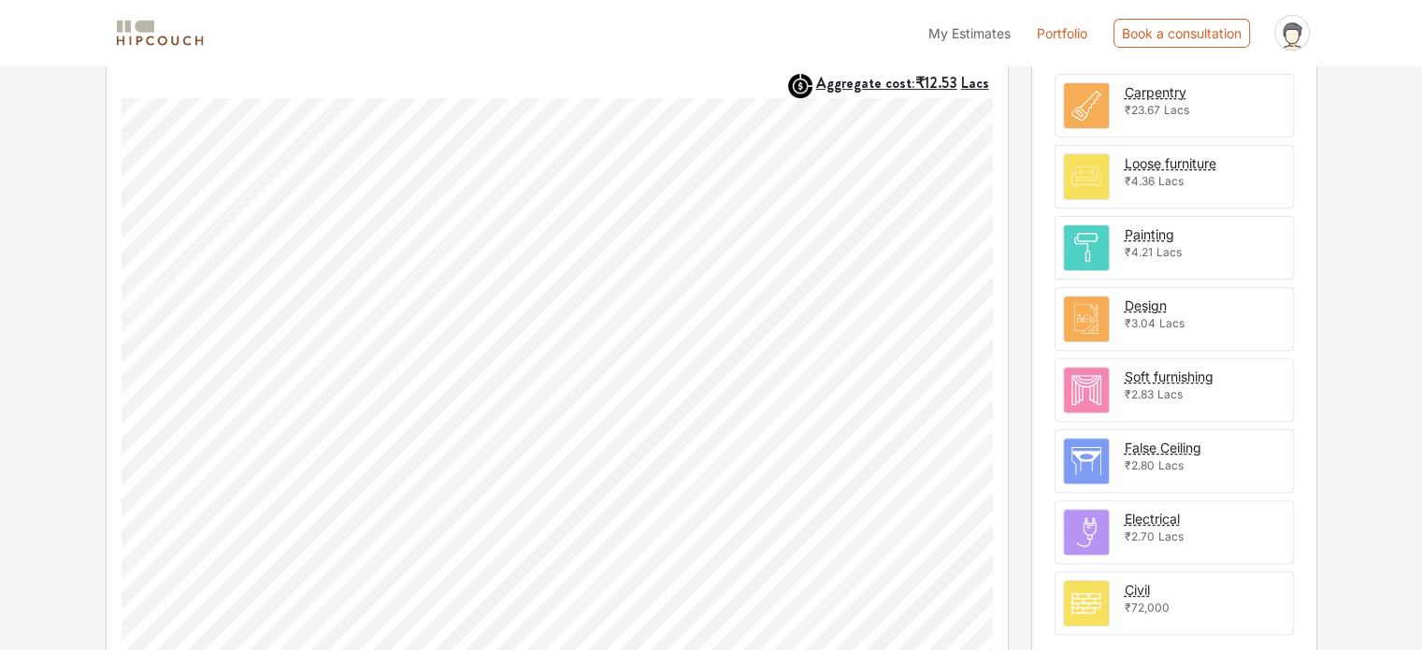
scroll to position [546, 0]
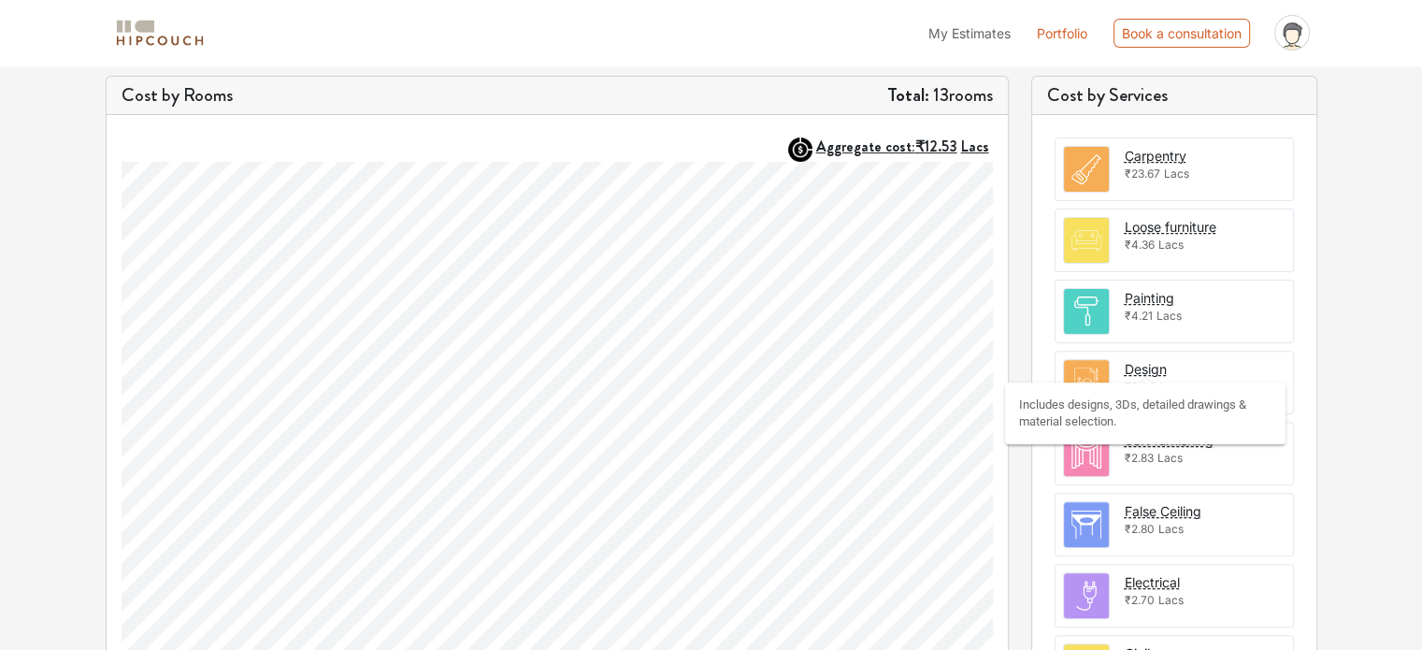
click at [1149, 370] on div "Design" at bounding box center [1145, 369] width 42 height 20
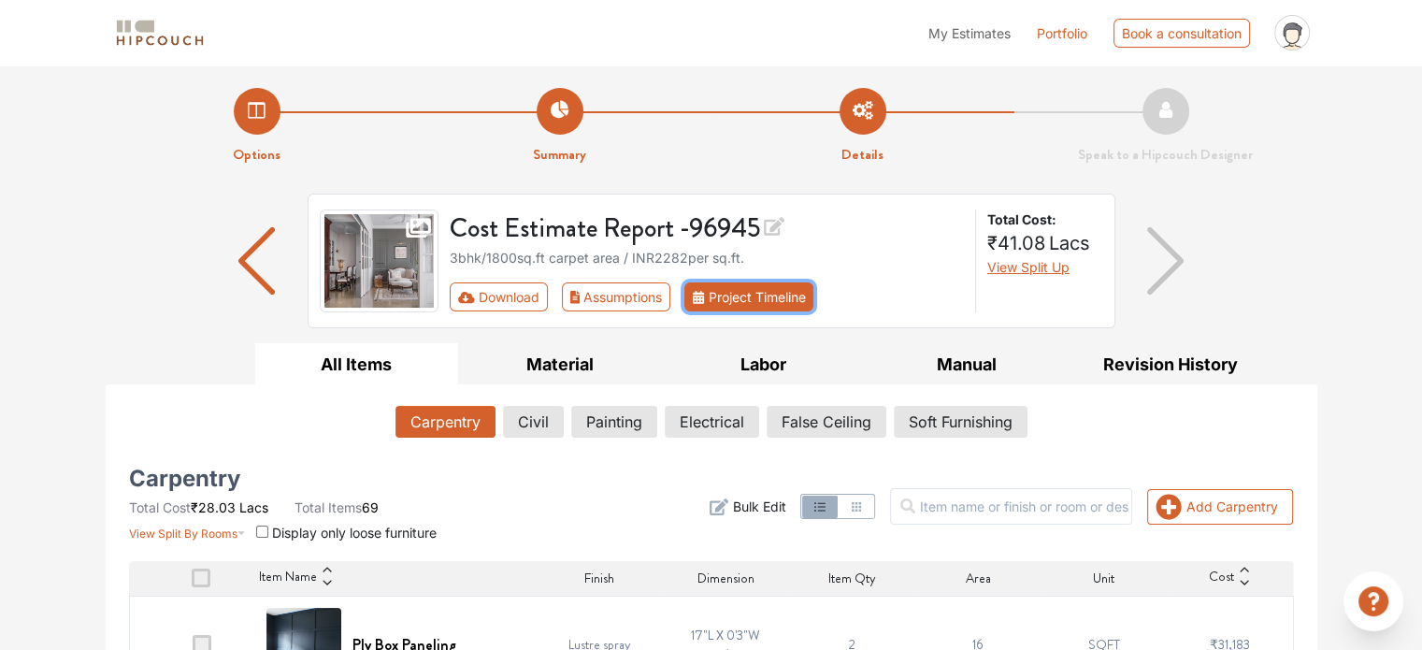
click at [744, 298] on button "Project Timeline" at bounding box center [748, 296] width 129 height 29
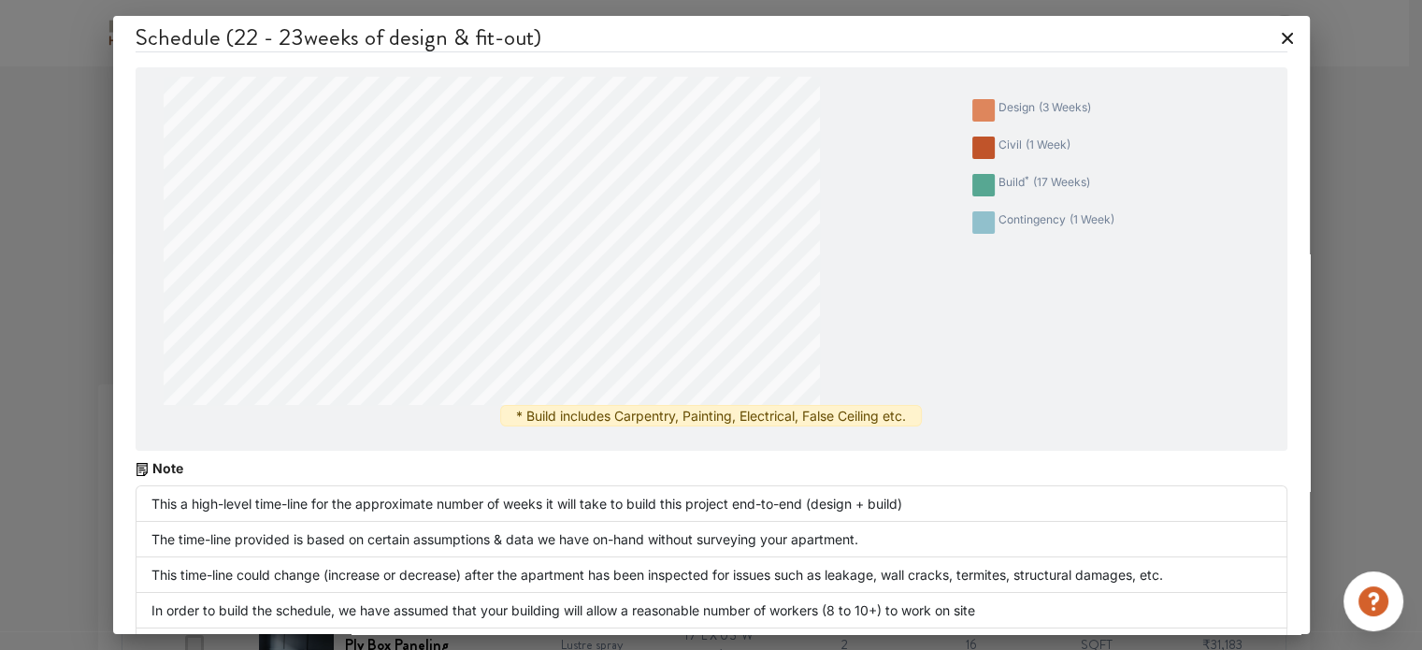
click at [1281, 40] on icon at bounding box center [1287, 38] width 30 height 30
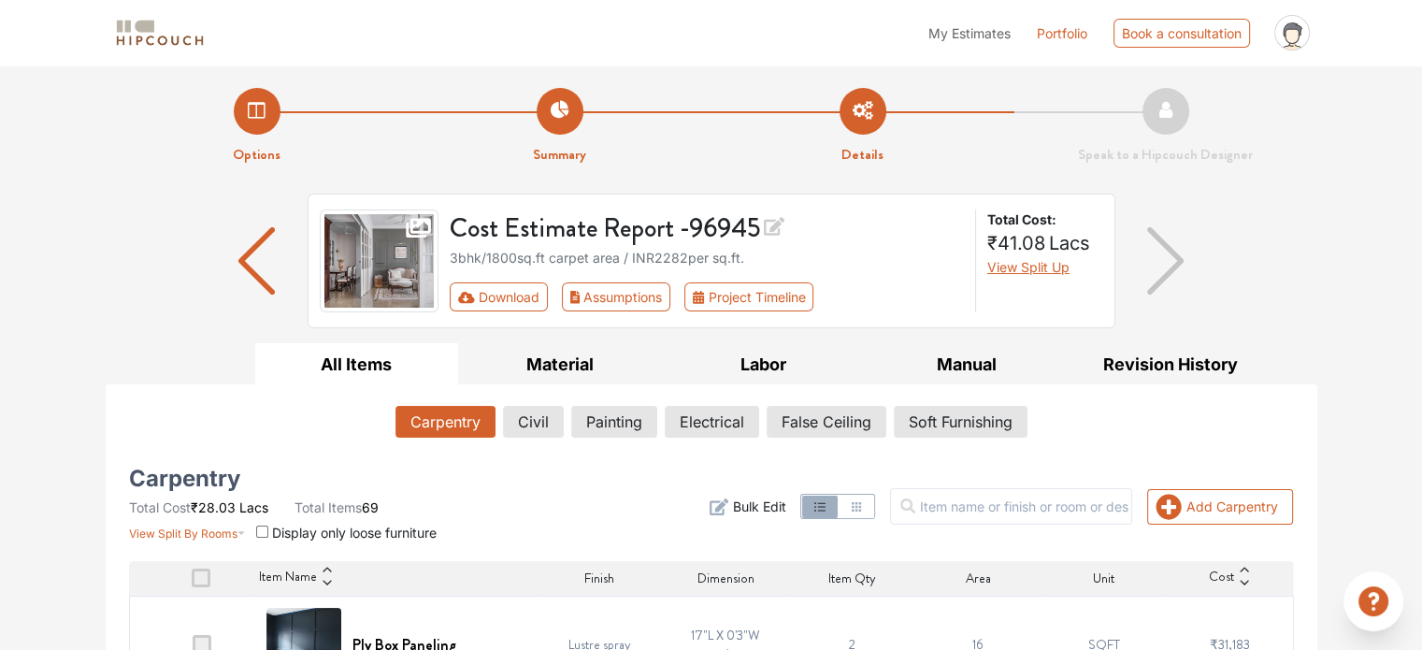
click at [671, 248] on div "3bhk / 1800 sq.ft carpet area / INR 2282 per sq.ft." at bounding box center [707, 258] width 514 height 20
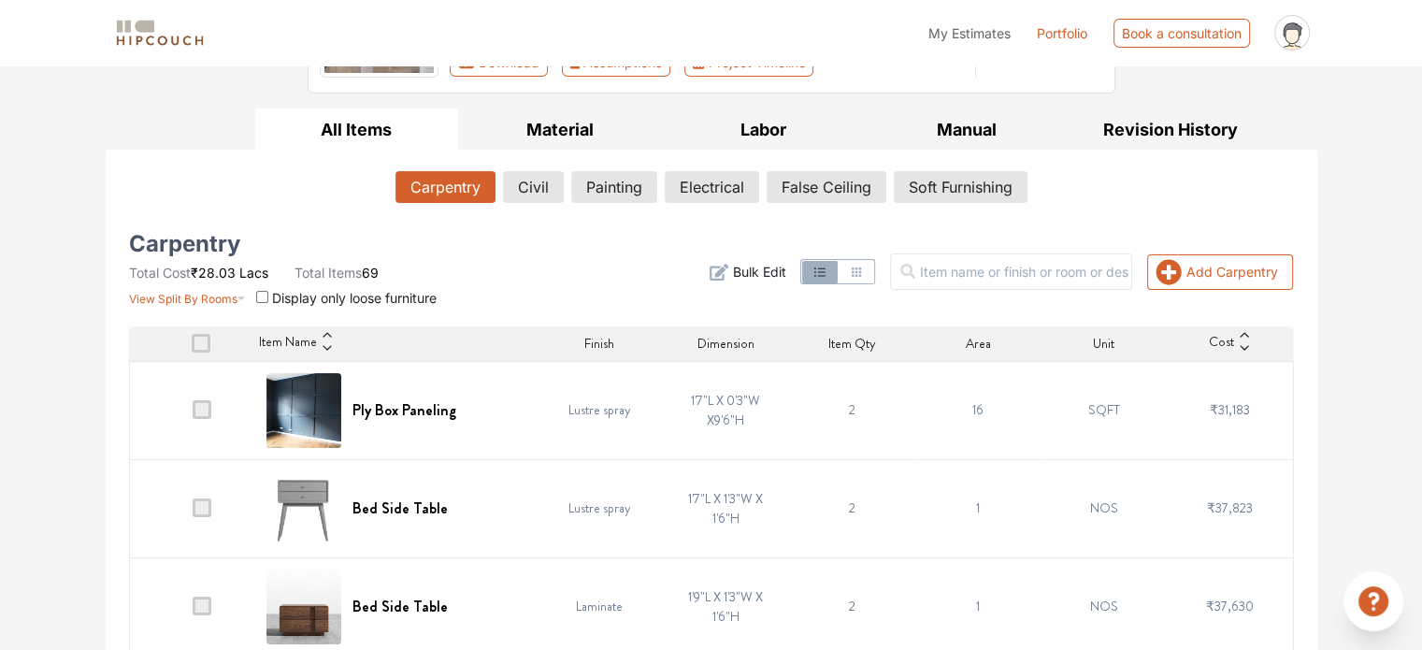
scroll to position [280, 0]
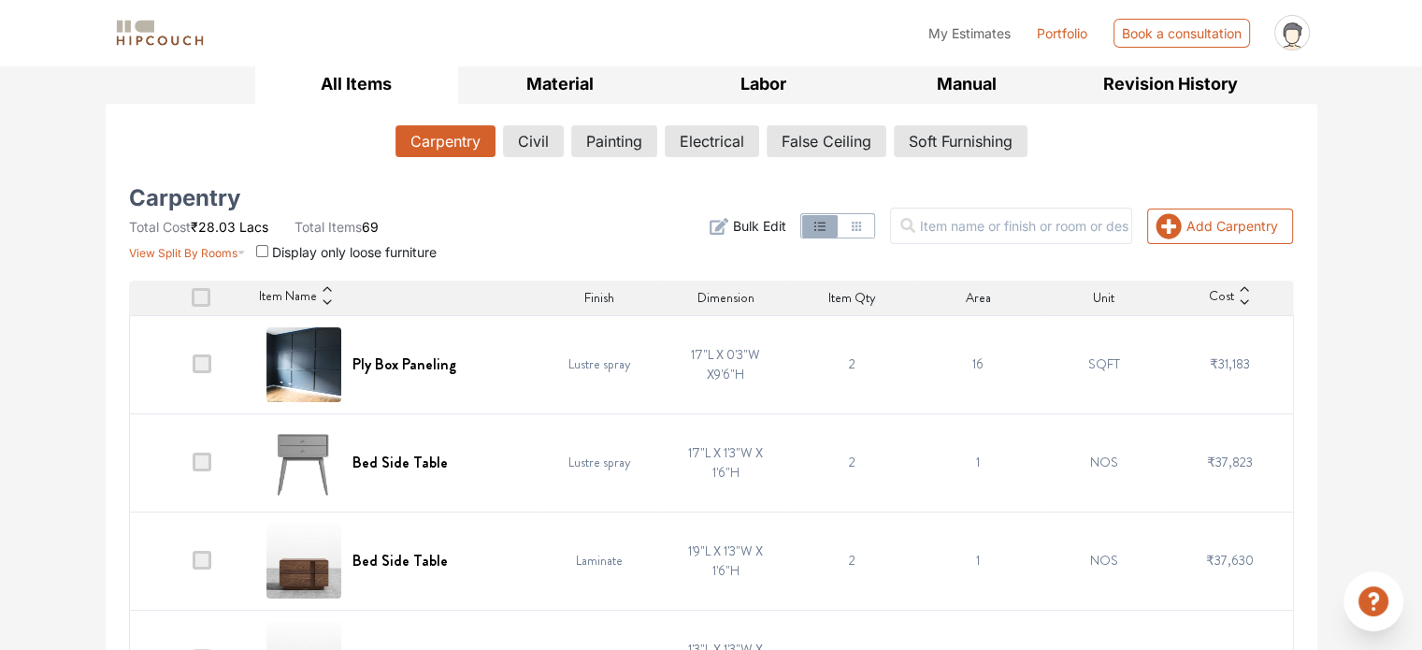
click at [588, 290] on span "Finish" at bounding box center [599, 298] width 30 height 20
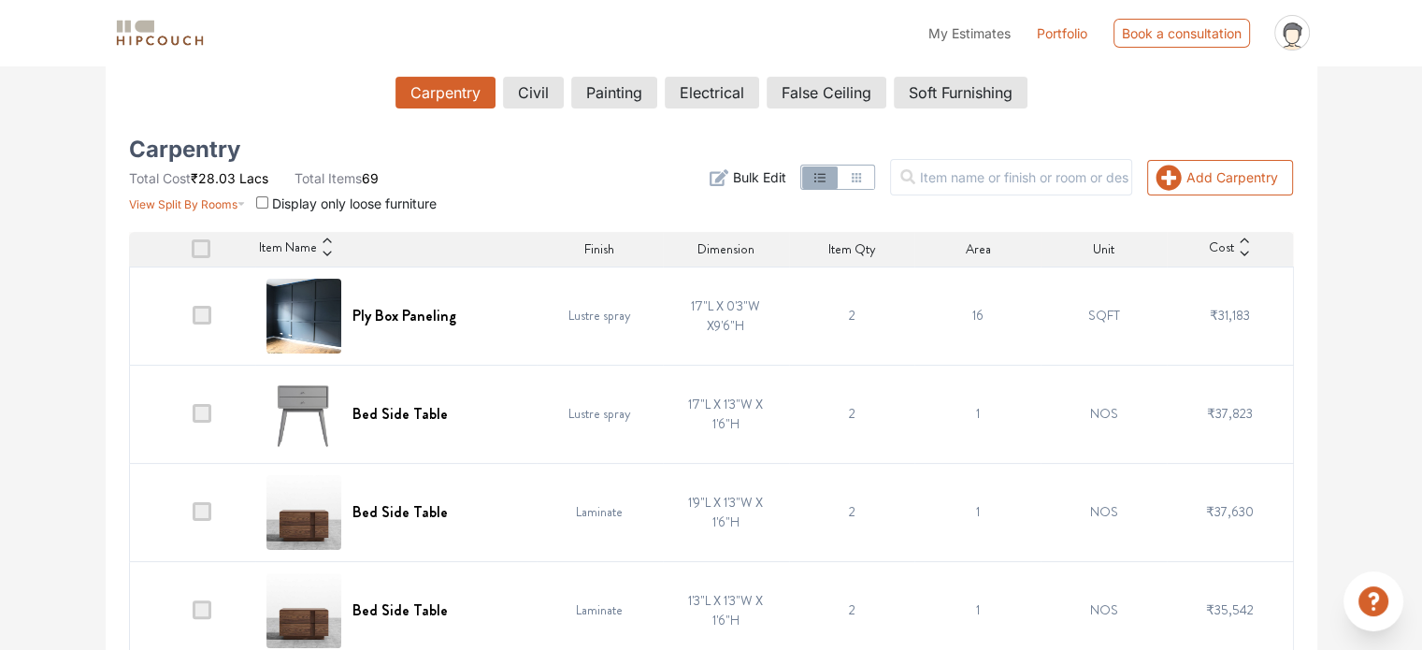
scroll to position [374, 0]
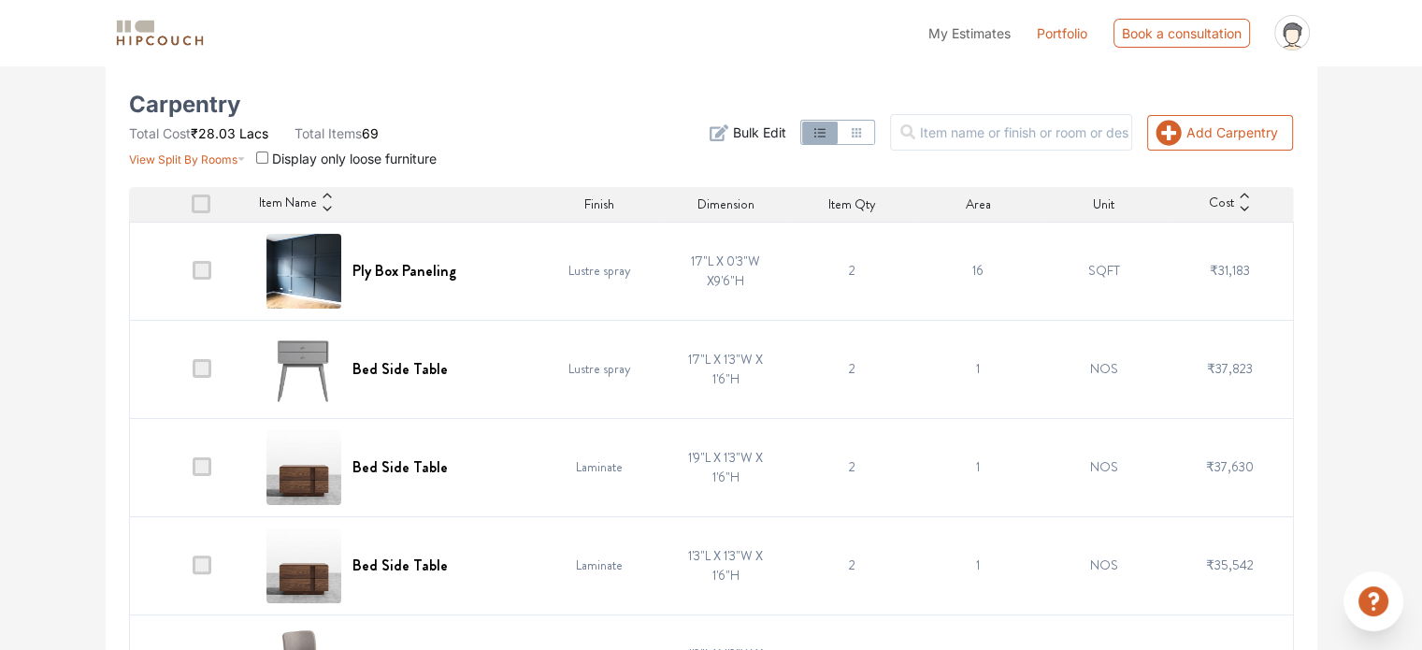
click at [977, 269] on td "16" at bounding box center [977, 271] width 126 height 98
click at [842, 266] on td "2" at bounding box center [852, 271] width 126 height 98
drag, startPoint x: 1087, startPoint y: 270, endPoint x: 1122, endPoint y: 265, distance: 34.9
click at [1088, 270] on td "SQFT" at bounding box center [1103, 271] width 126 height 98
click at [1172, 272] on td "₹31,183" at bounding box center [1229, 271] width 126 height 98
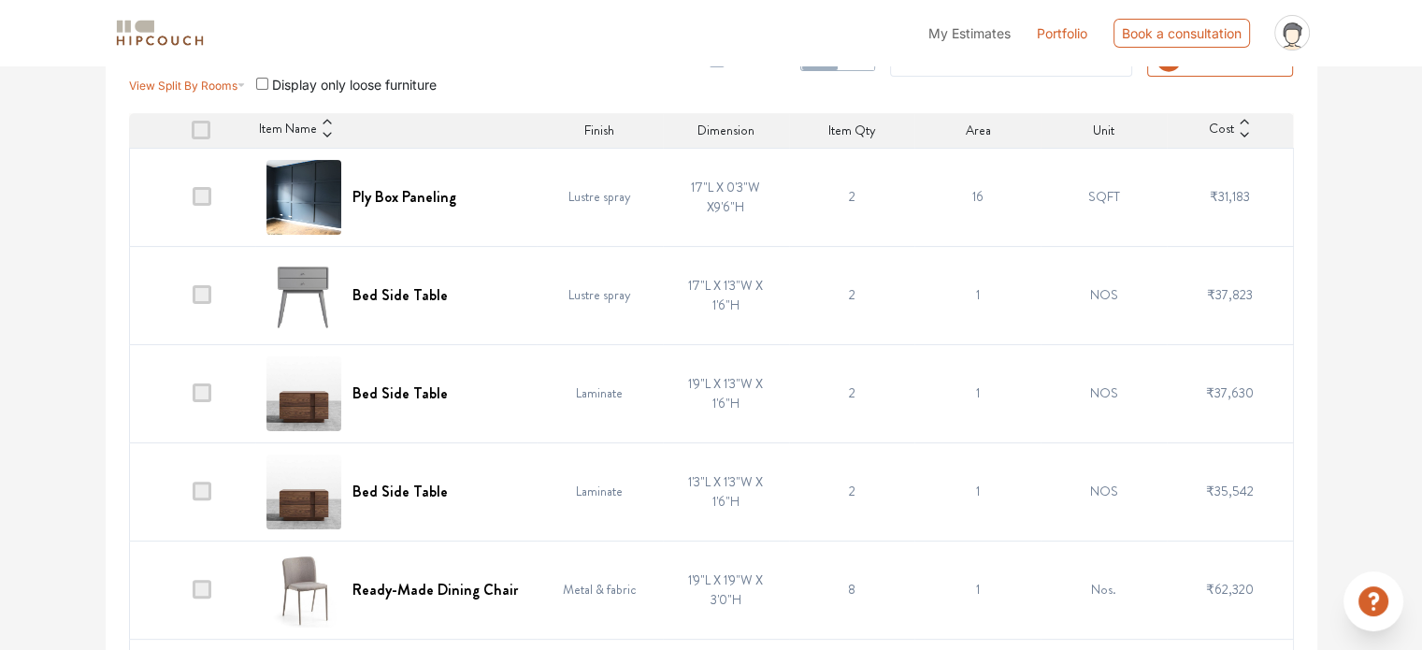
scroll to position [467, 0]
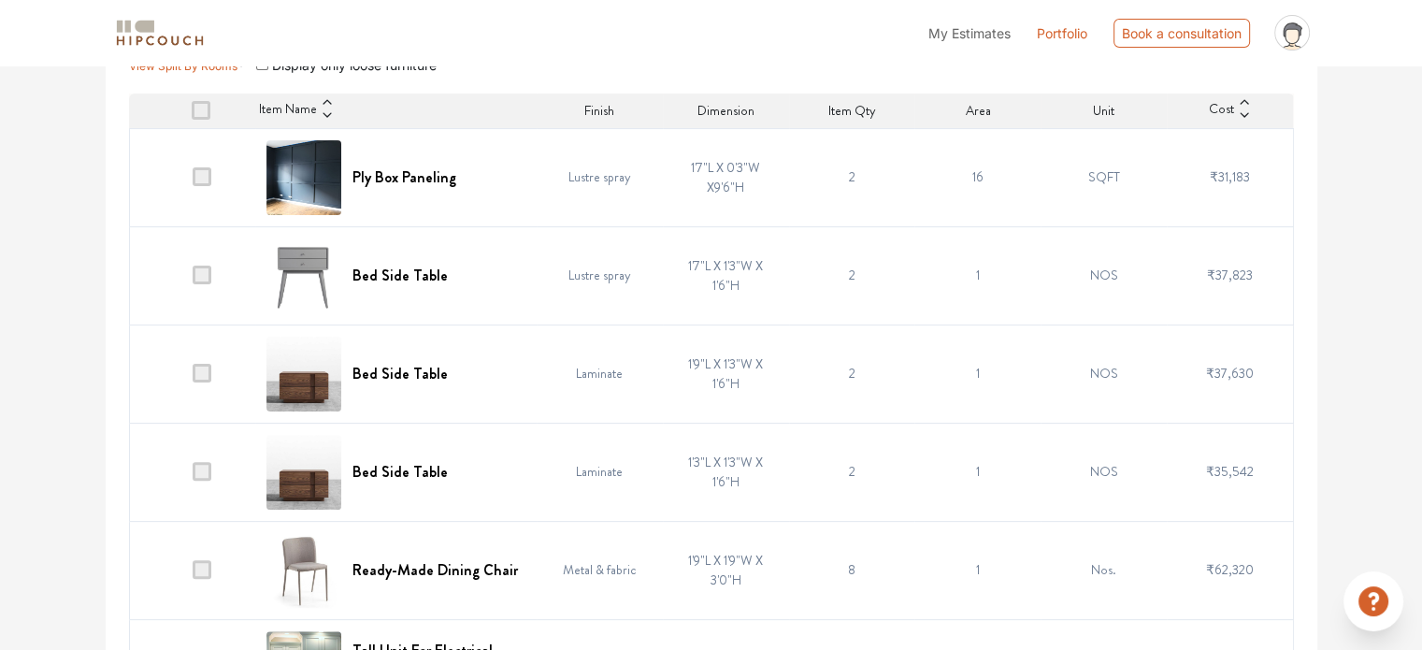
drag, startPoint x: 1235, startPoint y: 259, endPoint x: 1230, endPoint y: 268, distance: 10.4
click at [1235, 260] on td "₹37,823" at bounding box center [1229, 275] width 126 height 98
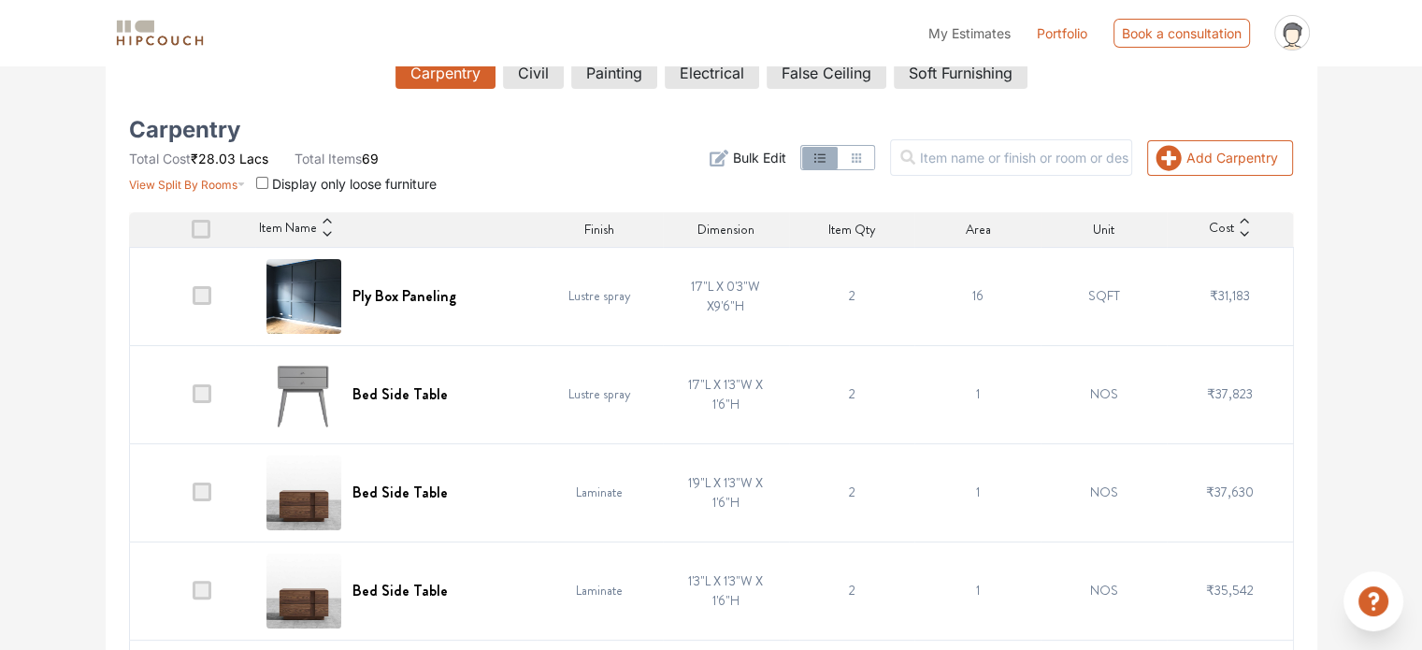
scroll to position [374, 0]
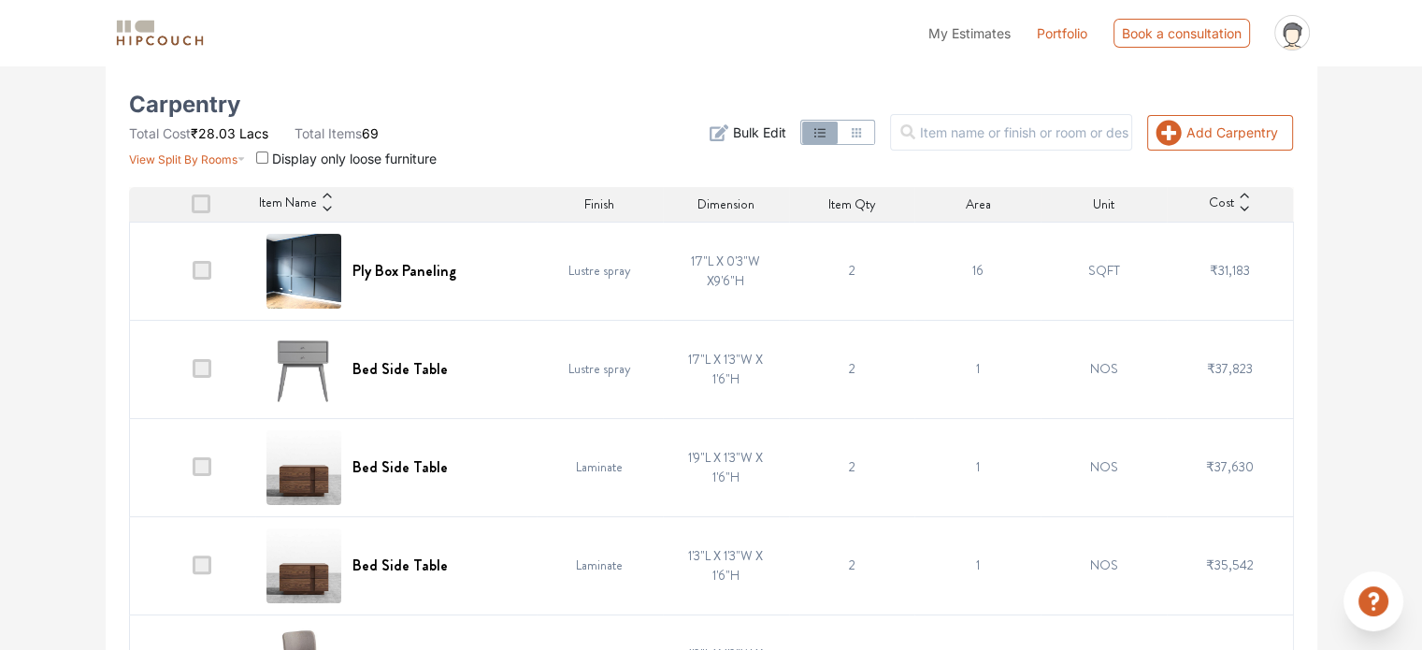
click at [205, 272] on span at bounding box center [202, 270] width 19 height 19
click at [193, 275] on input "checkbox" at bounding box center [193, 275] width 0 height 0
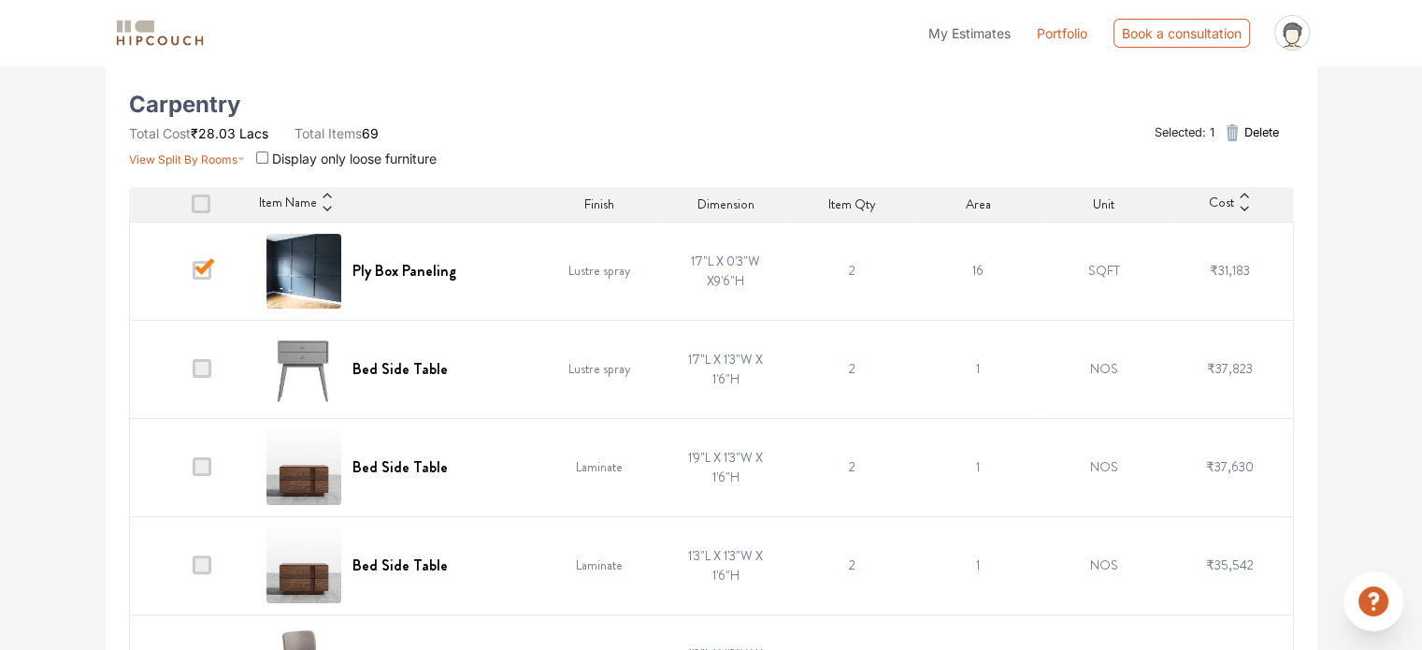
click at [201, 265] on span at bounding box center [202, 270] width 19 height 19
click at [193, 275] on input "checkbox" at bounding box center [193, 275] width 0 height 0
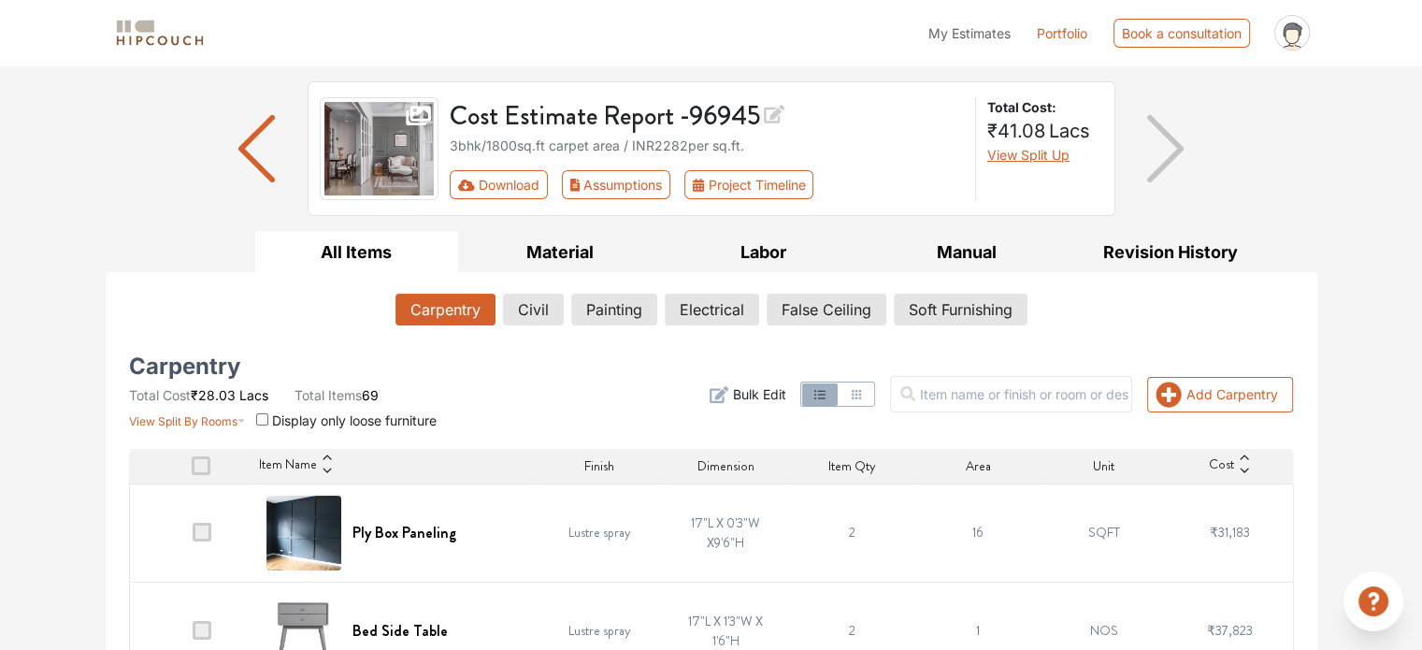
scroll to position [0, 0]
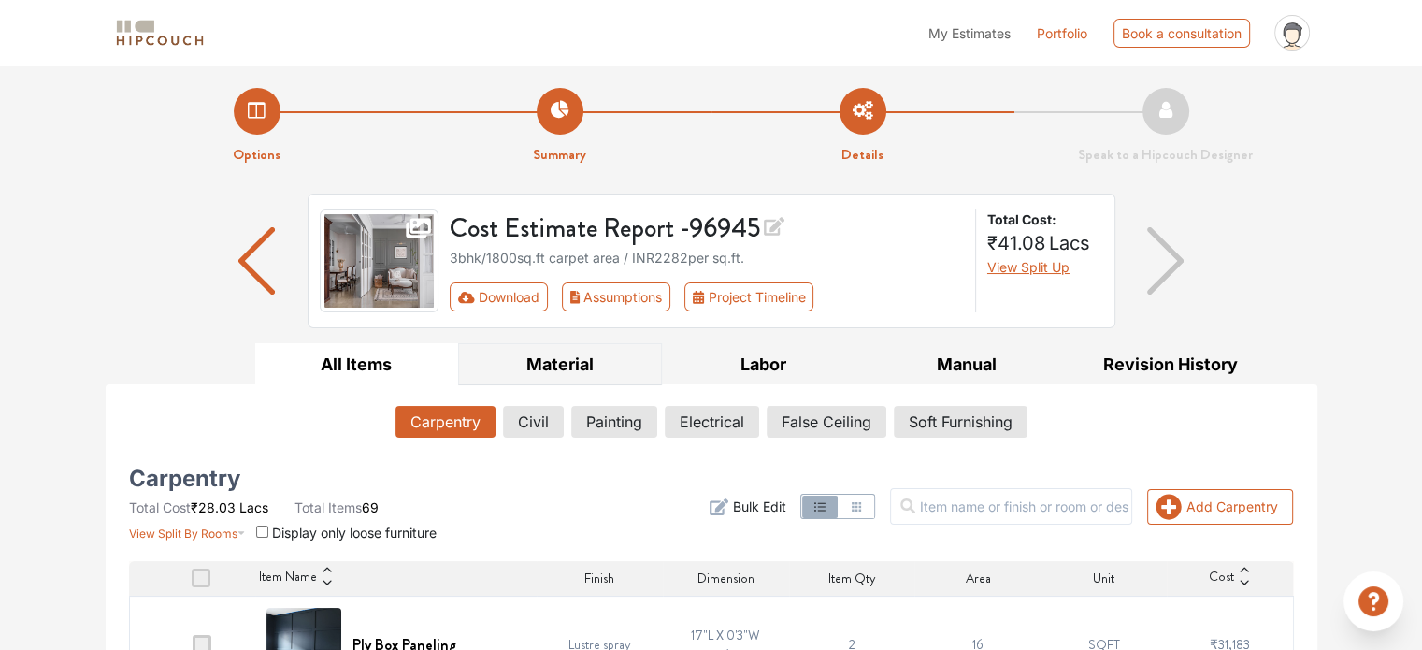
click at [563, 367] on button "Material" at bounding box center [560, 364] width 204 height 42
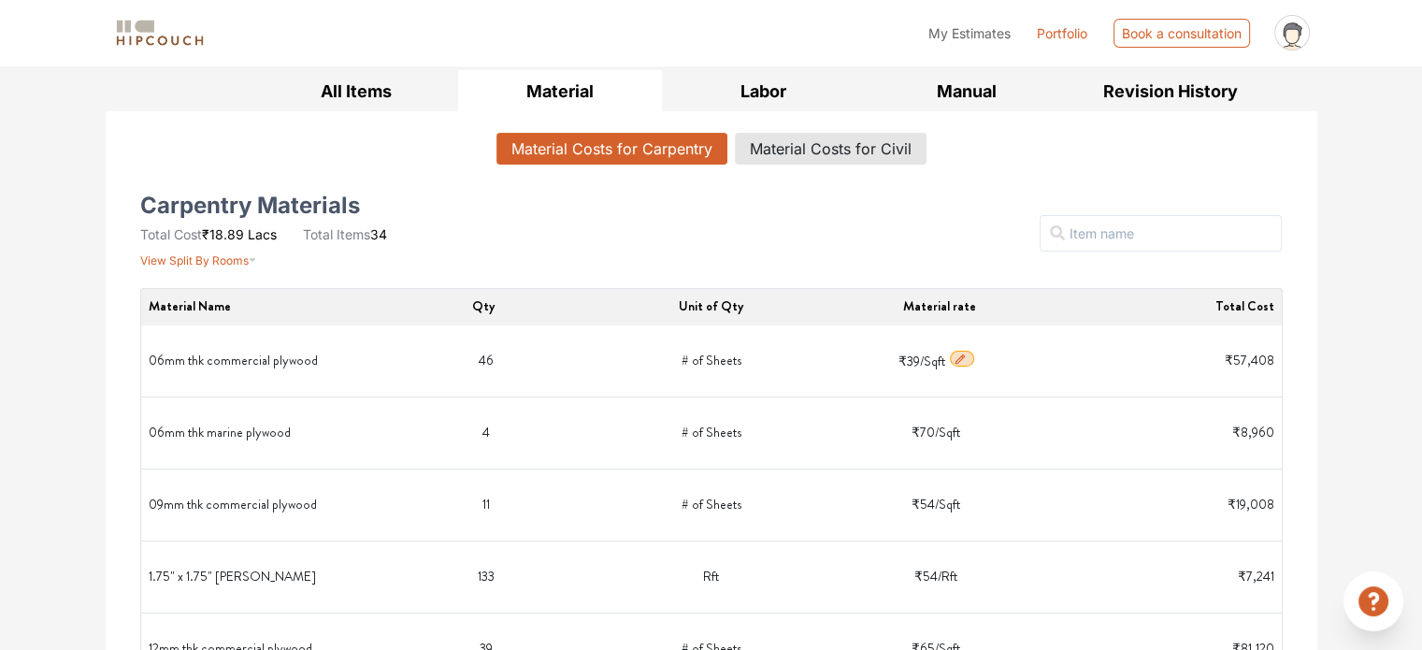
scroll to position [280, 0]
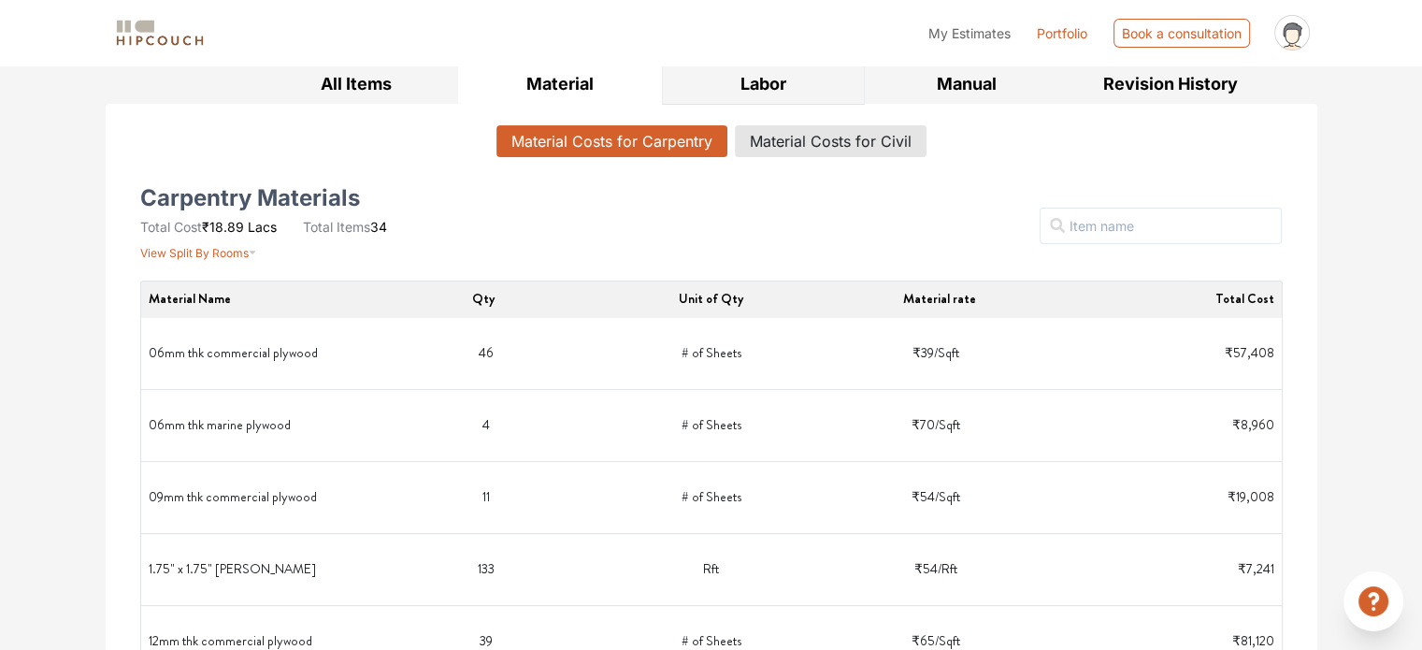
click at [752, 79] on button "Labor" at bounding box center [764, 84] width 204 height 42
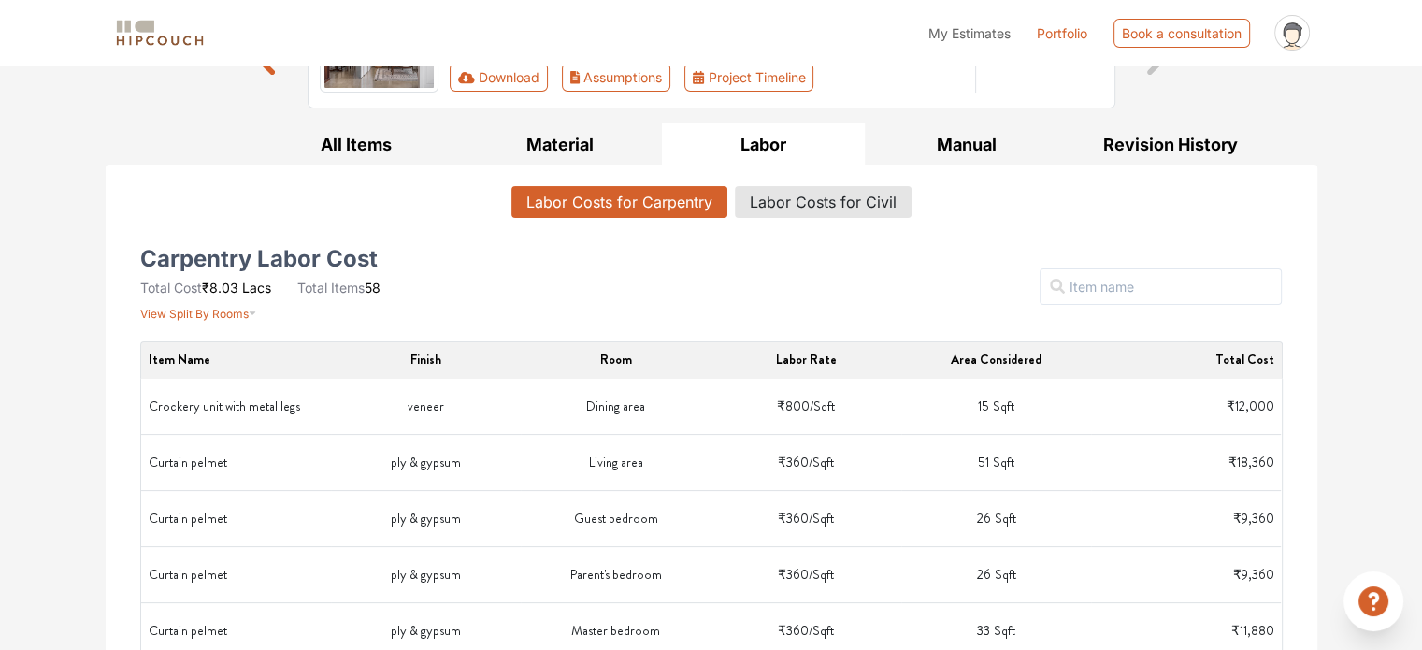
scroll to position [187, 0]
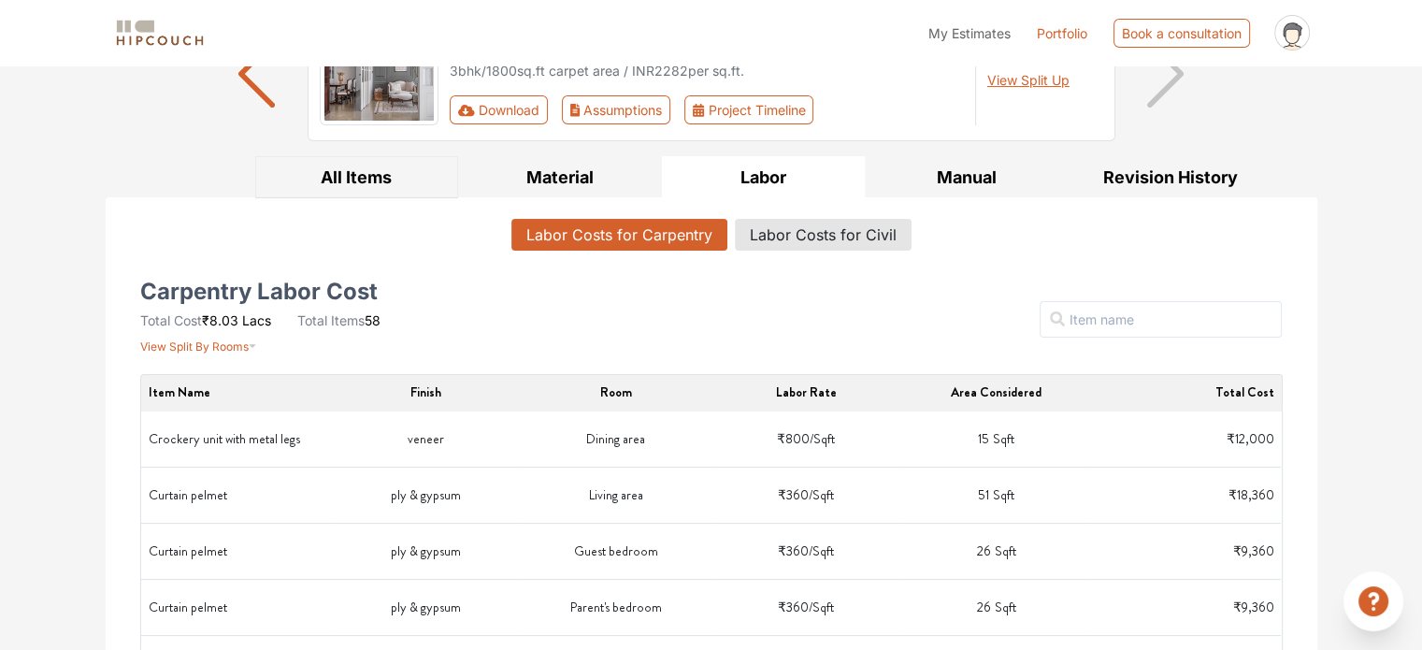
click at [353, 179] on button "All Items" at bounding box center [357, 177] width 204 height 42
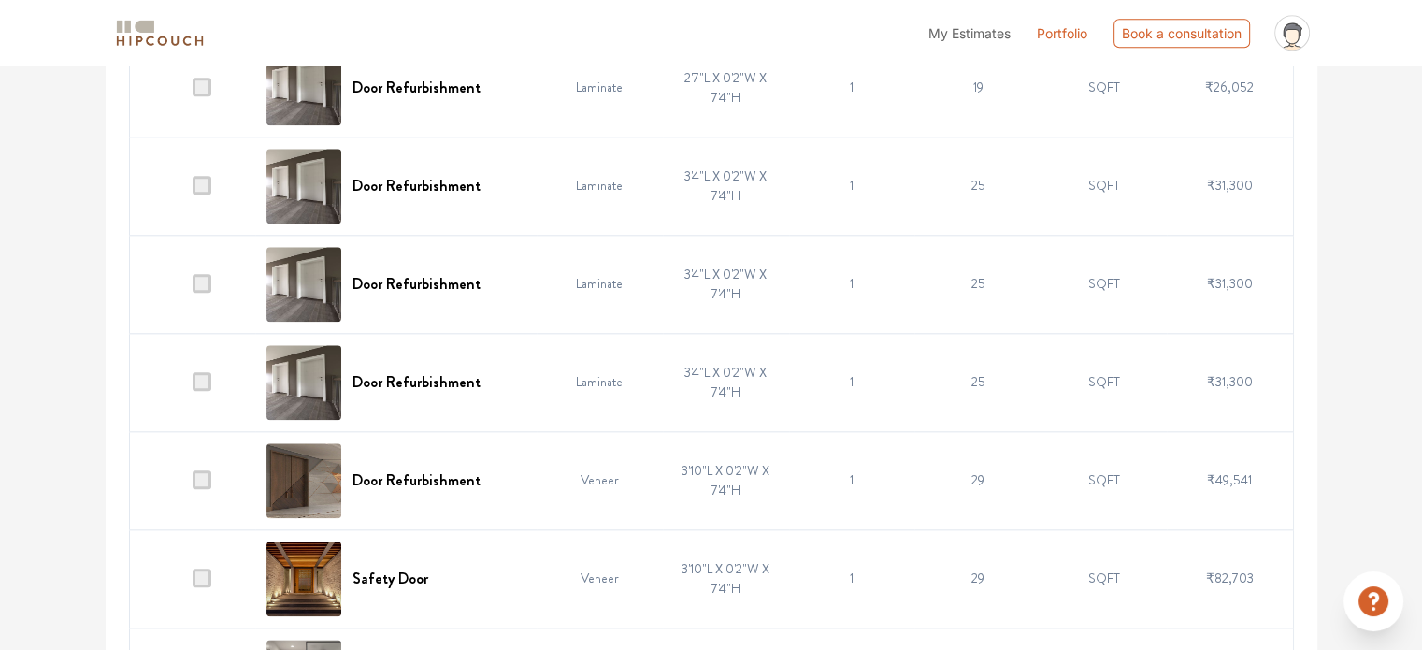
scroll to position [2150, 0]
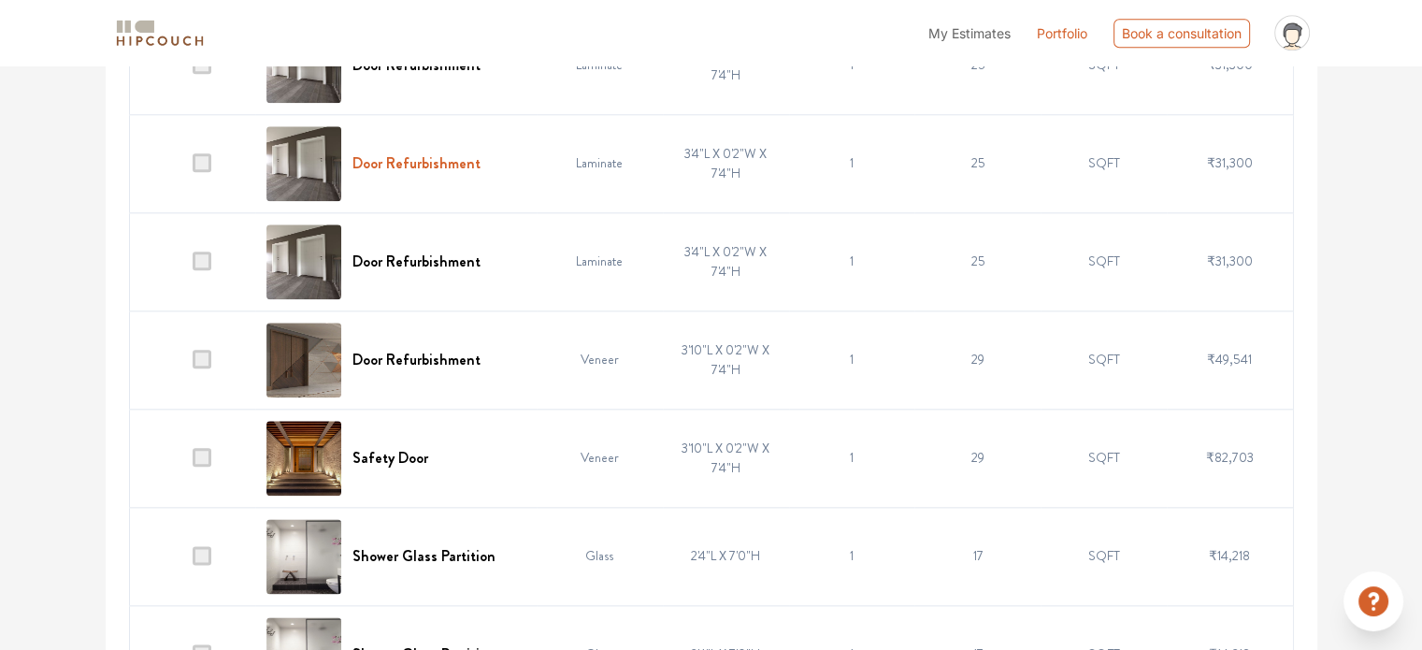
click at [361, 154] on h6 "Door Refurbishment" at bounding box center [416, 163] width 128 height 18
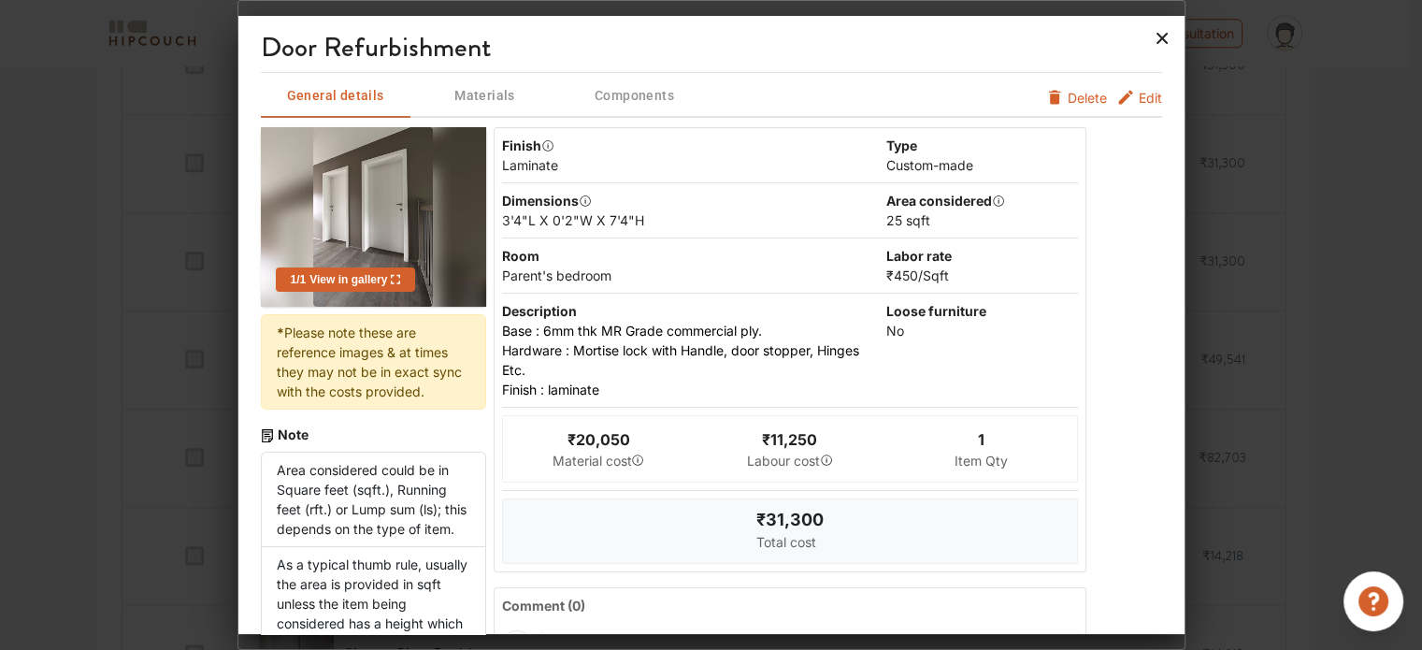
click at [1162, 36] on icon at bounding box center [1162, 38] width 30 height 30
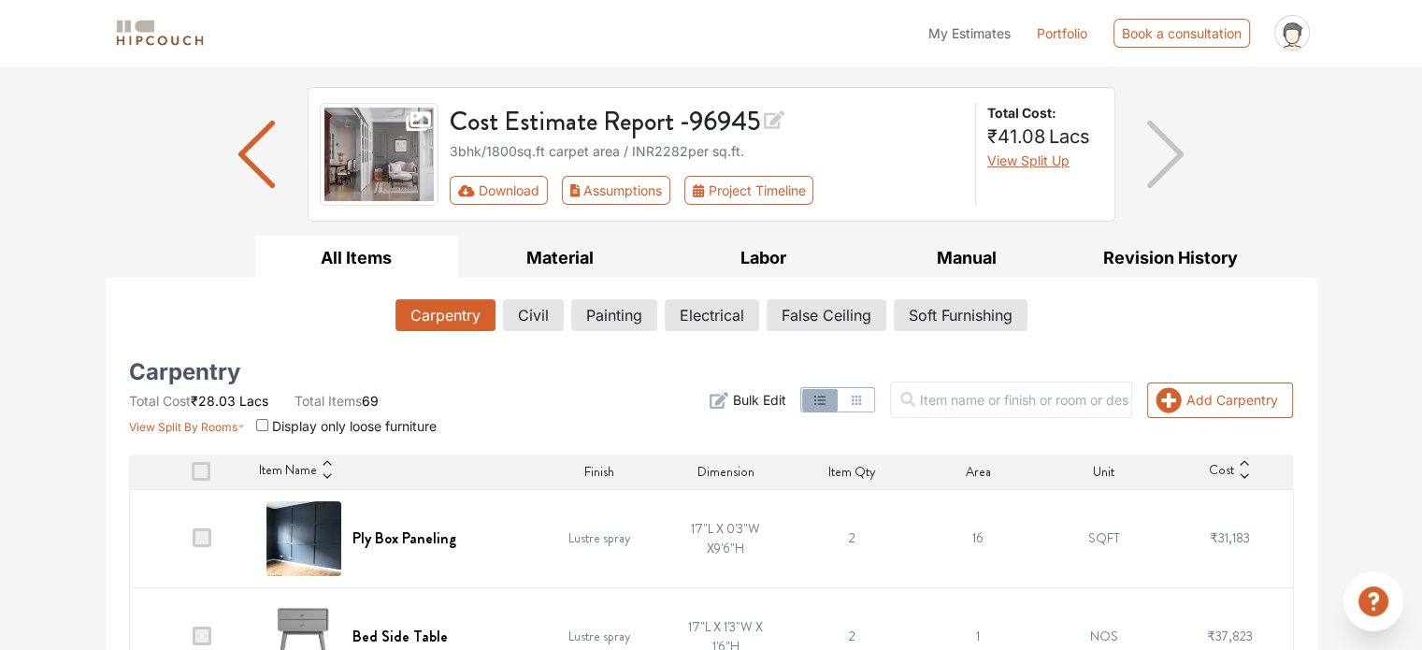
scroll to position [93, 0]
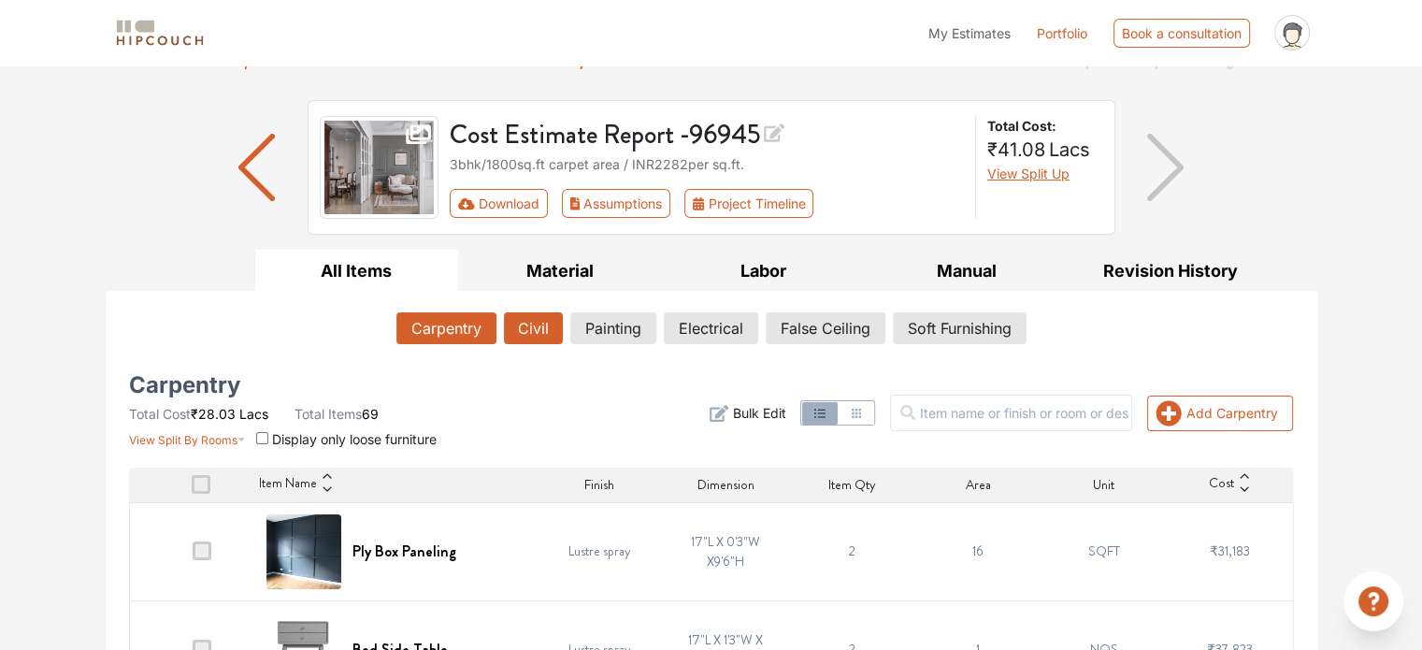
click at [529, 335] on button "Civil" at bounding box center [533, 328] width 59 height 32
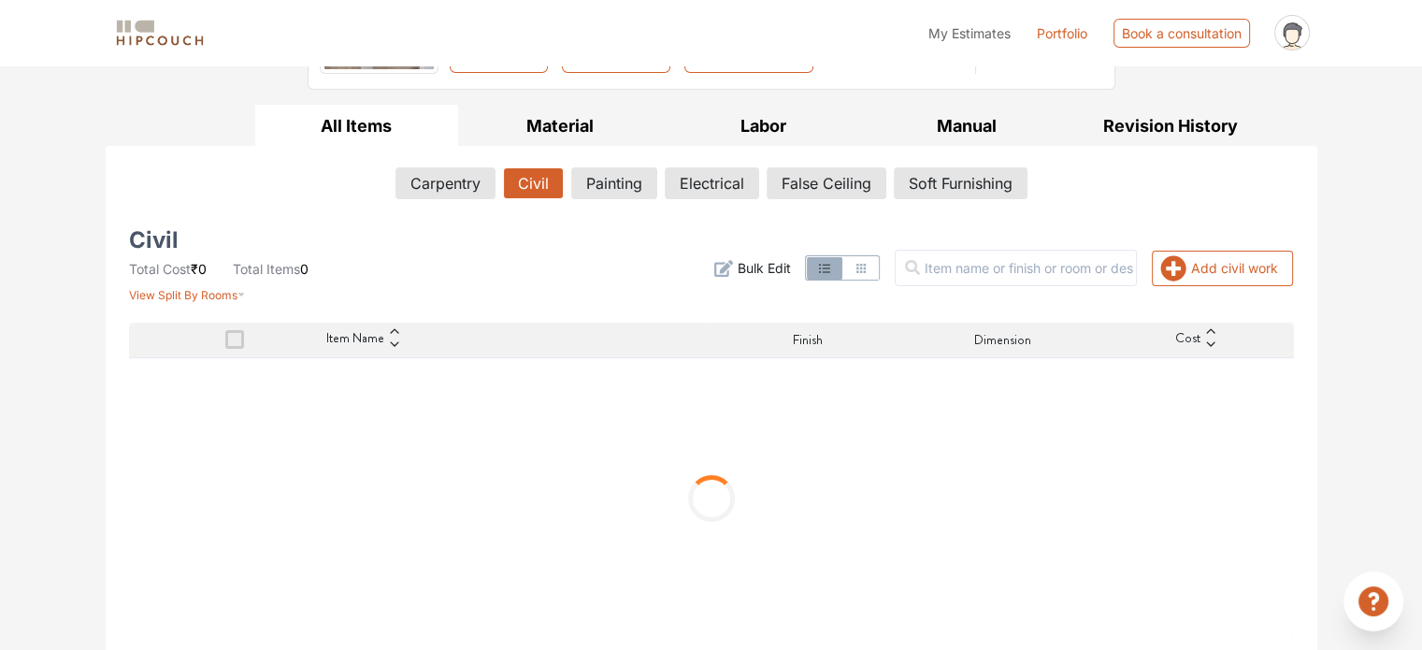
scroll to position [239, 0]
click at [451, 167] on button "Carpentry" at bounding box center [445, 182] width 98 height 32
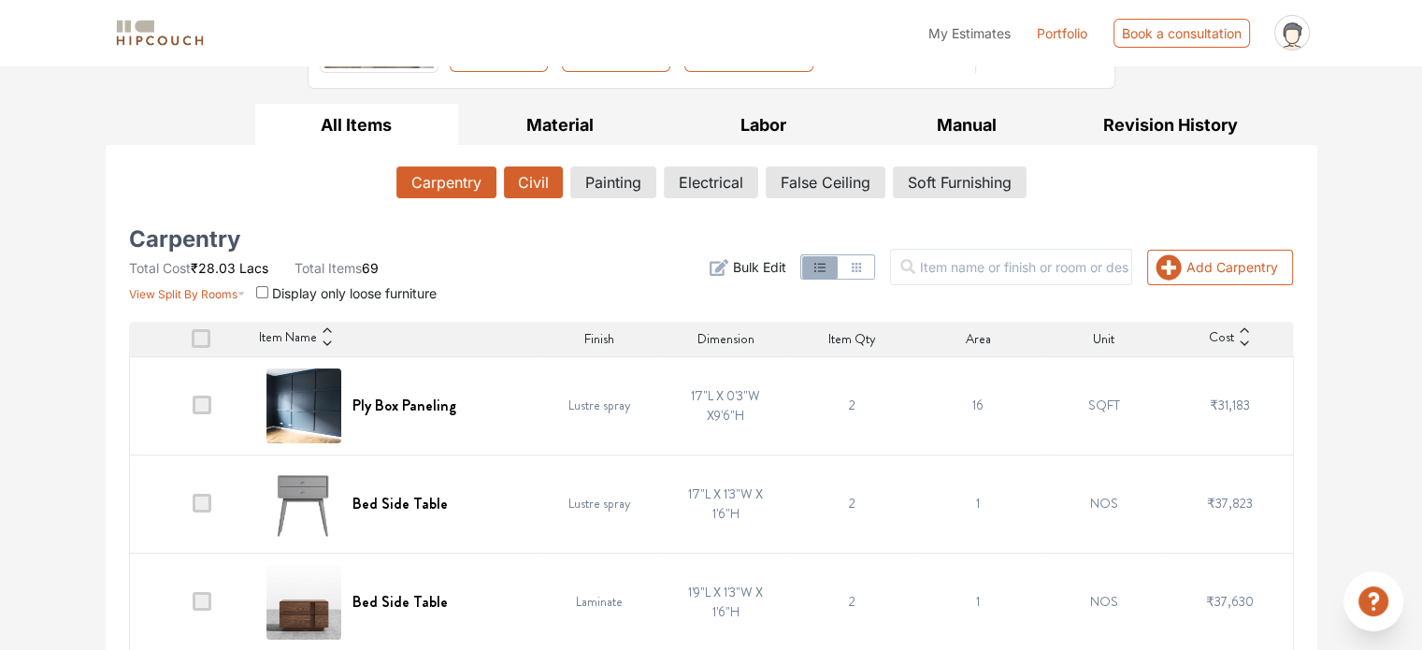
click at [528, 178] on button "Civil" at bounding box center [533, 182] width 59 height 32
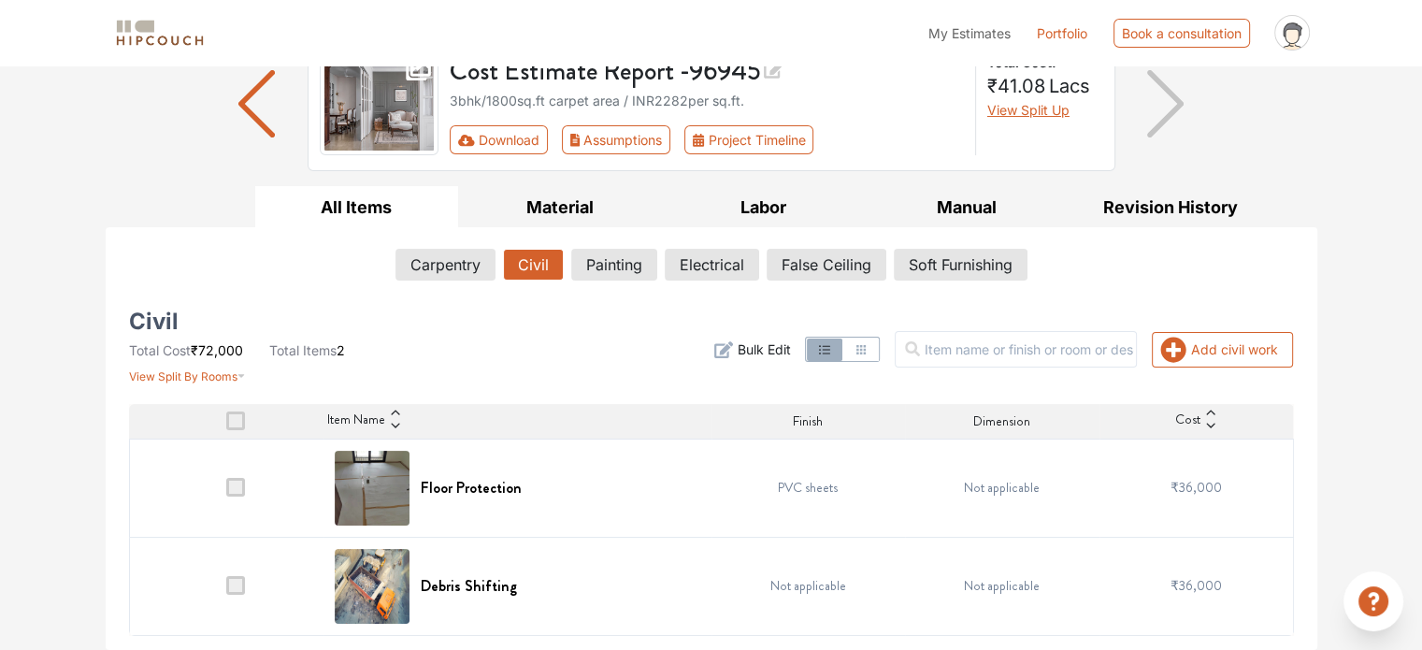
scroll to position [155, 0]
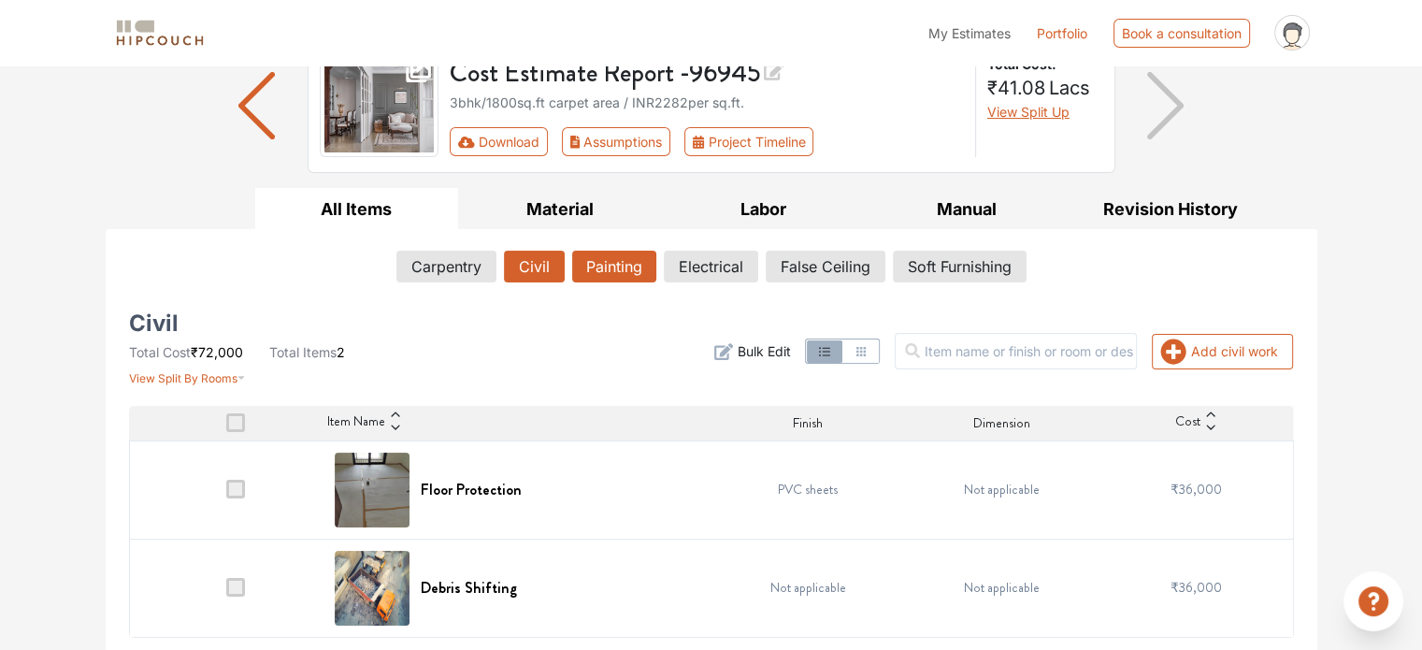
click at [611, 261] on button "Painting" at bounding box center [614, 266] width 84 height 32
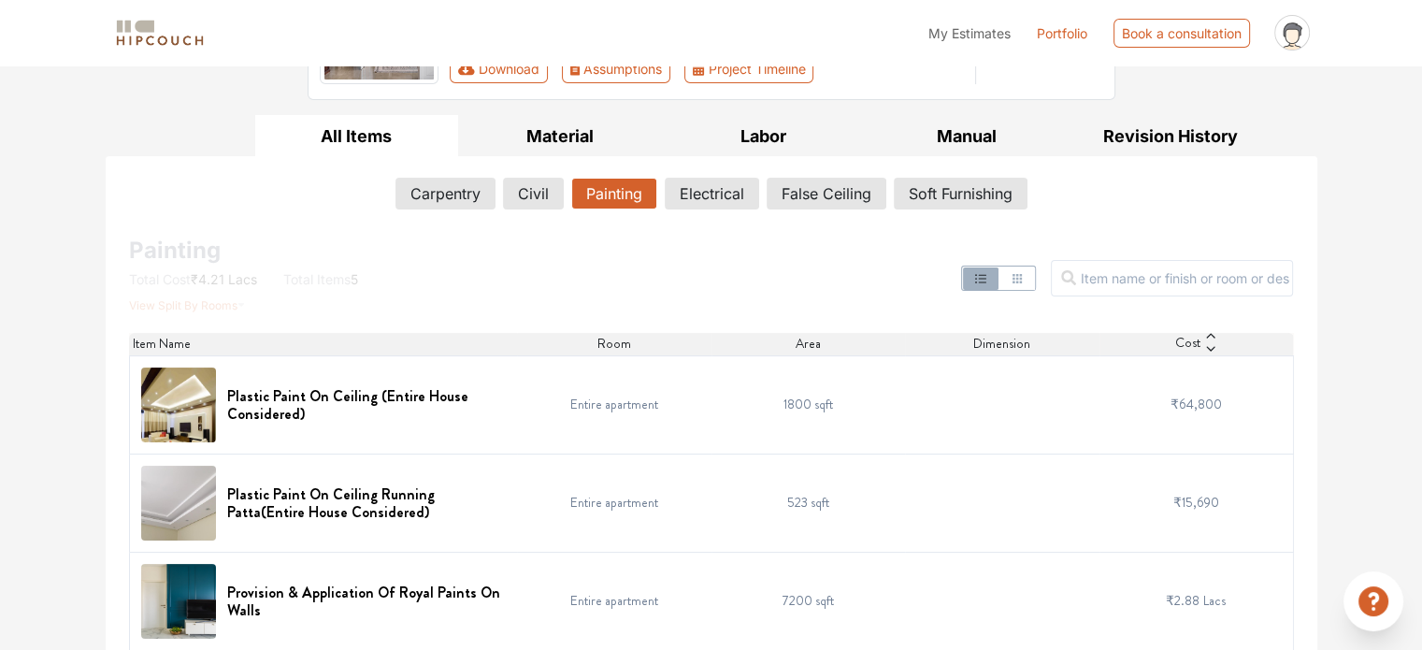
scroll to position [0, 0]
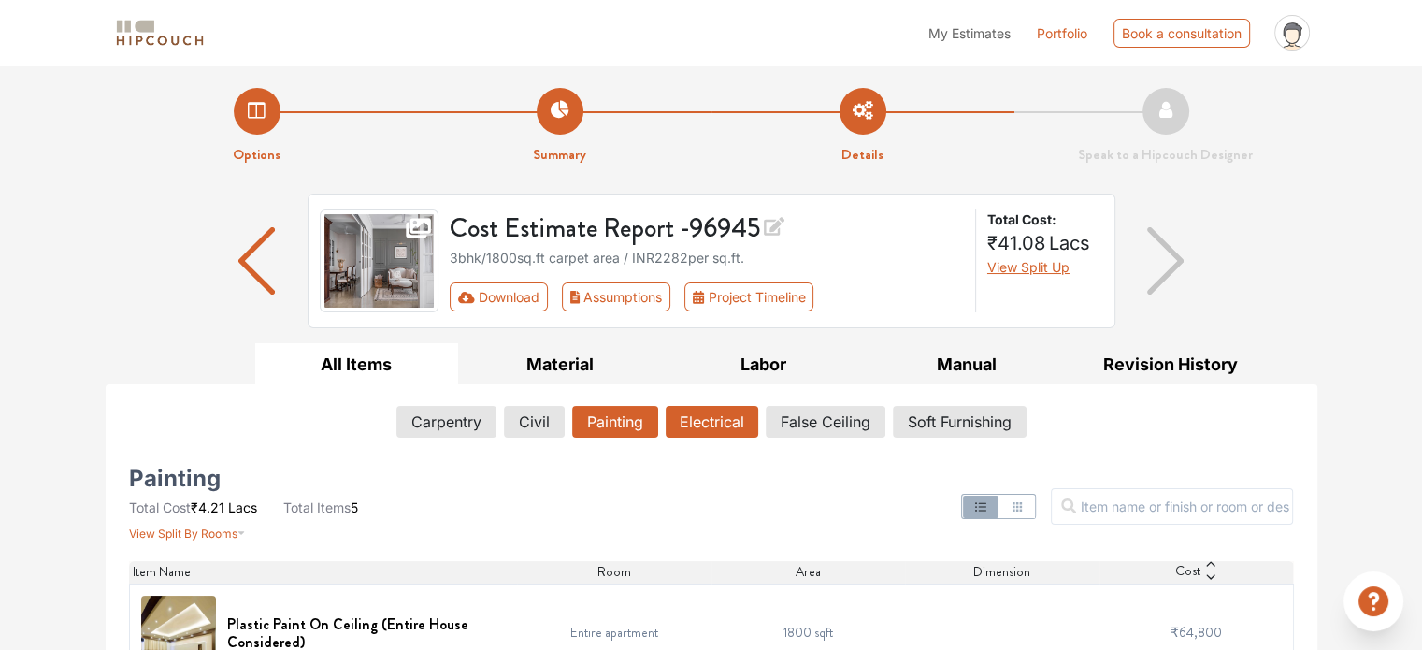
click at [703, 410] on button "Electrical" at bounding box center [711, 422] width 93 height 32
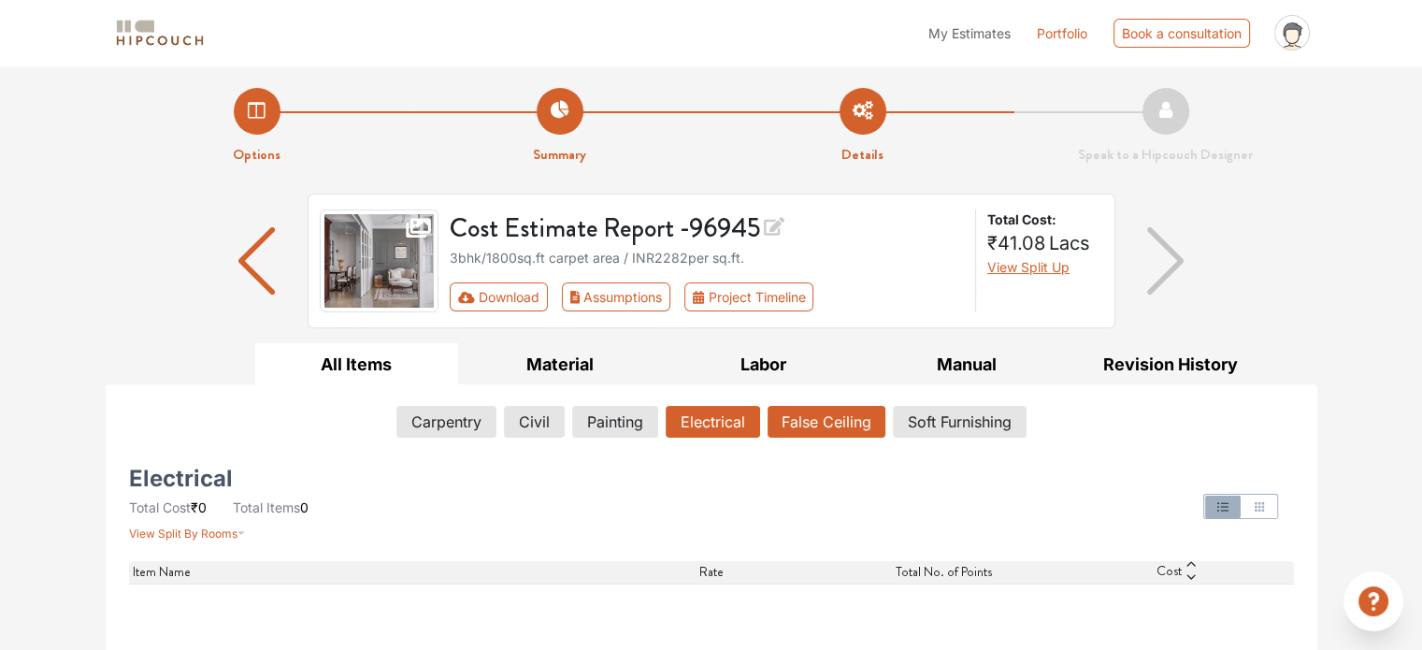
click at [808, 410] on button "False Ceiling" at bounding box center [826, 422] width 118 height 32
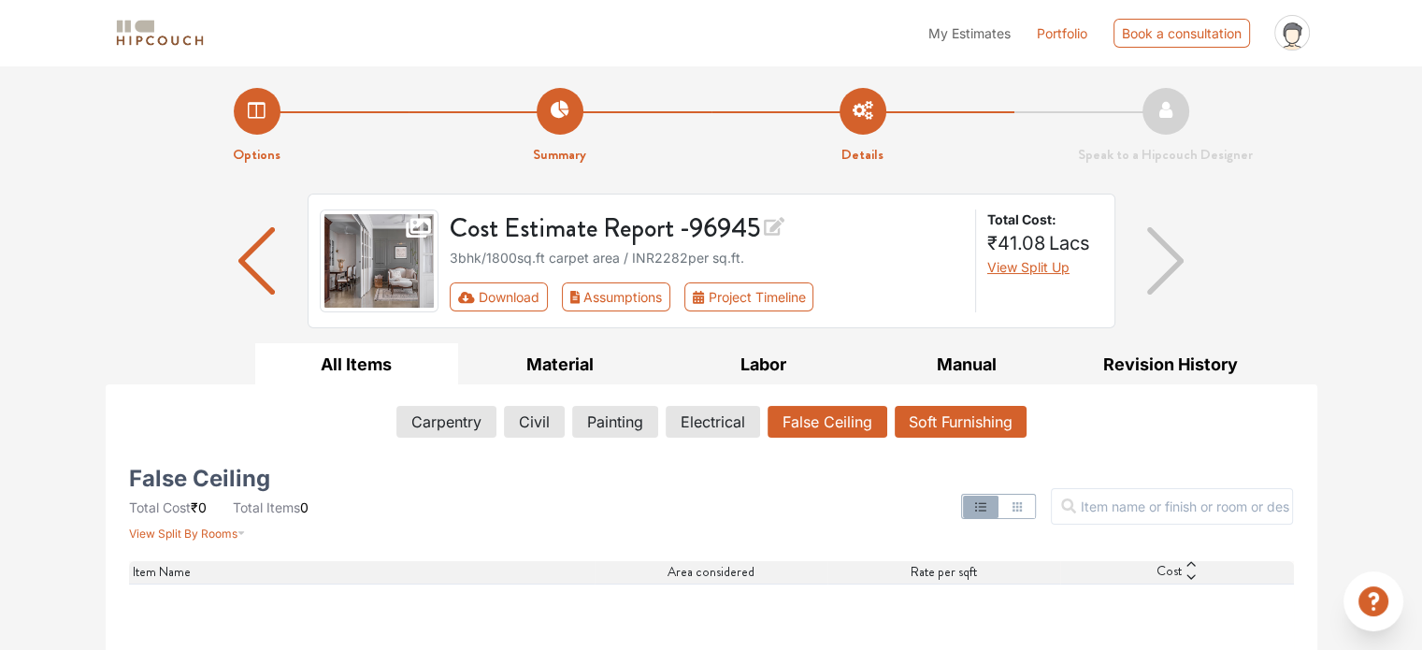
click at [948, 411] on button "Soft Furnishing" at bounding box center [960, 422] width 132 height 32
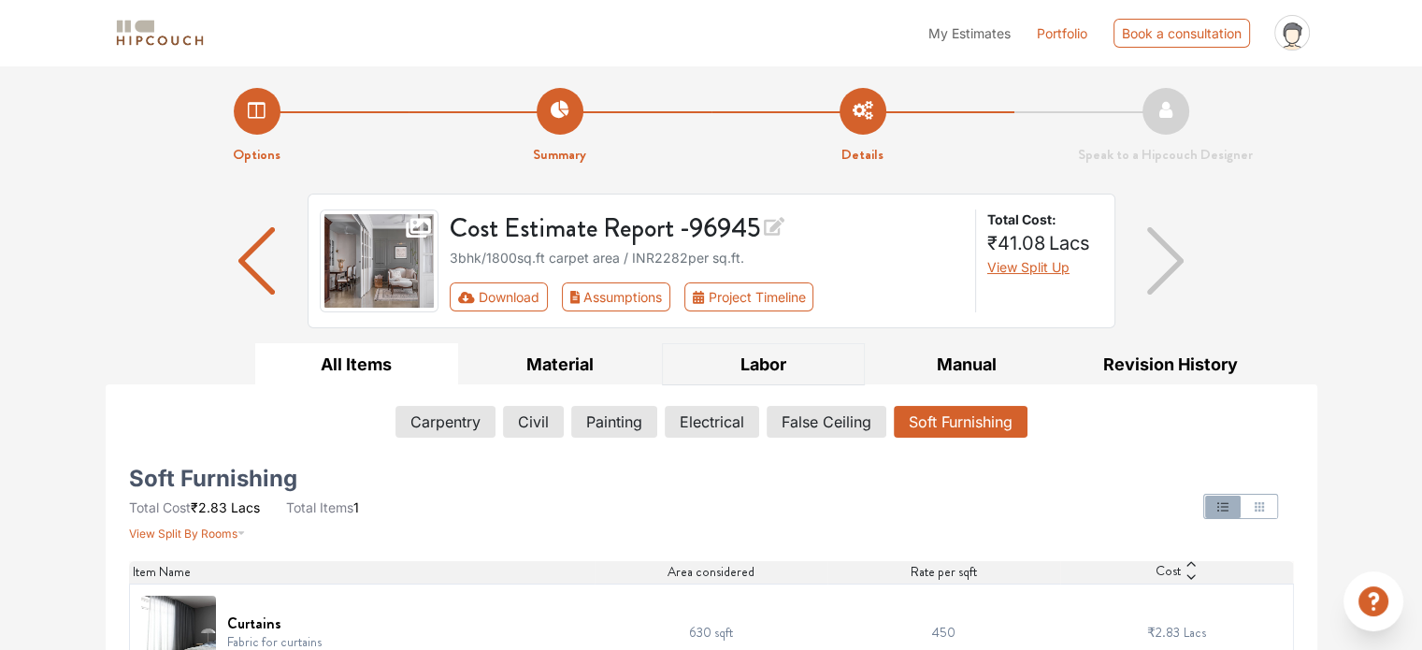
click at [766, 376] on button "Labor" at bounding box center [764, 364] width 204 height 42
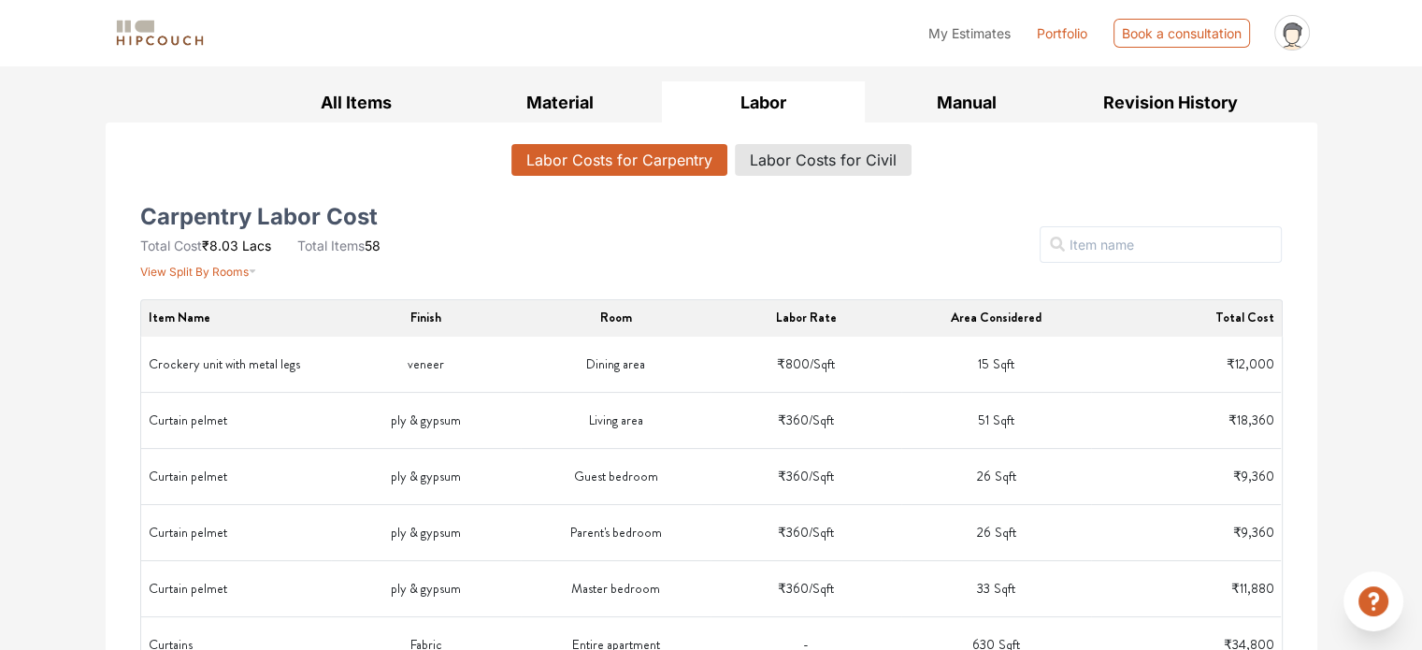
scroll to position [145, 0]
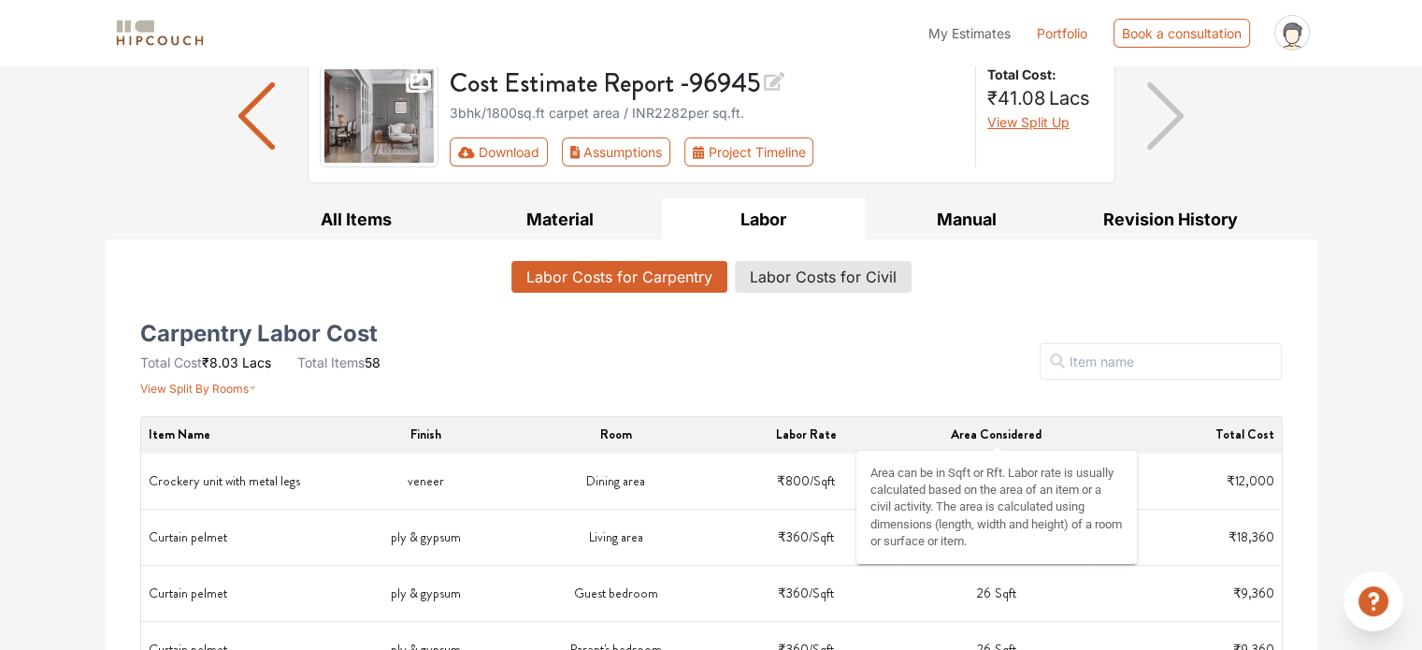
click at [987, 424] on span "Area Considered" at bounding box center [996, 433] width 91 height 19
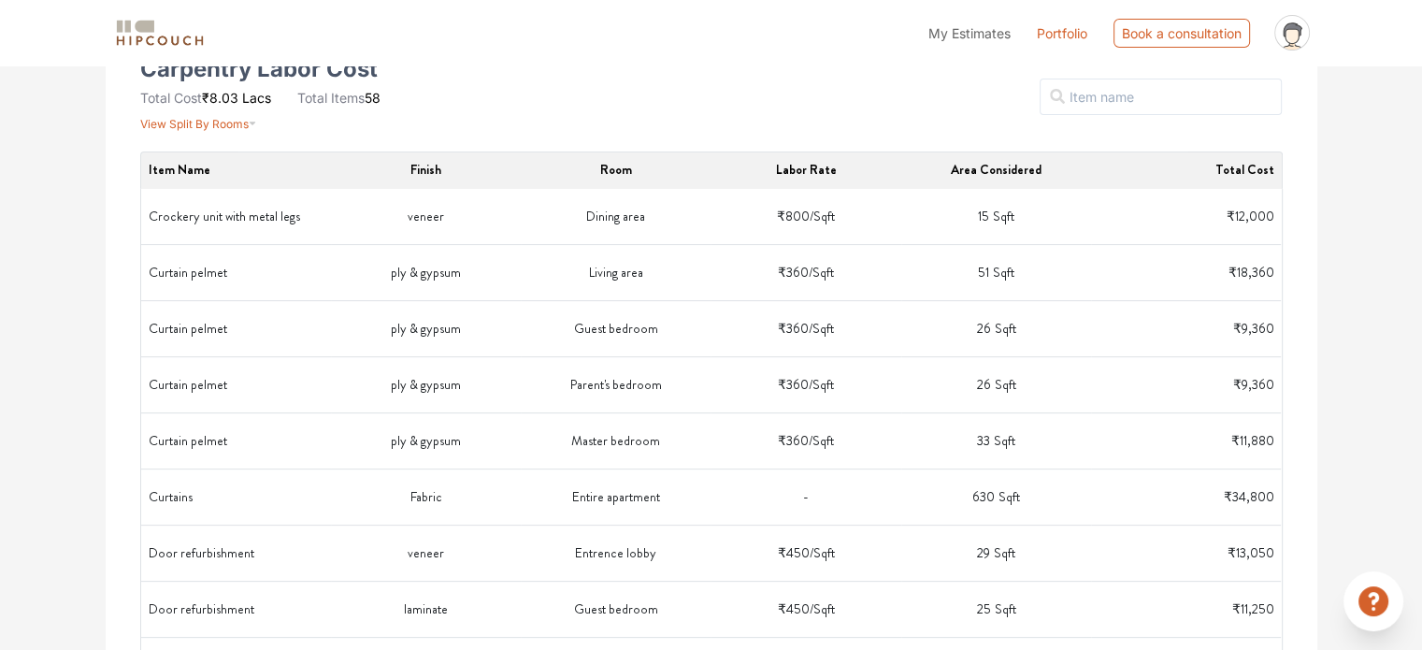
scroll to position [425, 0]
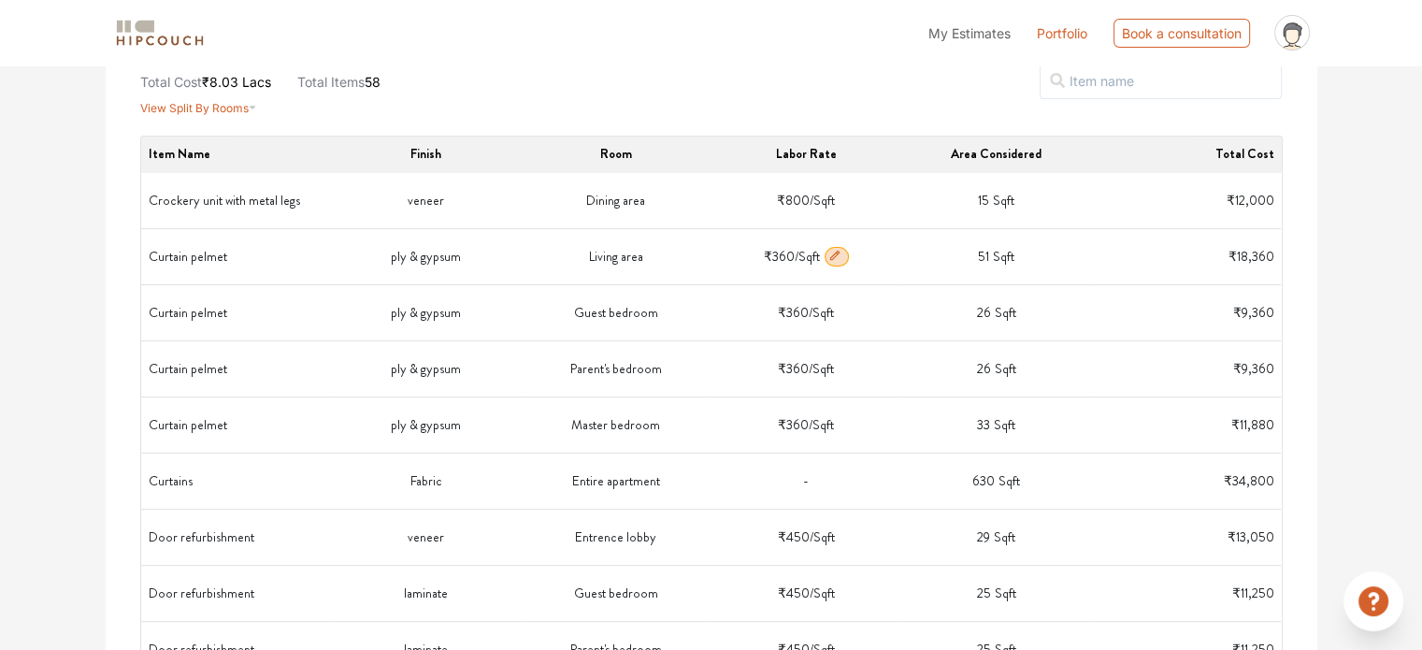
click at [1009, 262] on span "Sqft" at bounding box center [1003, 257] width 21 height 20
click at [997, 247] on span "Sqft" at bounding box center [1003, 257] width 21 height 20
click at [998, 251] on span "Sqft" at bounding box center [1003, 257] width 21 height 20
click at [996, 253] on span "Sqft" at bounding box center [1003, 257] width 21 height 20
click at [980, 253] on td "51 Sqft" at bounding box center [996, 257] width 190 height 56
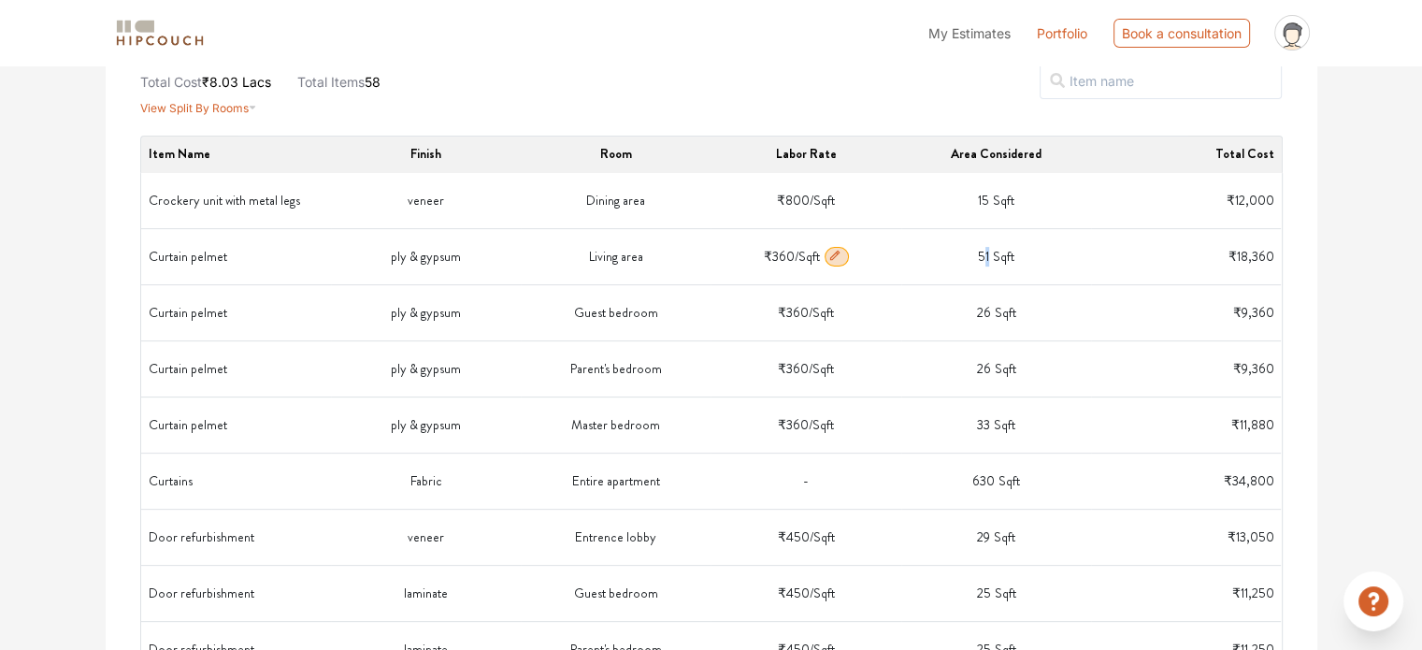
click at [987, 255] on td "51 Sqft" at bounding box center [996, 257] width 190 height 56
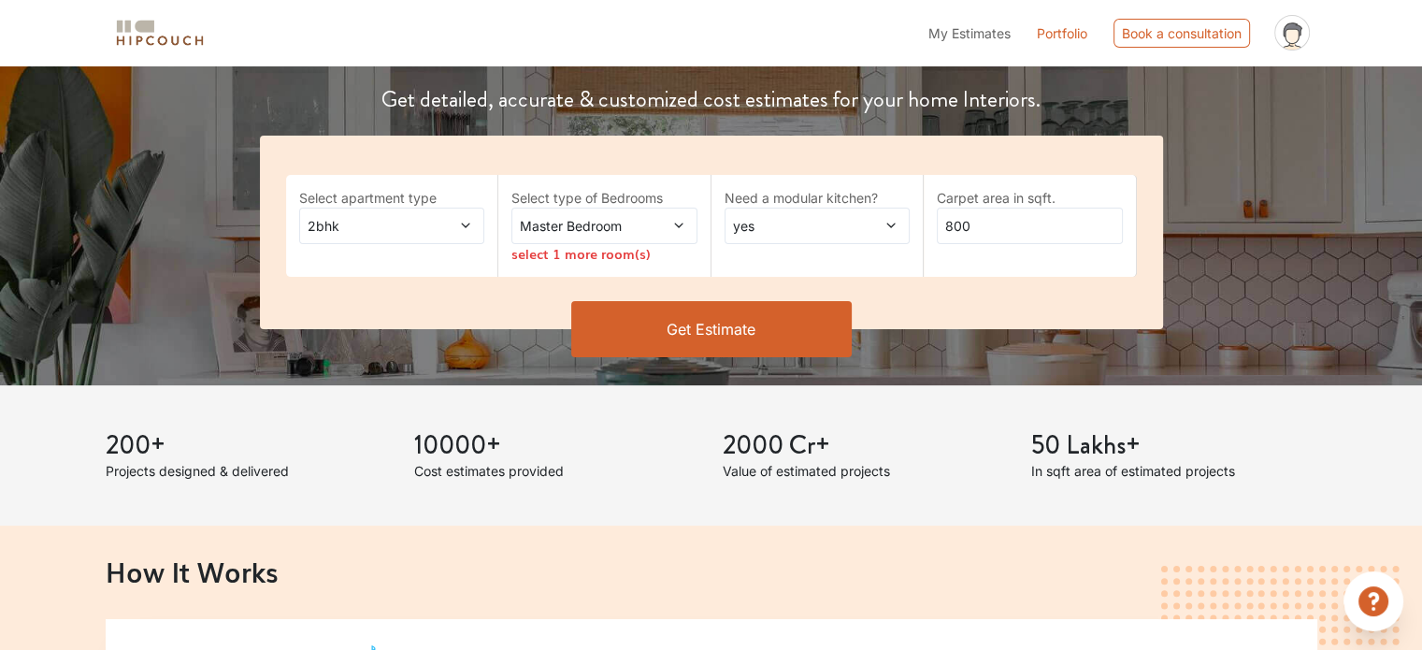
scroll to position [280, 0]
